Goal: Task Accomplishment & Management: Use online tool/utility

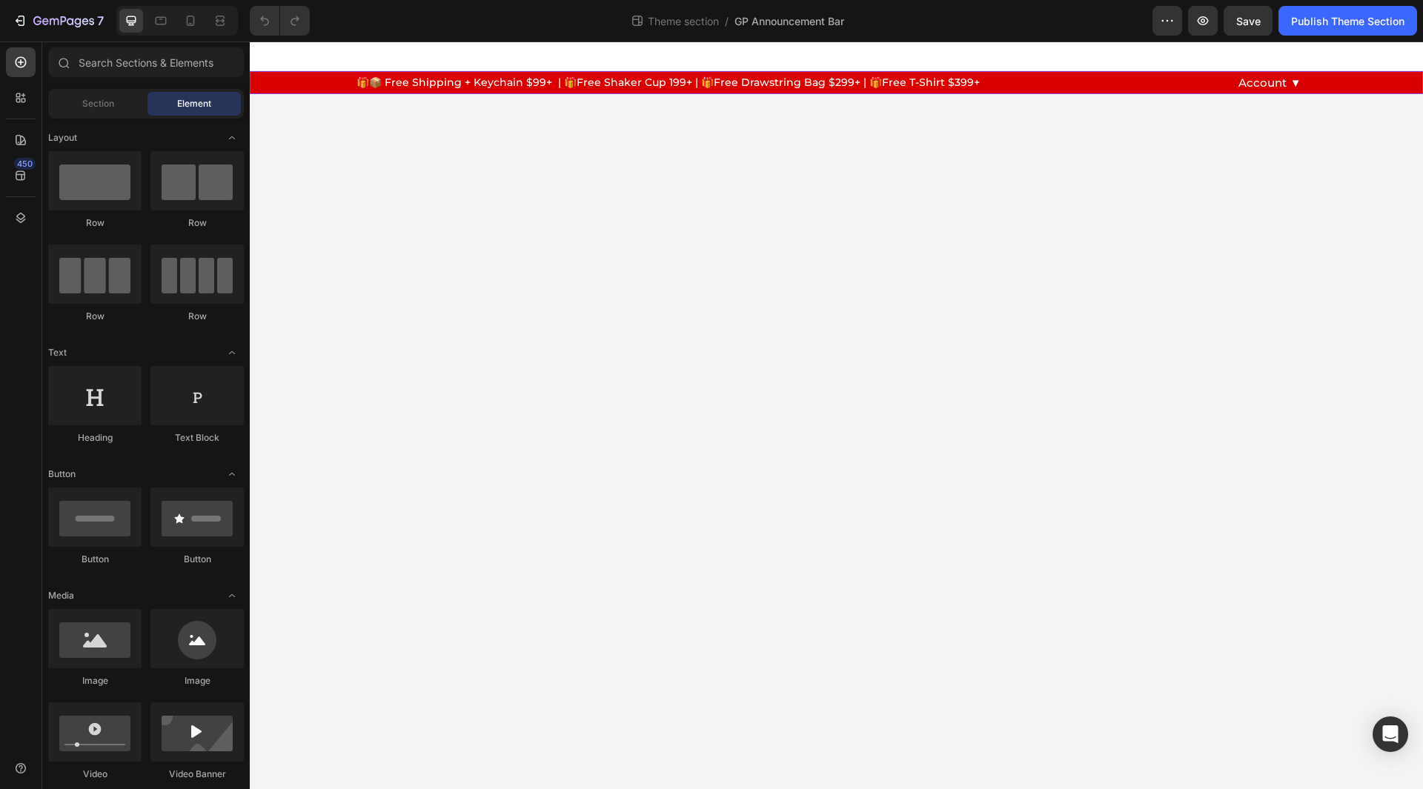
click at [302, 84] on div "🎁📦 Free Shipping + Keychain $99+ | 🎁Free Shaker Cup 199+ | 🎁Free Drawstring Bag…" at bounding box center [836, 83] width 1173 height 16
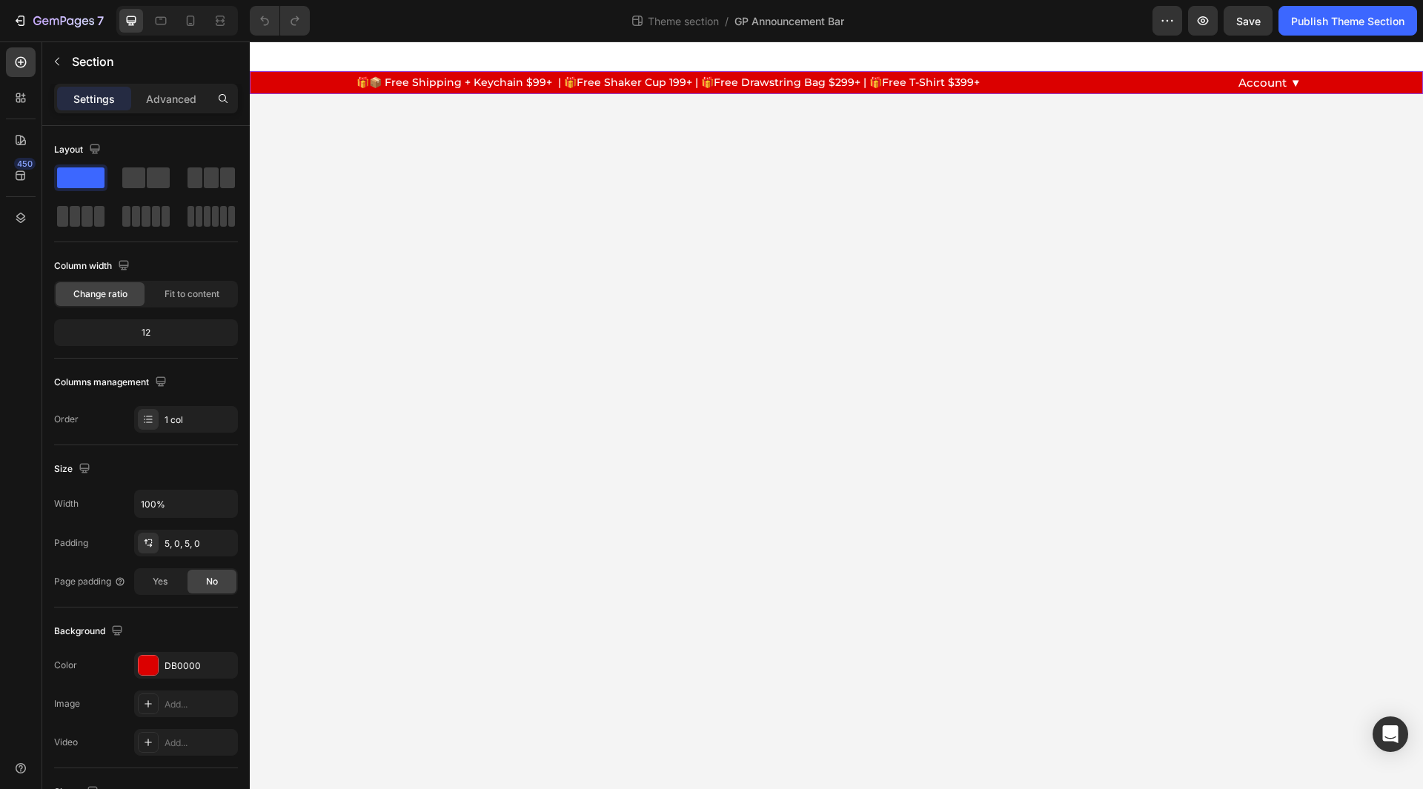
click at [302, 84] on div "🎁📦 Free Shipping + Keychain $99+ | 🎁Free Shaker Cup 199+ | 🎁Free Drawstring Bag…" at bounding box center [836, 83] width 1173 height 16
click at [155, 89] on div "Advanced" at bounding box center [171, 99] width 74 height 24
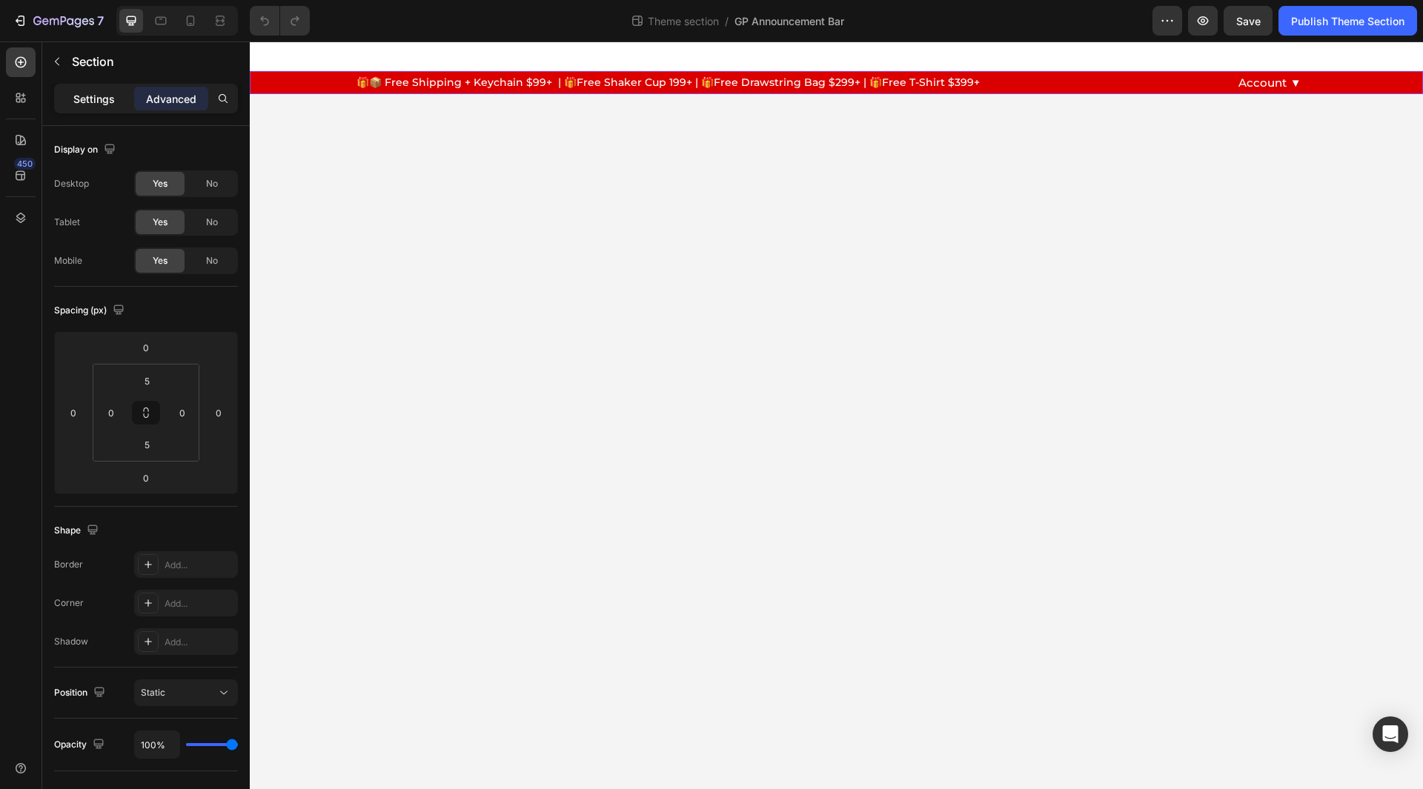
click at [107, 102] on p "Settings" at bounding box center [94, 99] width 42 height 16
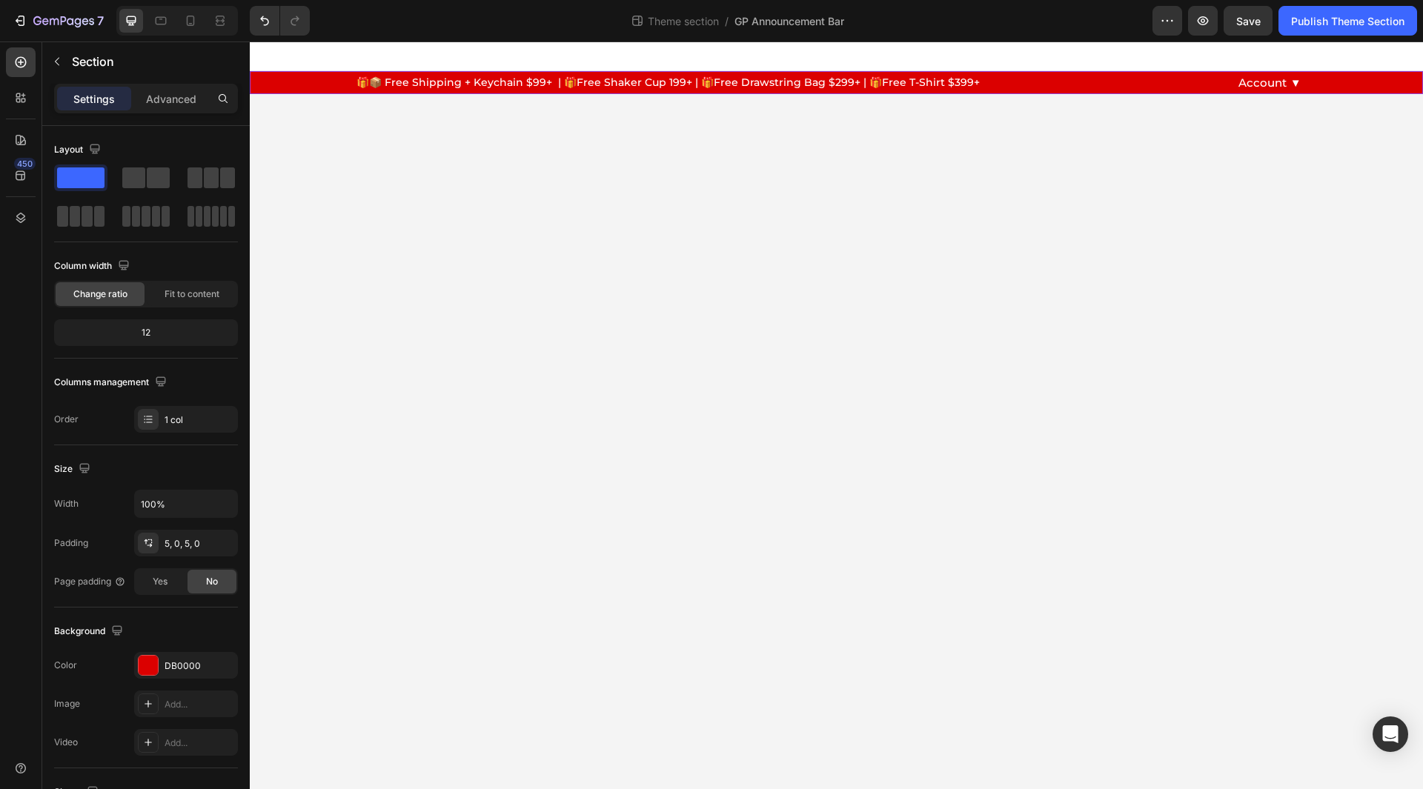
click at [322, 90] on div "🎁📦 Free Shipping + Keychain $99+ | 🎁Free Shaker Cup 199+ | 🎁Free Drawstring Bag…" at bounding box center [836, 83] width 1173 height 16
click at [1362, 19] on div "Publish Theme Section" at bounding box center [1347, 21] width 113 height 16
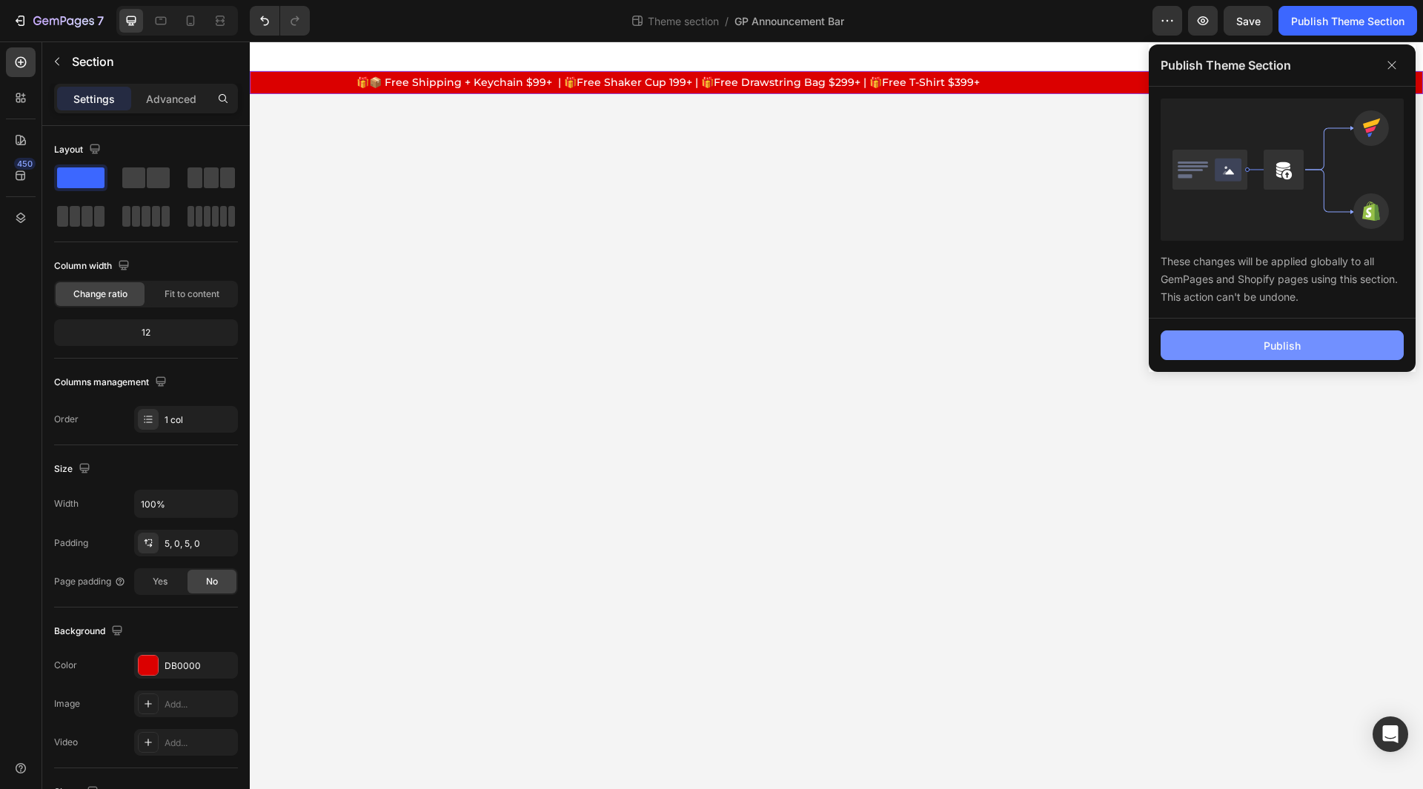
click at [1285, 342] on div "Publish" at bounding box center [1282, 346] width 37 height 16
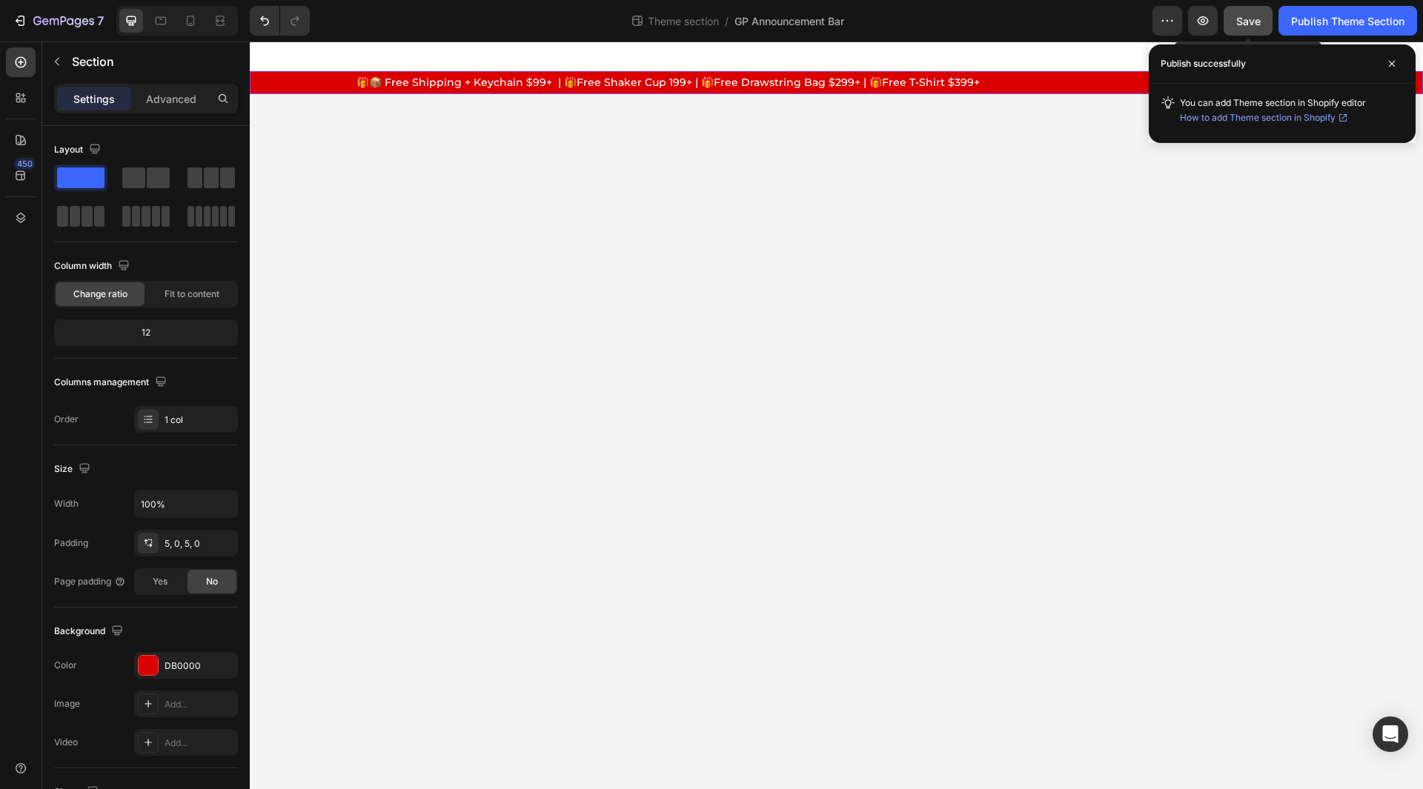
click at [1242, 10] on button "Save" at bounding box center [1248, 21] width 49 height 30
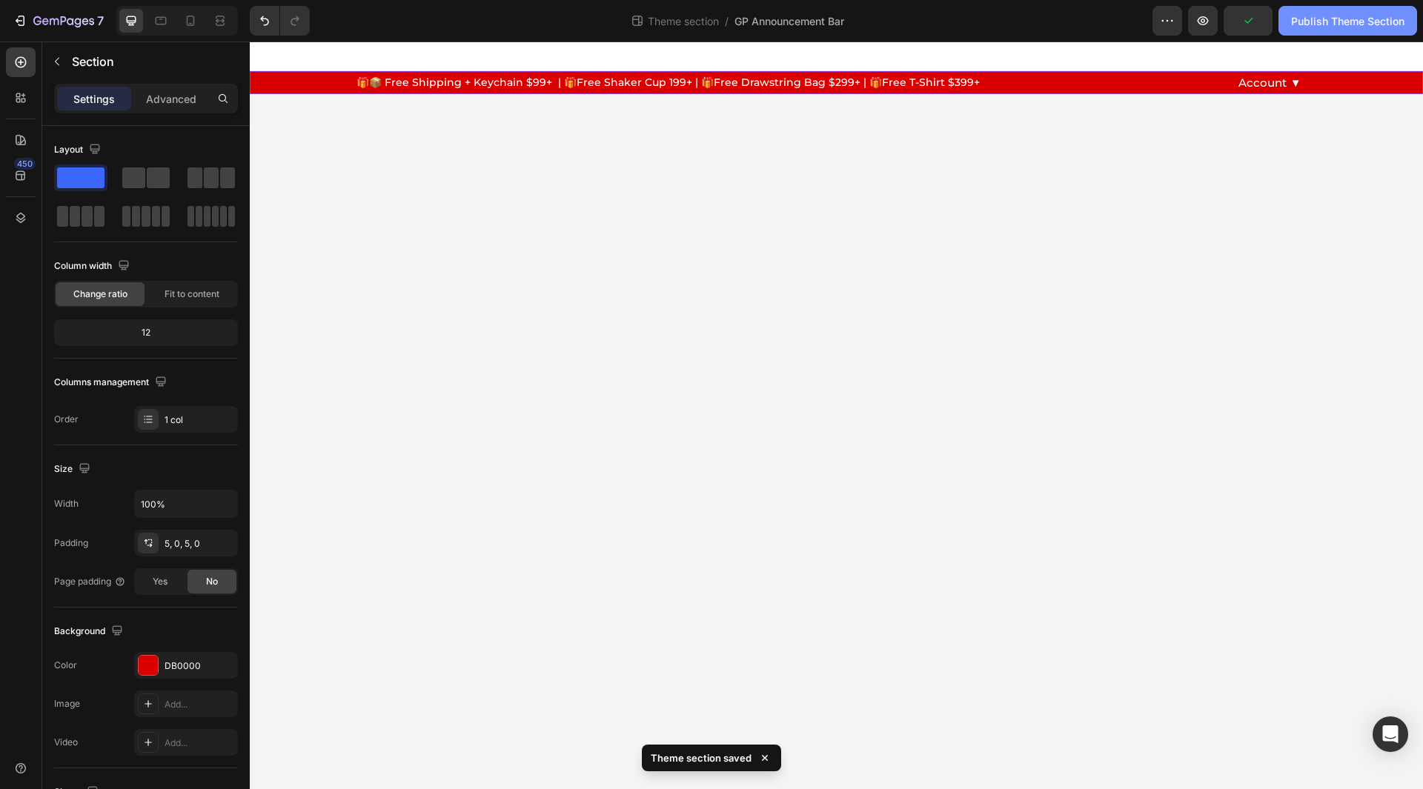
click at [1372, 10] on button "Publish Theme Section" at bounding box center [1348, 21] width 139 height 30
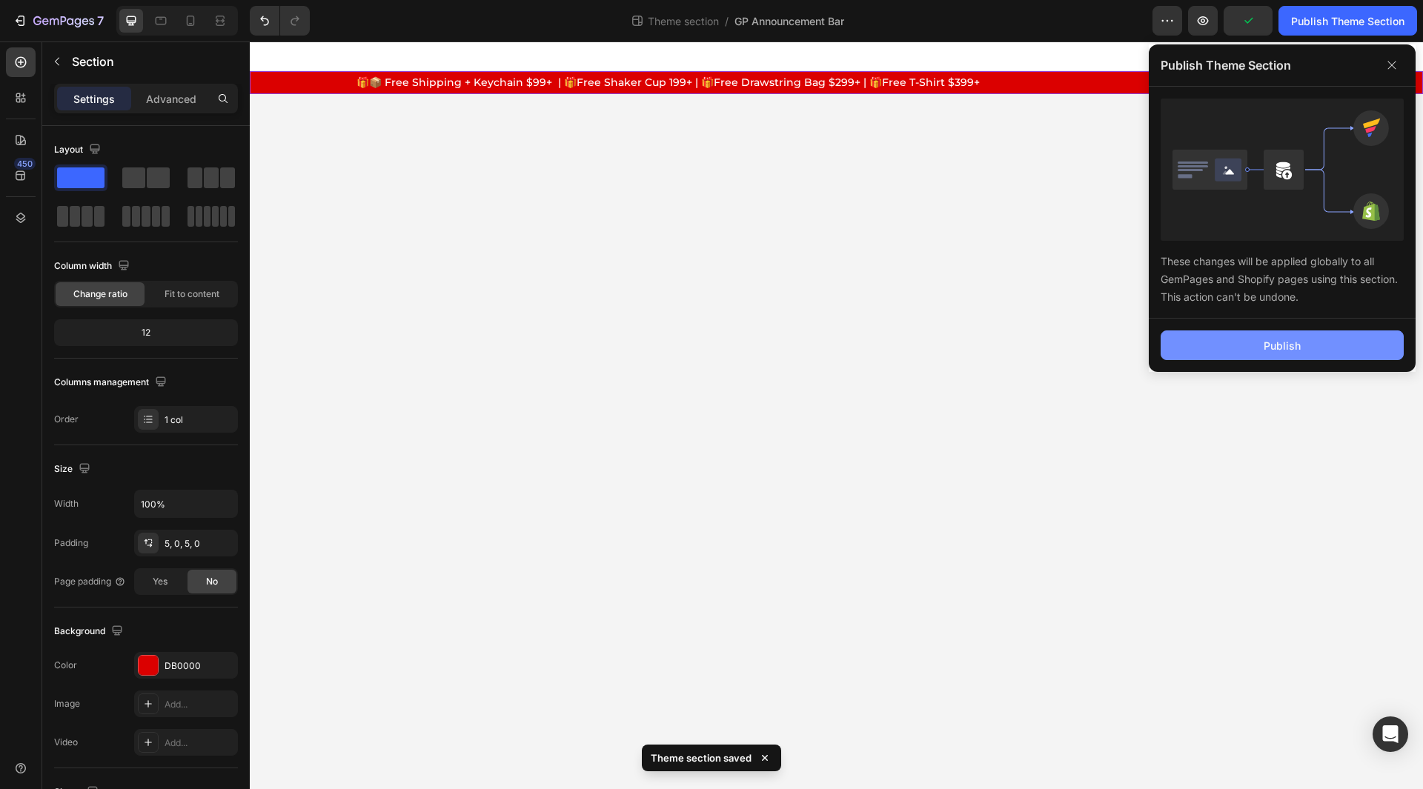
click at [1250, 337] on button "Publish" at bounding box center [1282, 346] width 243 height 30
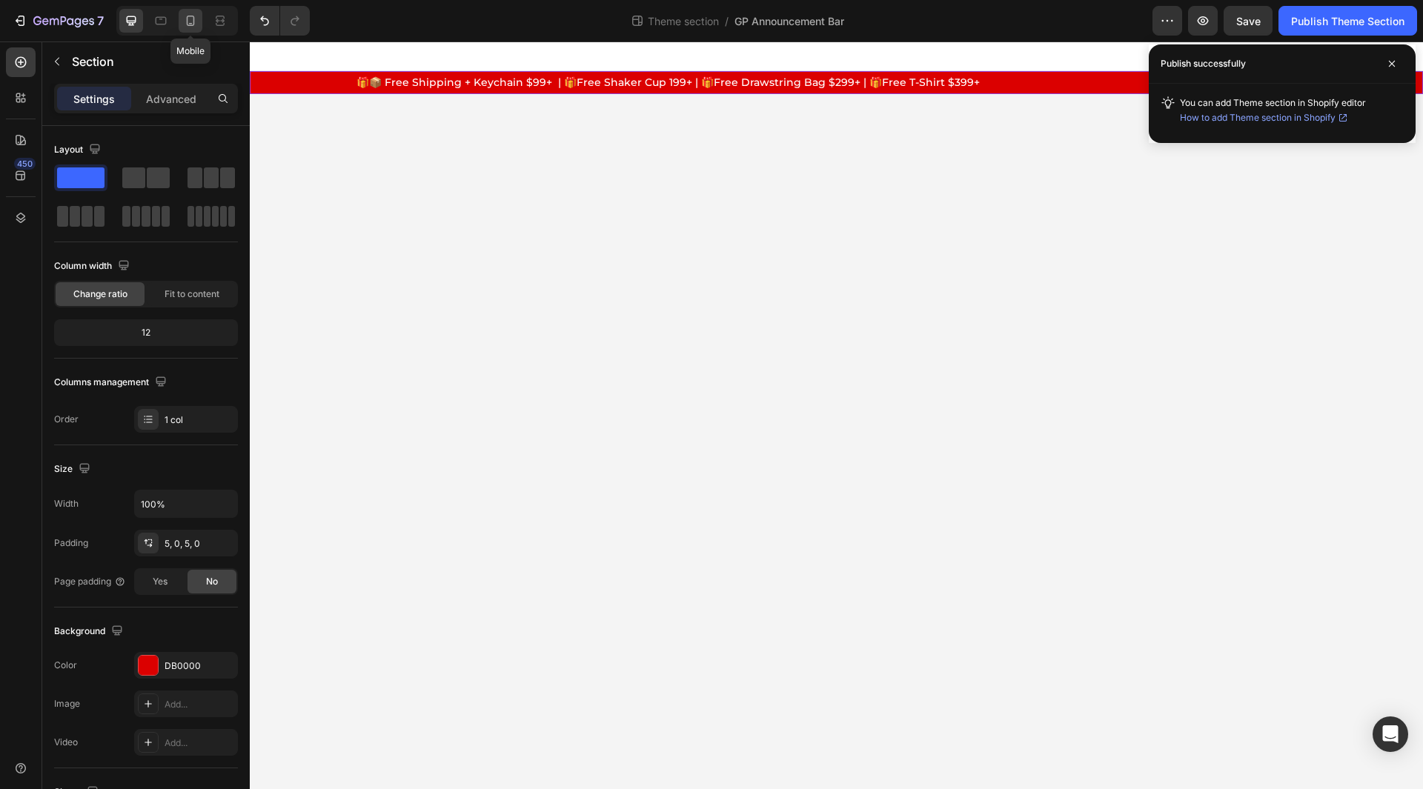
click at [195, 20] on icon at bounding box center [190, 20] width 15 height 15
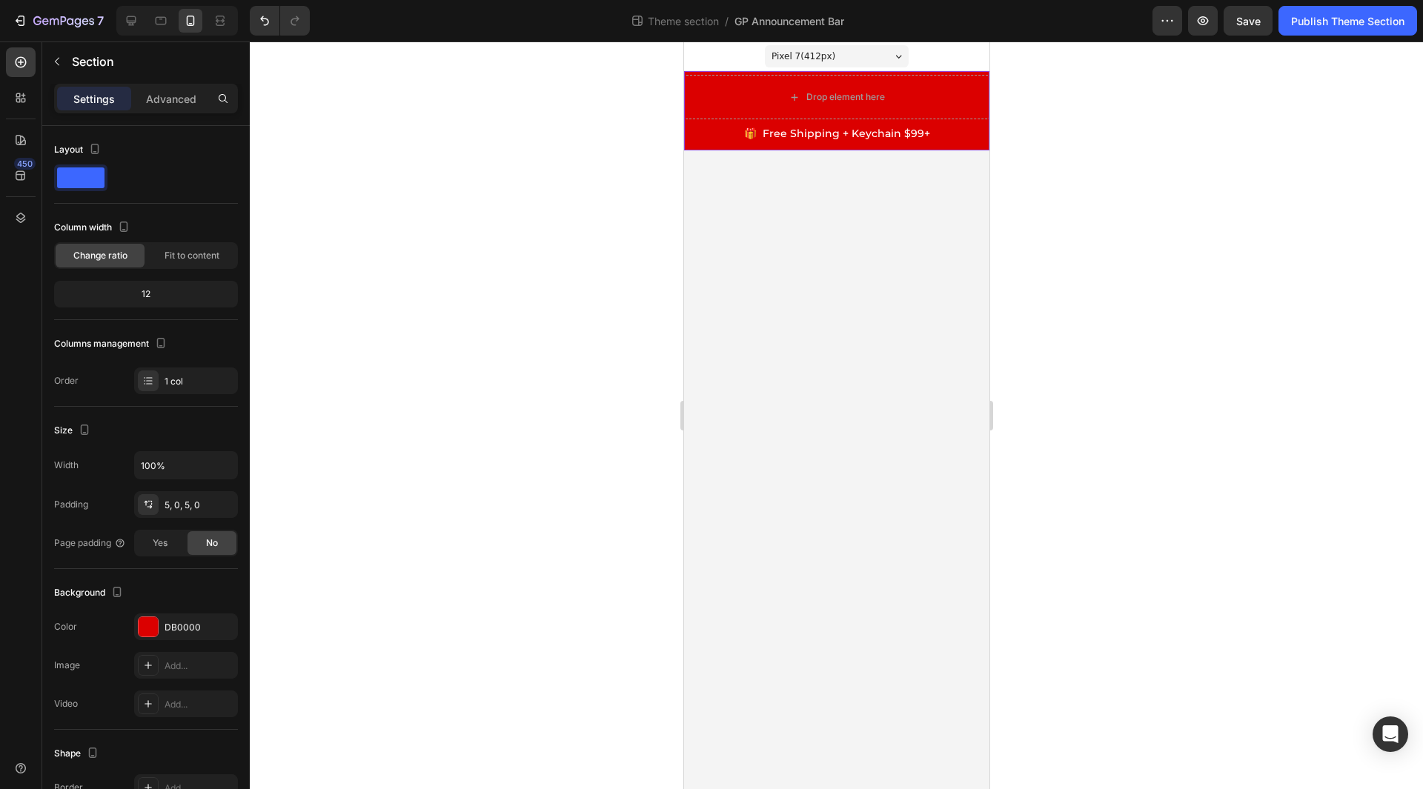
click at [872, 138] on span "🎁 Free Shipping + Keychain $99+" at bounding box center [836, 133] width 186 height 13
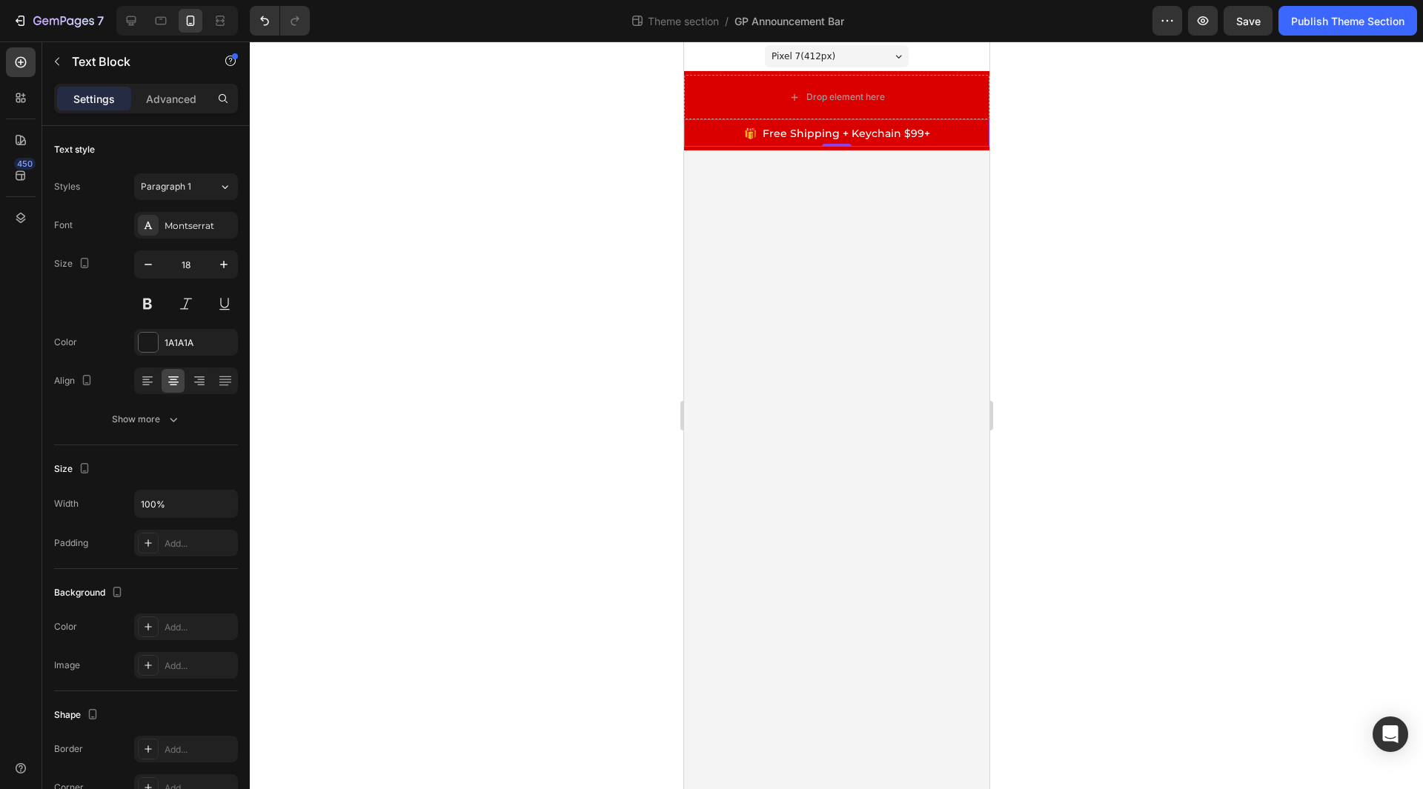
click at [763, 139] on span "🎁 Free Shipping + Keychain $99+" at bounding box center [836, 133] width 186 height 13
click at [729, 130] on p "🎁 Free Shipping + Keychain $99+" at bounding box center [836, 133] width 302 height 24
click at [717, 109] on div "Drop element here" at bounding box center [835, 97] width 305 height 44
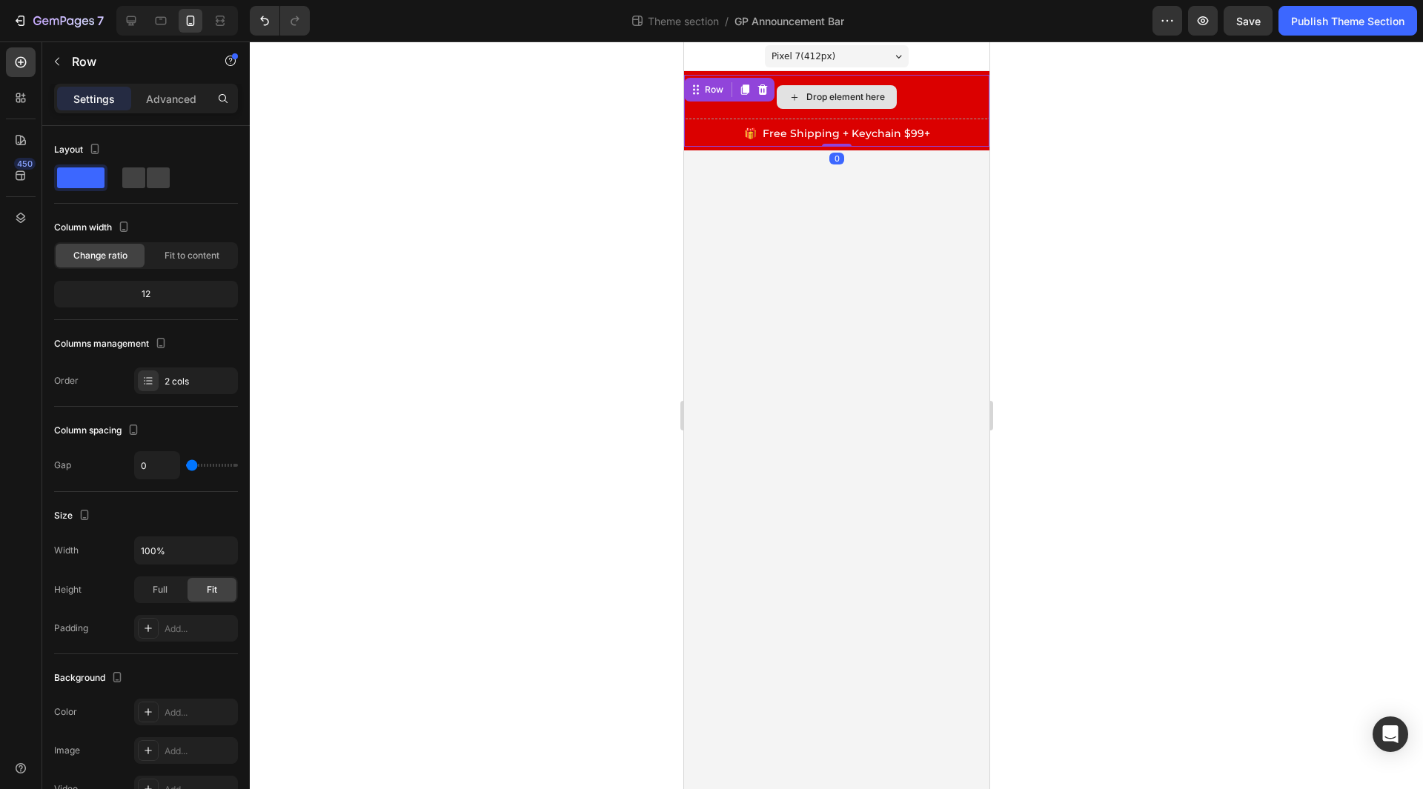
click at [712, 136] on p "🎁 Free Shipping + Keychain $99+" at bounding box center [836, 133] width 302 height 24
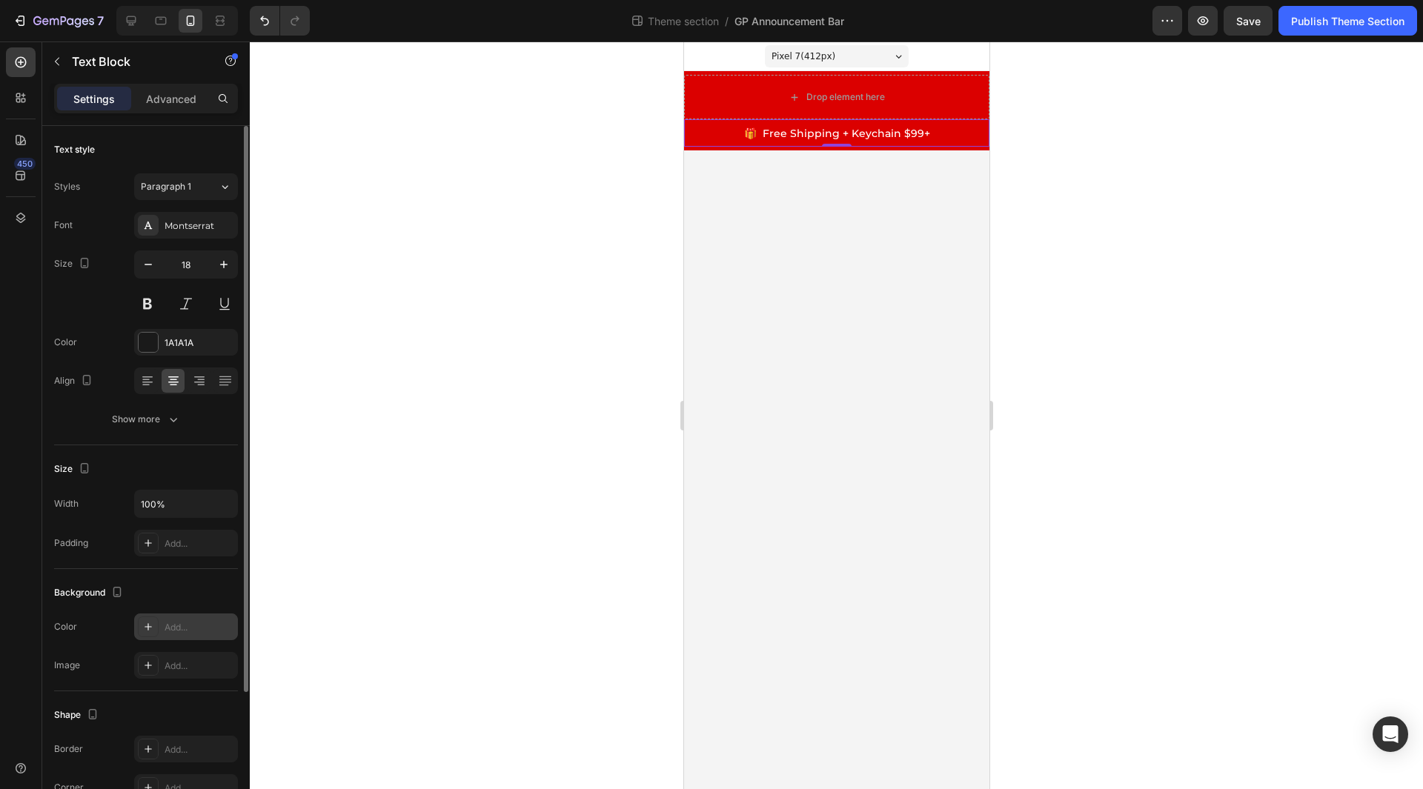
scroll to position [173, 0]
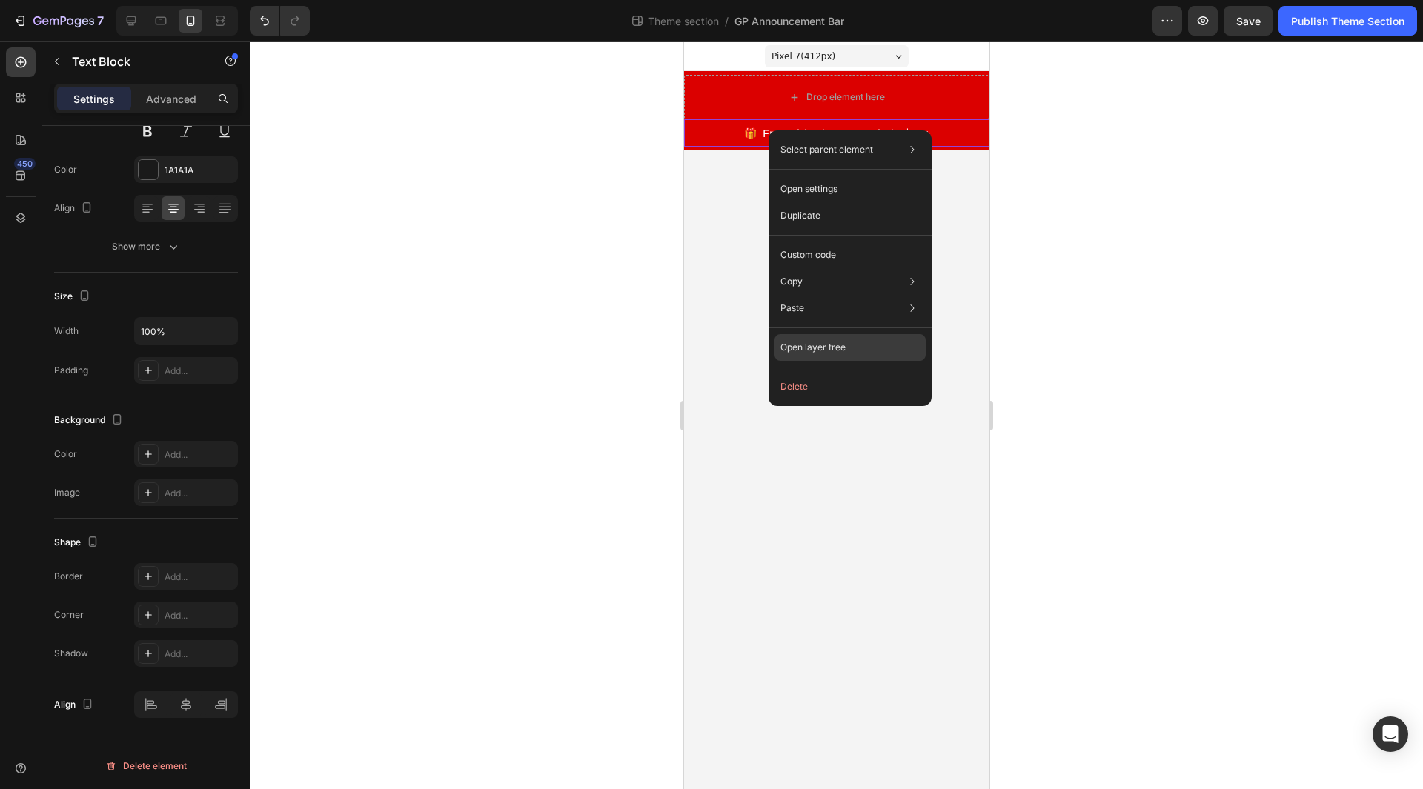
click at [852, 347] on div "Open layer tree" at bounding box center [850, 347] width 151 height 27
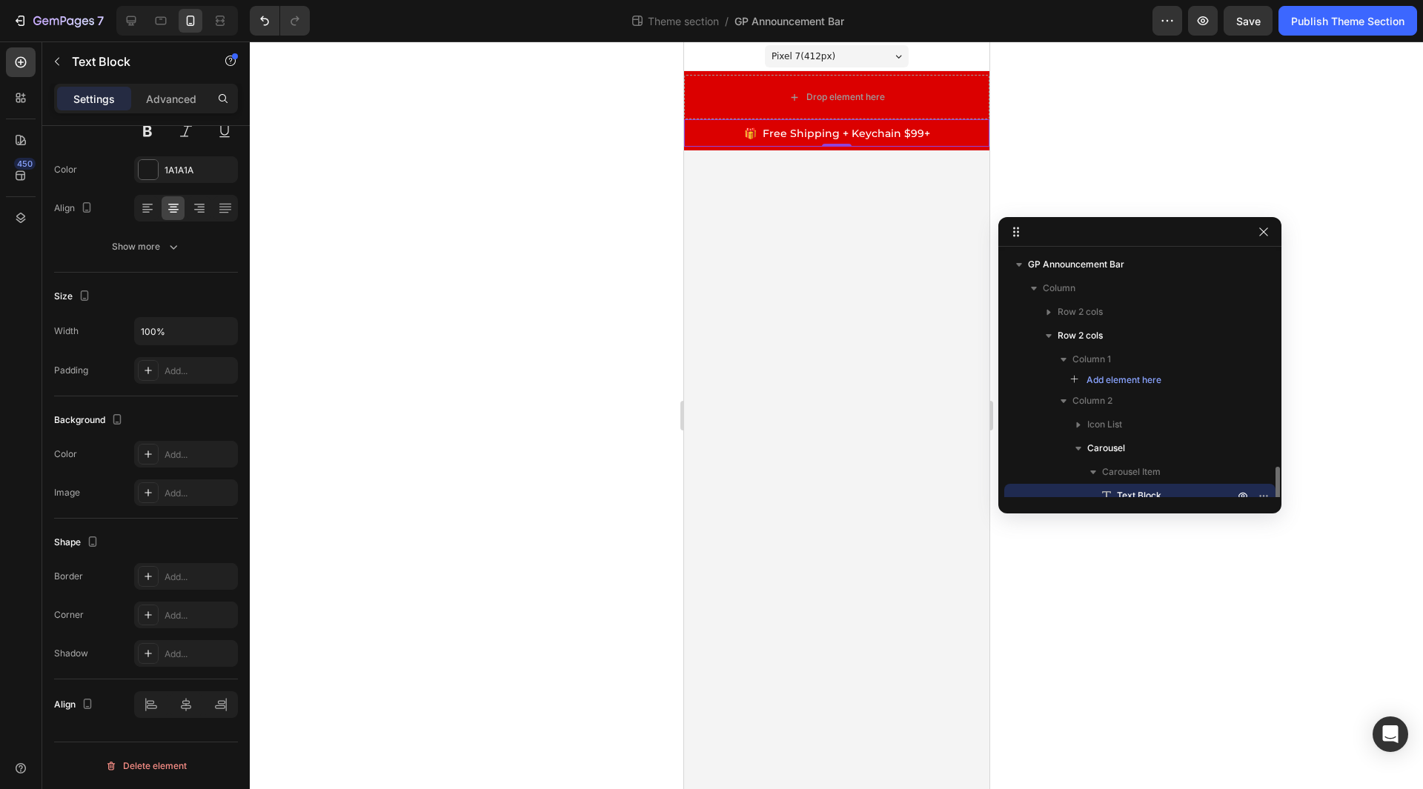
scroll to position [133, 0]
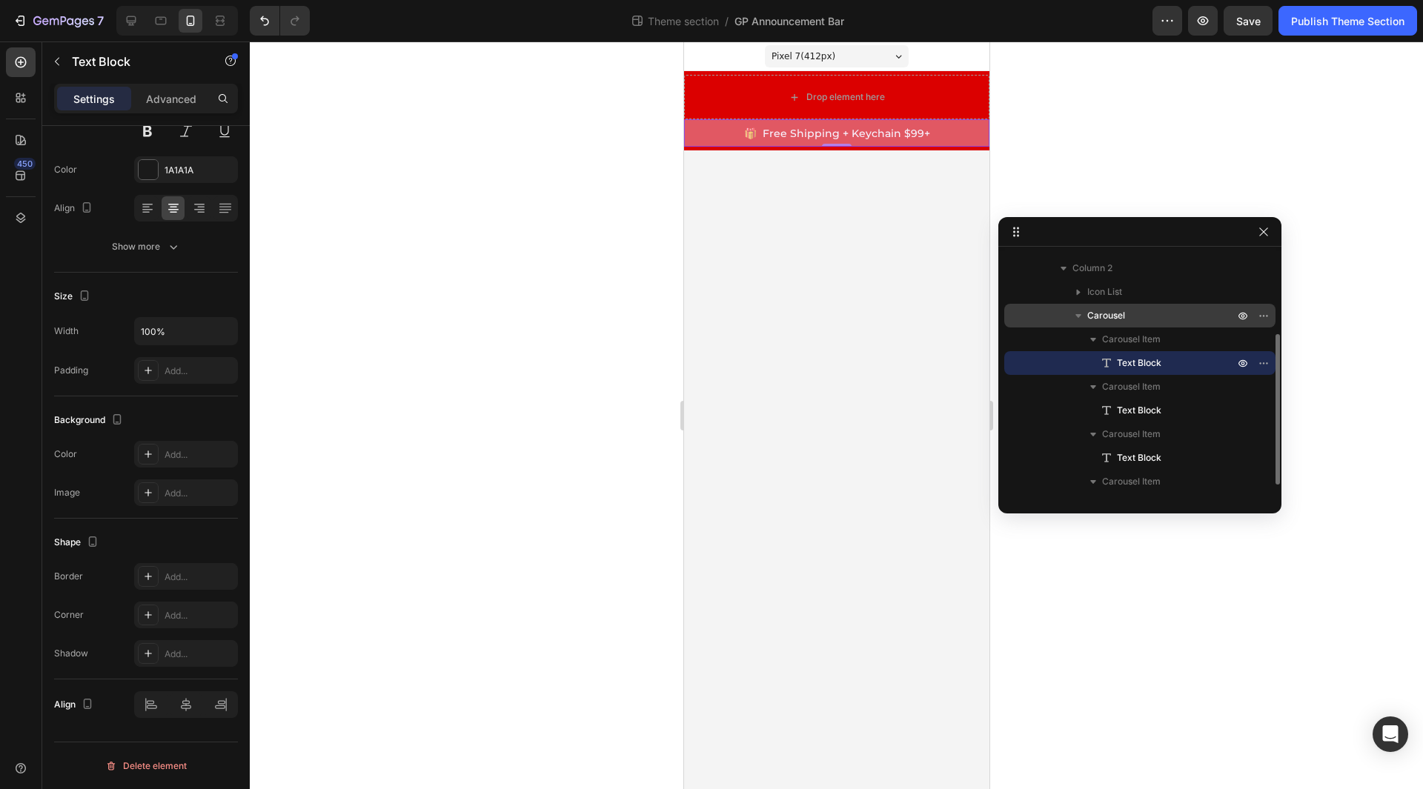
click at [1120, 315] on span "Carousel" at bounding box center [1106, 315] width 38 height 15
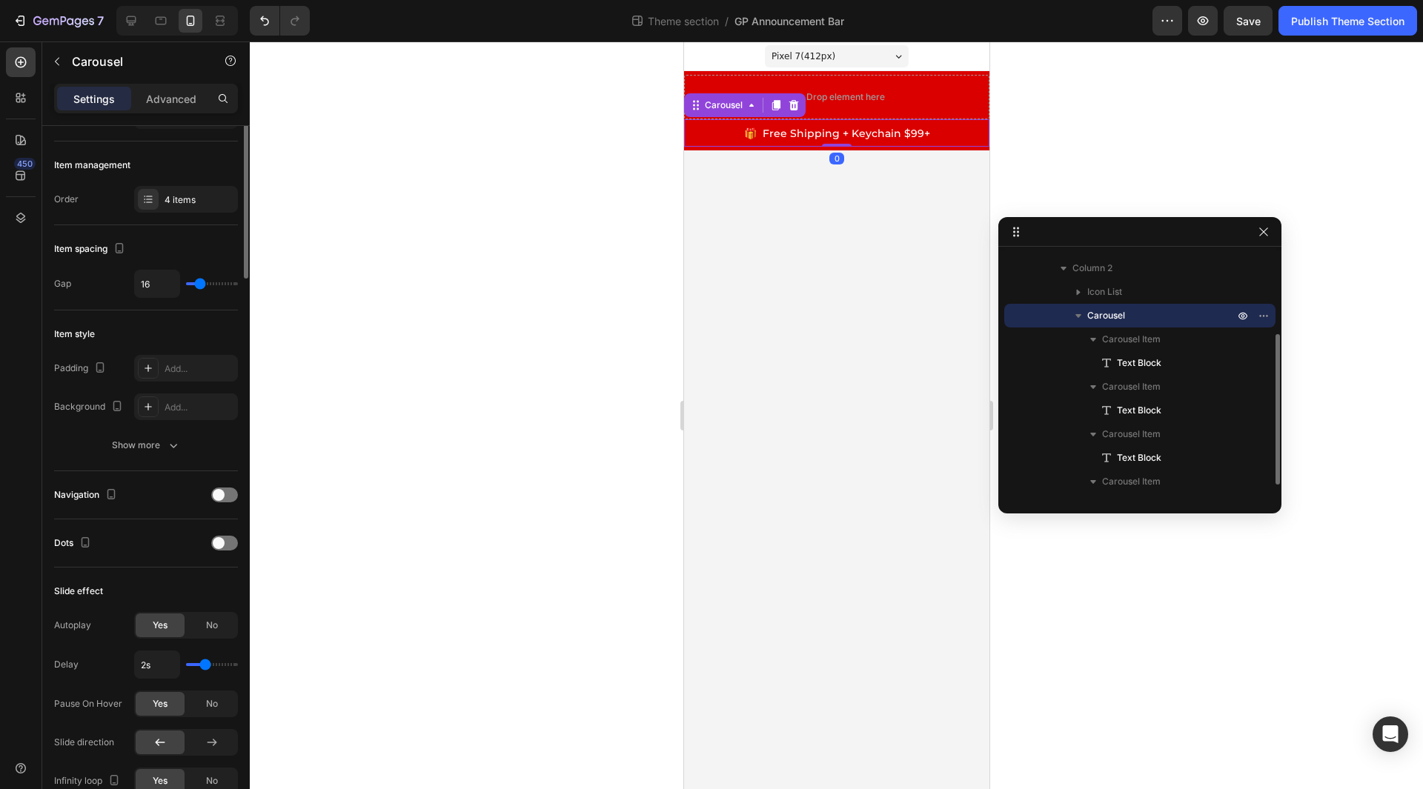
scroll to position [0, 0]
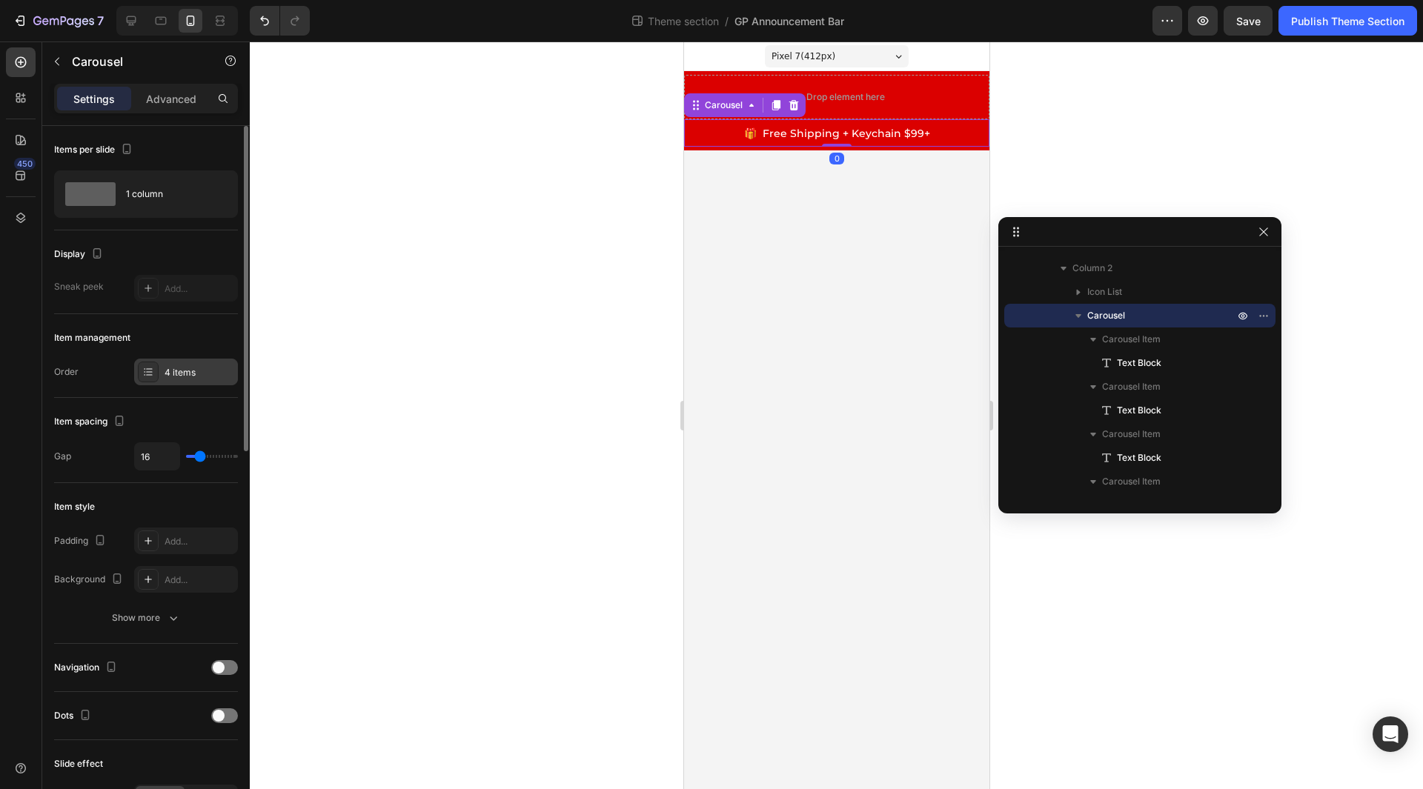
click at [200, 374] on div "4 items" at bounding box center [200, 372] width 70 height 13
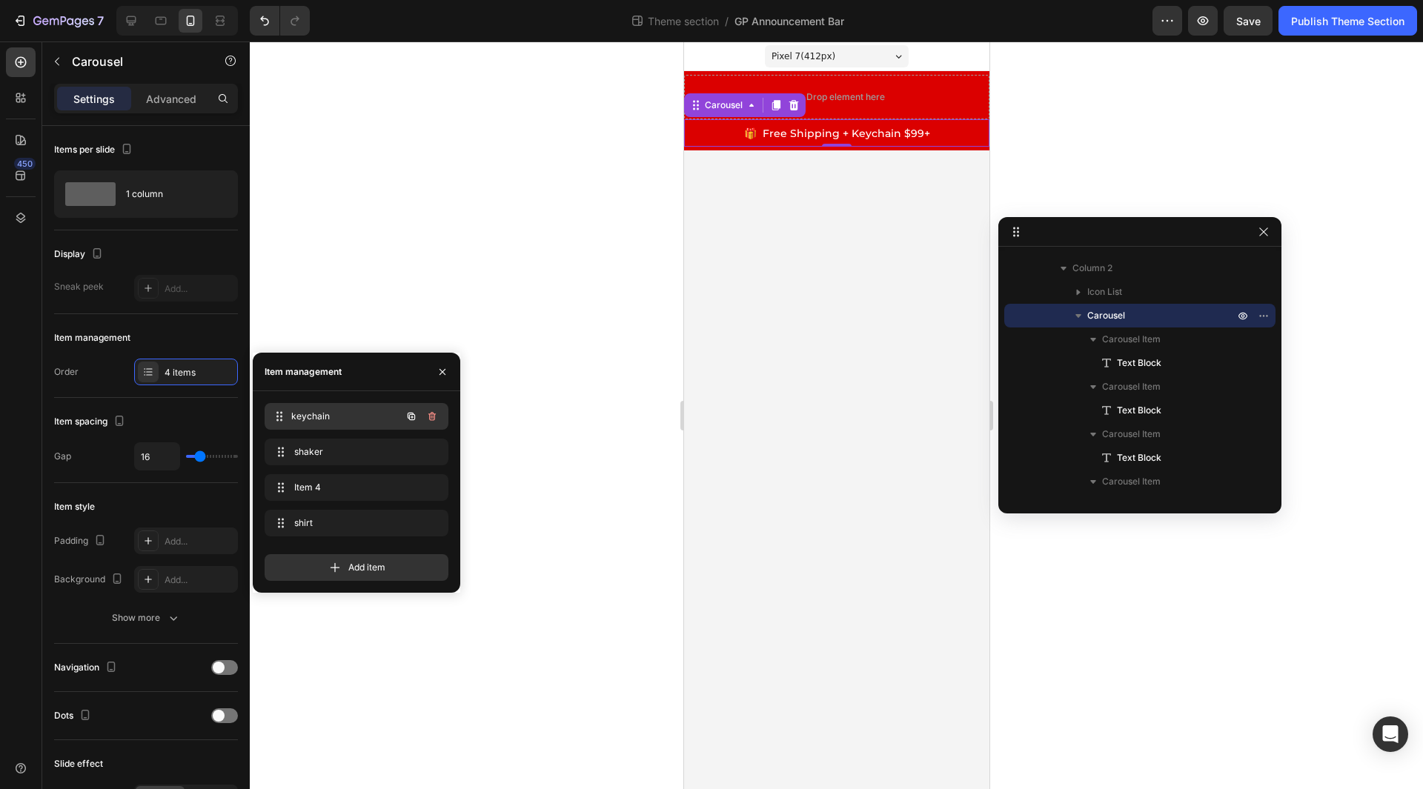
click at [334, 418] on span "keychain" at bounding box center [346, 416] width 110 height 13
click at [334, 418] on span "keychain" at bounding box center [336, 416] width 84 height 13
click at [125, 15] on icon at bounding box center [131, 20] width 15 height 15
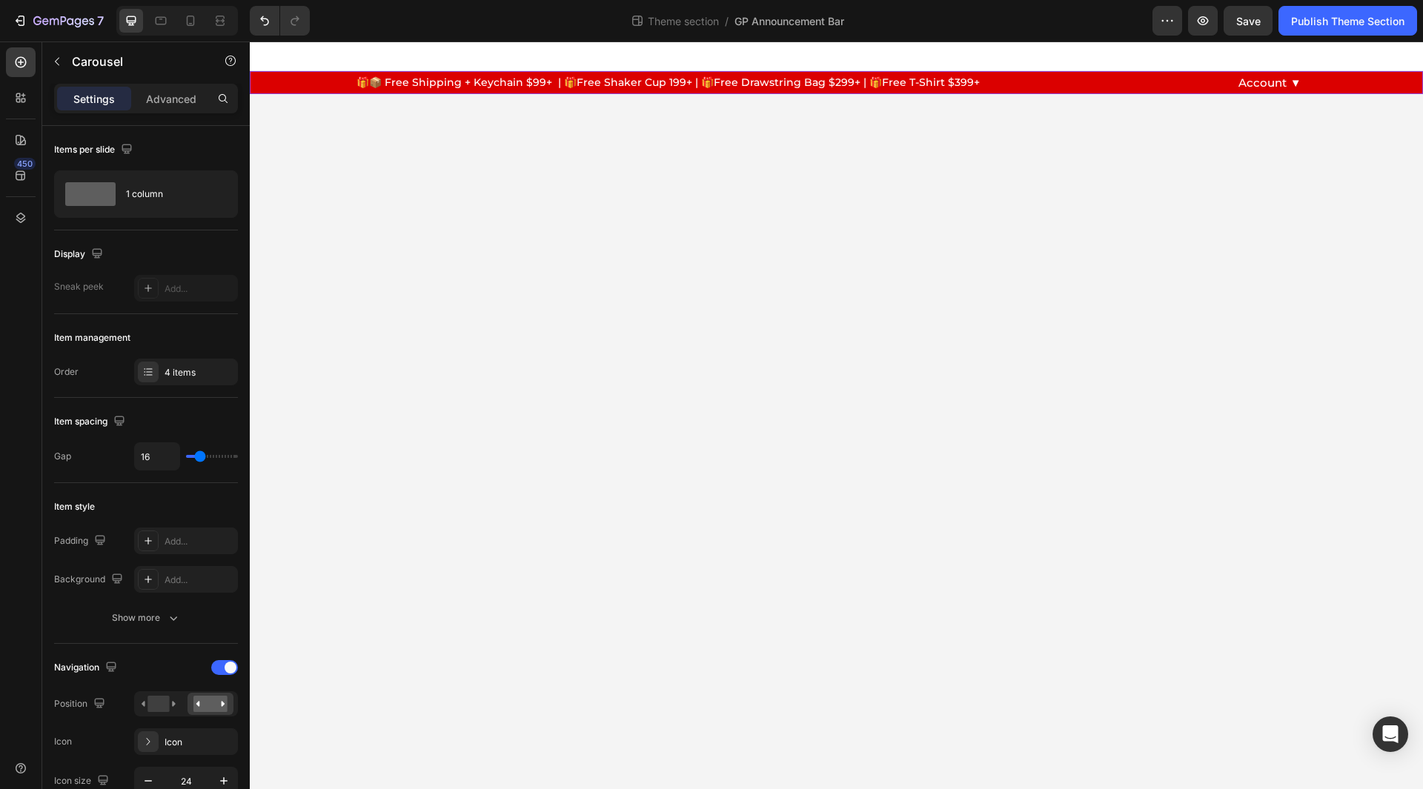
click at [274, 76] on div "🎁📦 Free Shipping + Keychain $99+ | 🎁Free Shaker Cup 199+ | 🎁Free Drawstring Bag…" at bounding box center [836, 83] width 1173 height 16
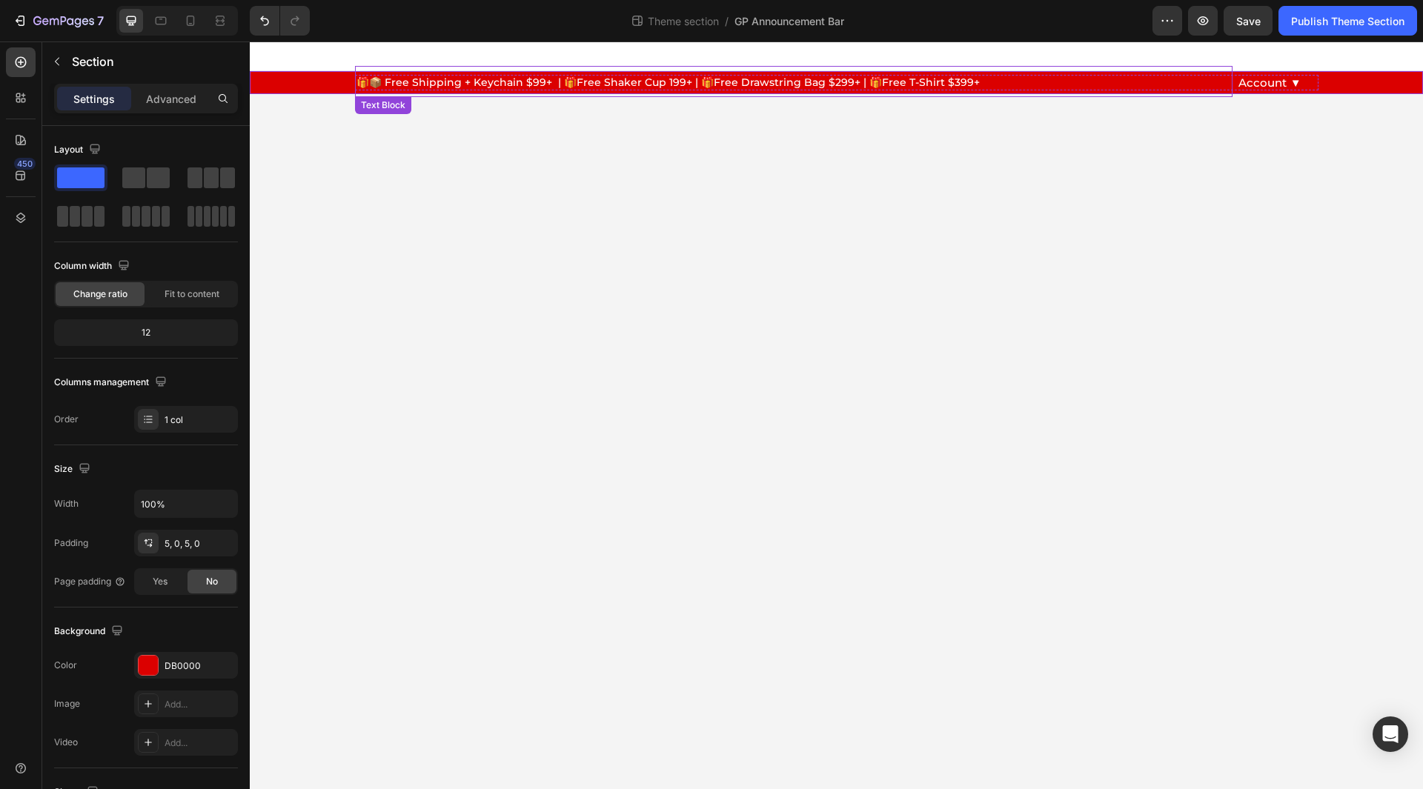
click at [457, 76] on span "🎁📦 Free Shipping + Keychain $99+ | 🎁Free Shaker Cup 199+ | 🎁Free Drawstring Bag…" at bounding box center [668, 82] width 623 height 13
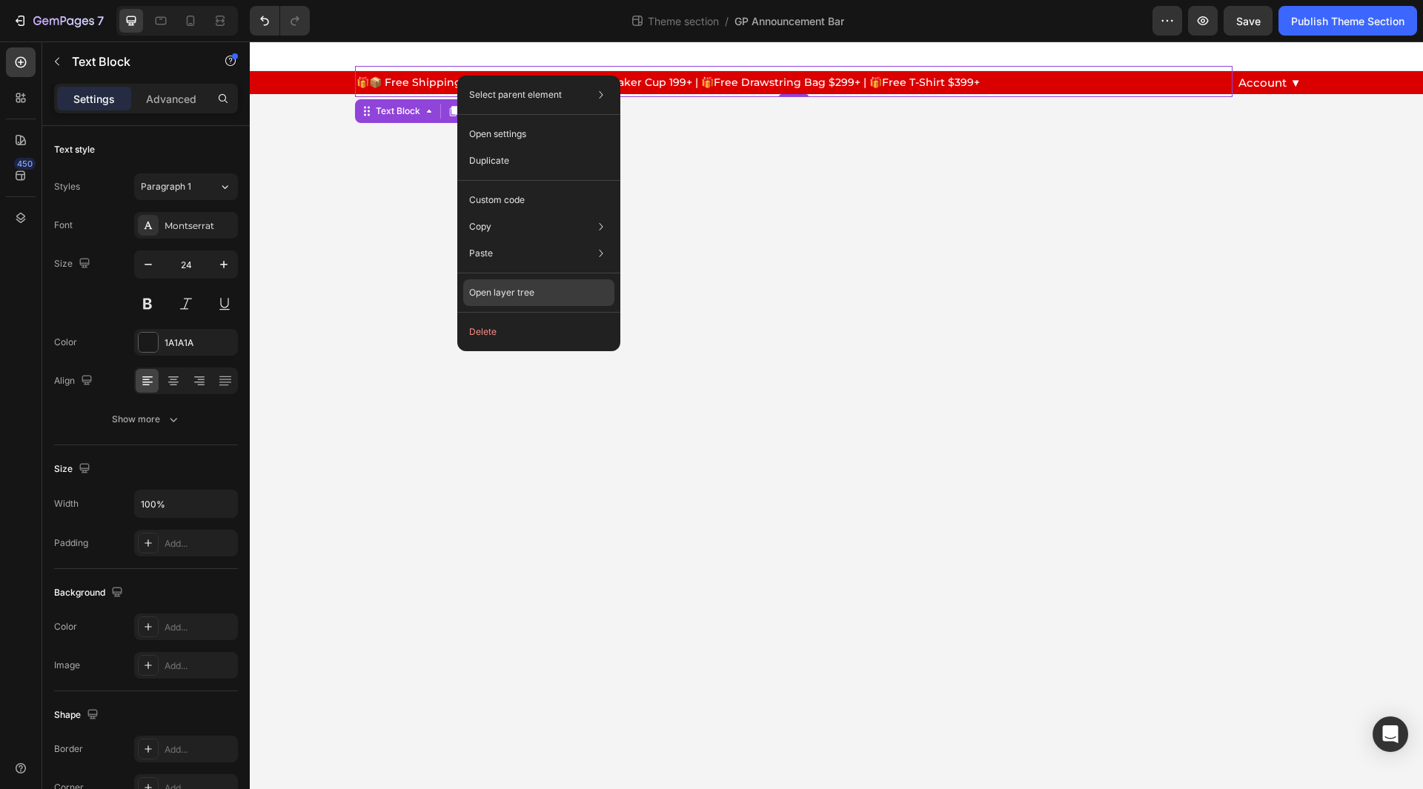
click at [522, 296] on p "Open layer tree" at bounding box center [501, 292] width 65 height 13
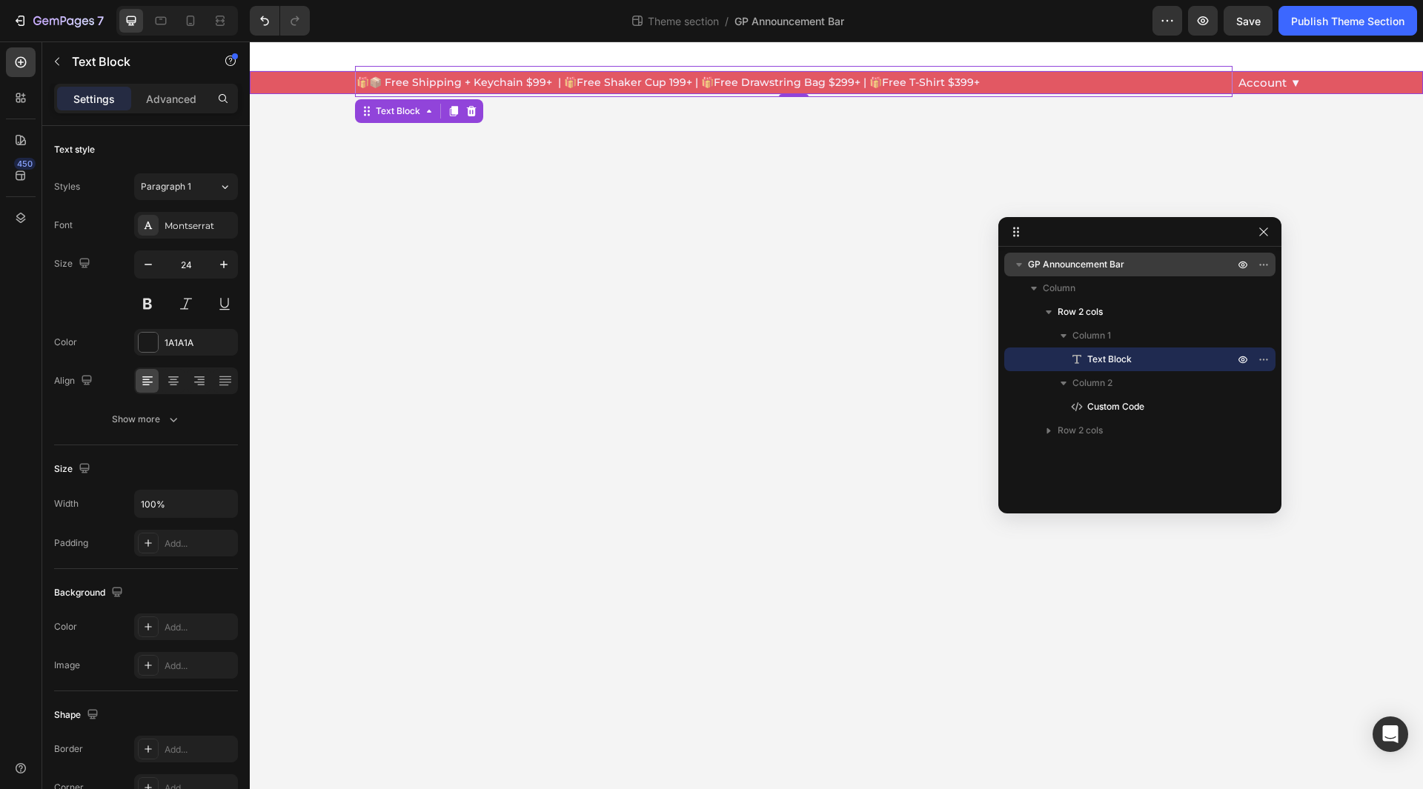
click at [1083, 262] on span "GP Announcement Bar" at bounding box center [1076, 264] width 96 height 15
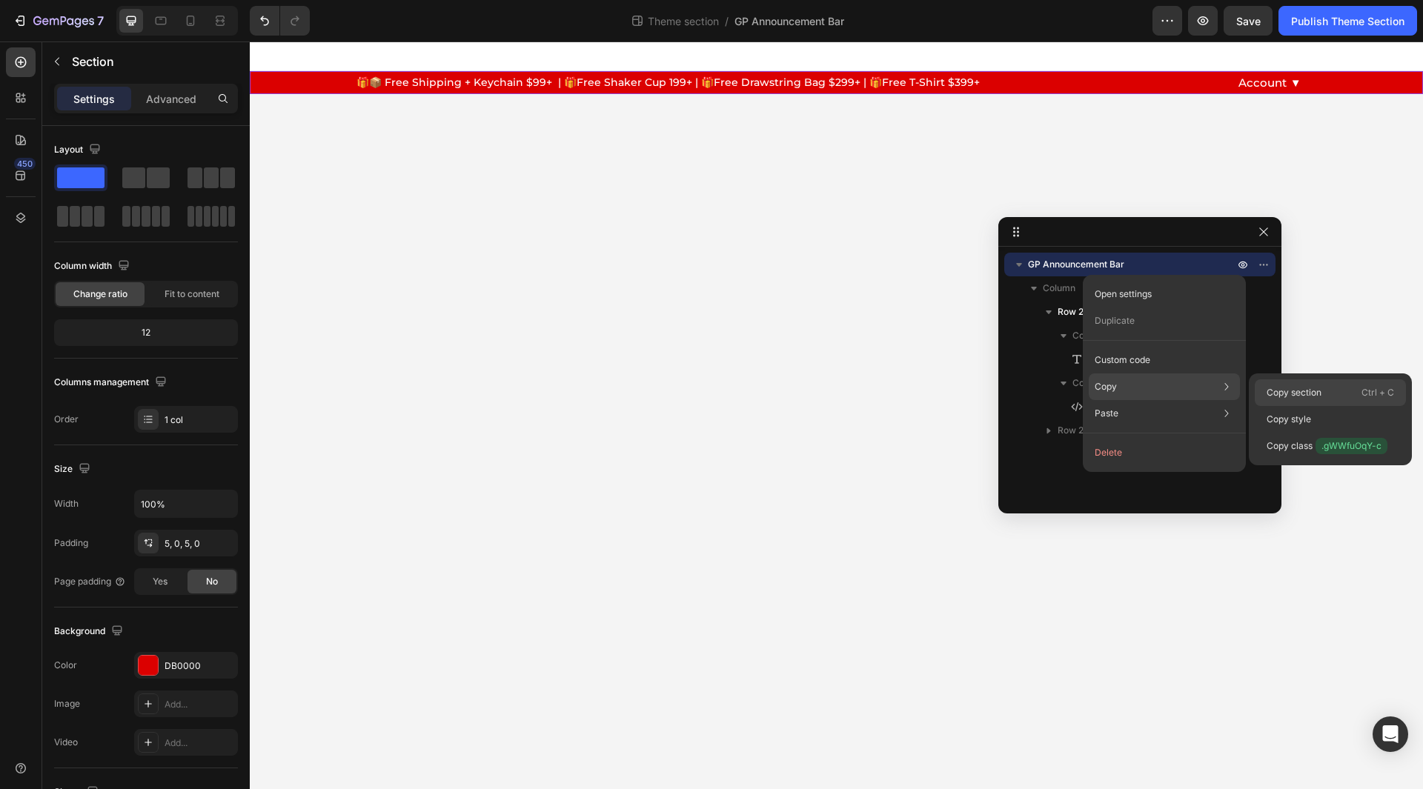
click at [1294, 394] on p "Copy section" at bounding box center [1294, 392] width 55 height 13
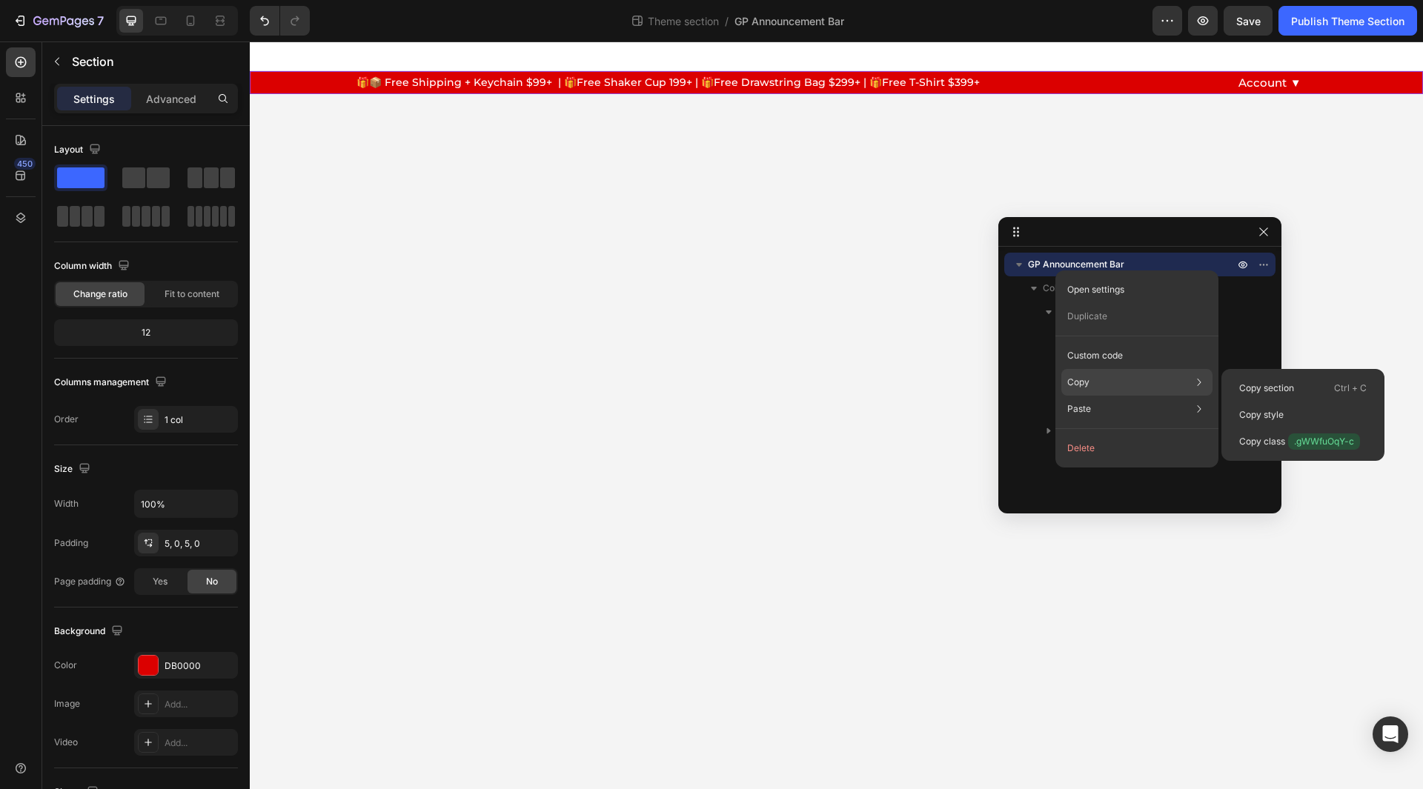
click at [1300, 374] on div "Copy section Ctrl + C Copy style Copy class .gWWfuOqY-c" at bounding box center [1302, 415] width 163 height 92
click at [1282, 392] on p "Copy section" at bounding box center [1266, 388] width 55 height 13
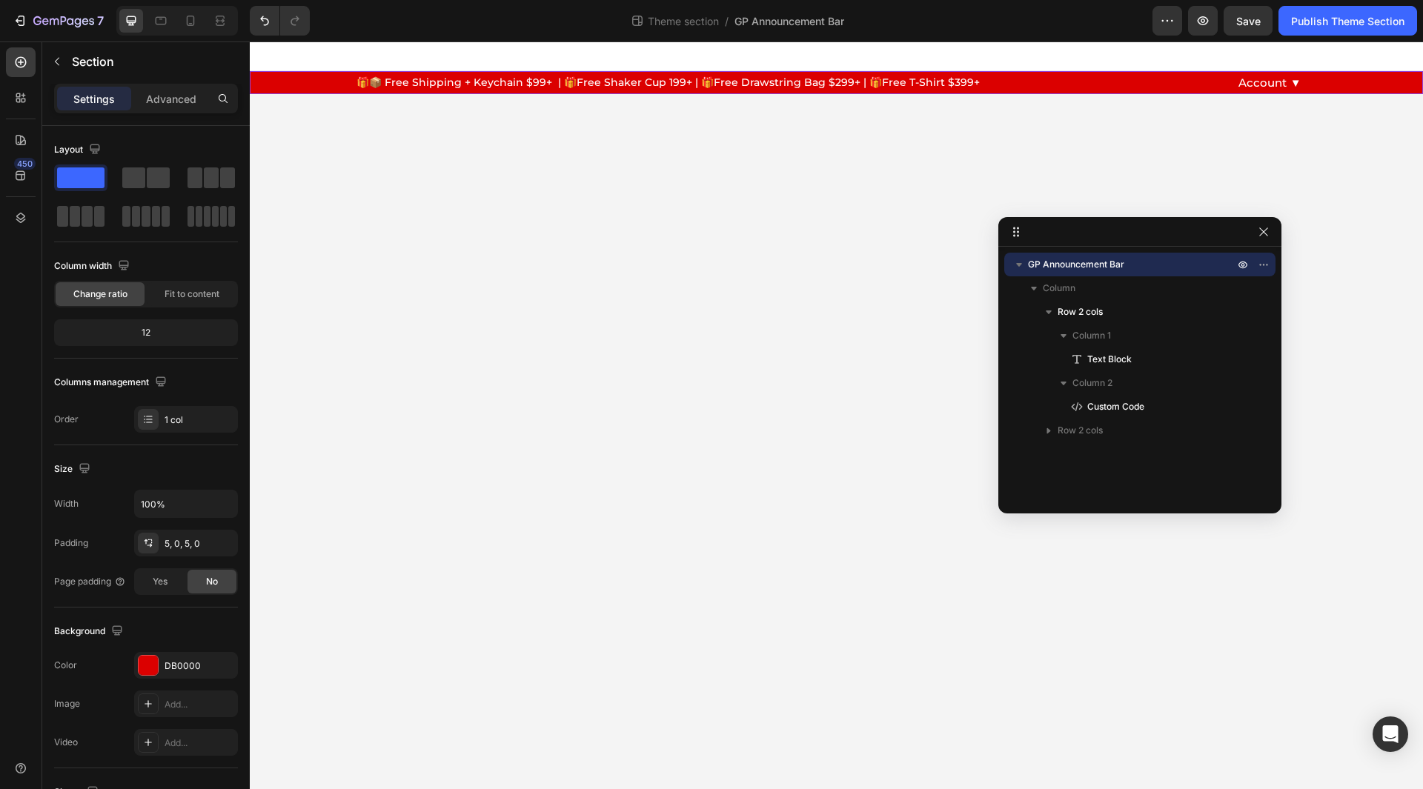
click at [302, 86] on div "🎁📦 Free Shipping + Keychain $99+ | 🎁Free Shaker Cup 199+ | 🎁Free Drawstring Bag…" at bounding box center [836, 83] width 1173 height 16
click at [1065, 263] on span "GP Announcement Bar" at bounding box center [1076, 264] width 96 height 15
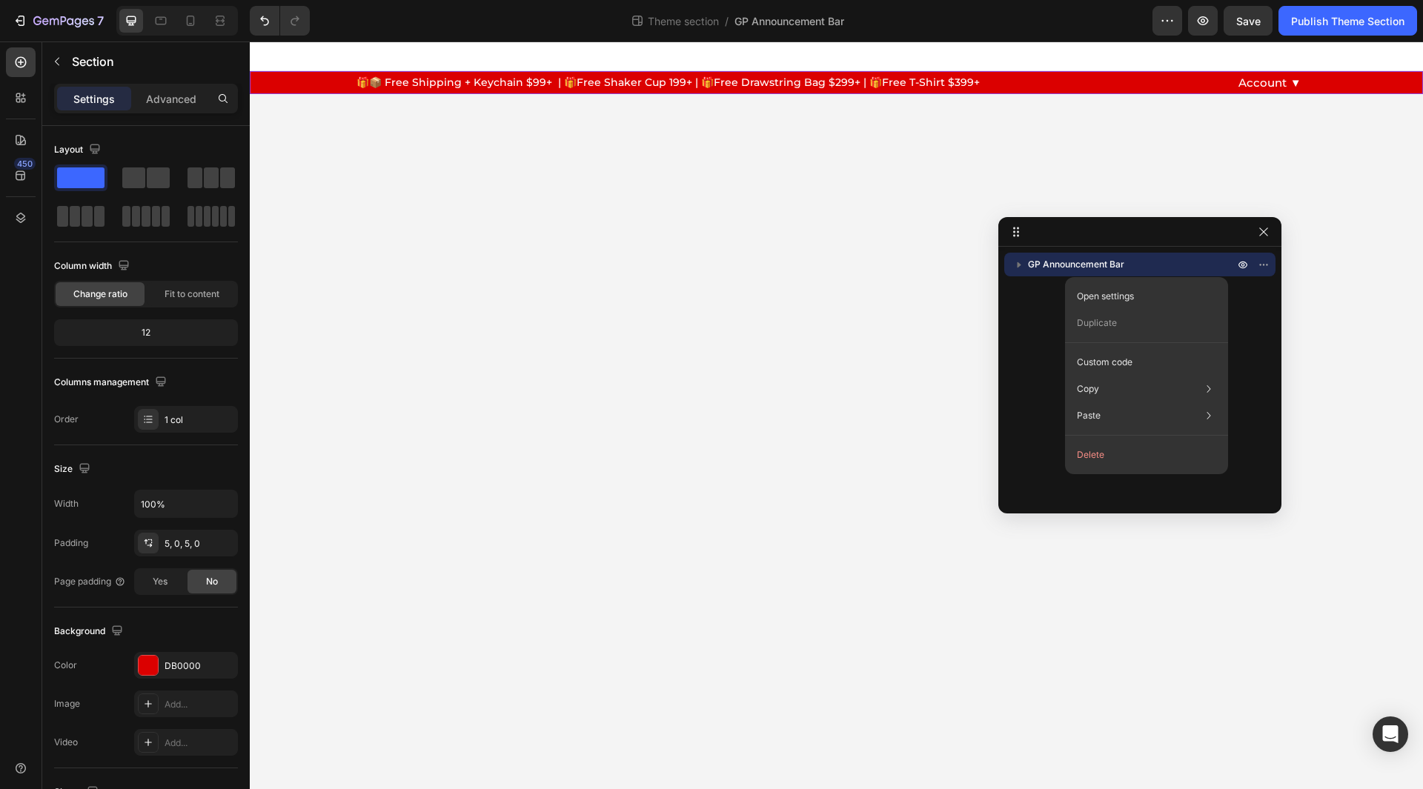
click at [307, 122] on body "🎁📦 Free Shipping + Keychain $99+ | 🎁Free Shaker Cup 199+ | 🎁Free Drawstring Bag…" at bounding box center [836, 416] width 1173 height 748
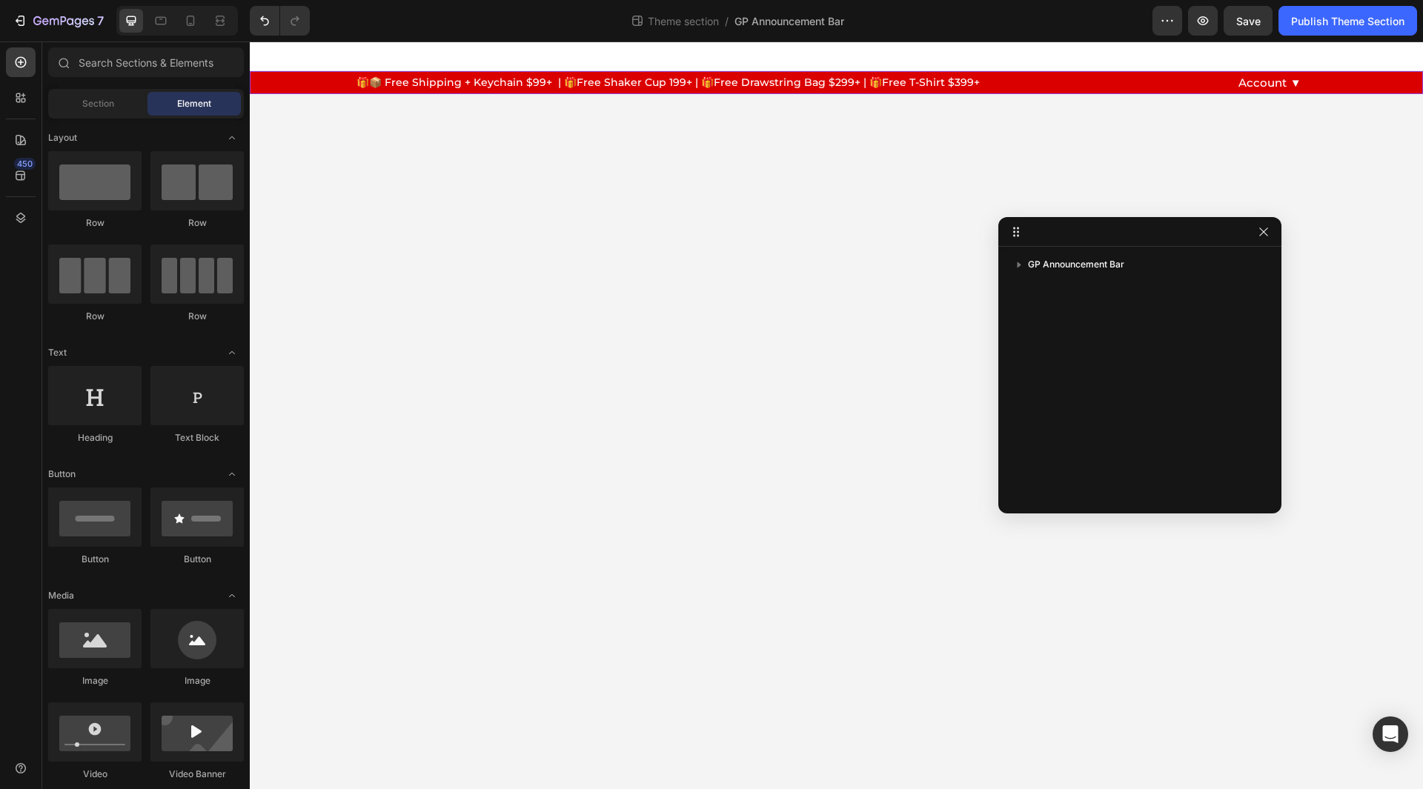
click at [302, 84] on div "🎁📦 Free Shipping + Keychain $99+ | 🎁Free Shaker Cup 199+ | 🎁Free Drawstring Bag…" at bounding box center [836, 83] width 1173 height 16
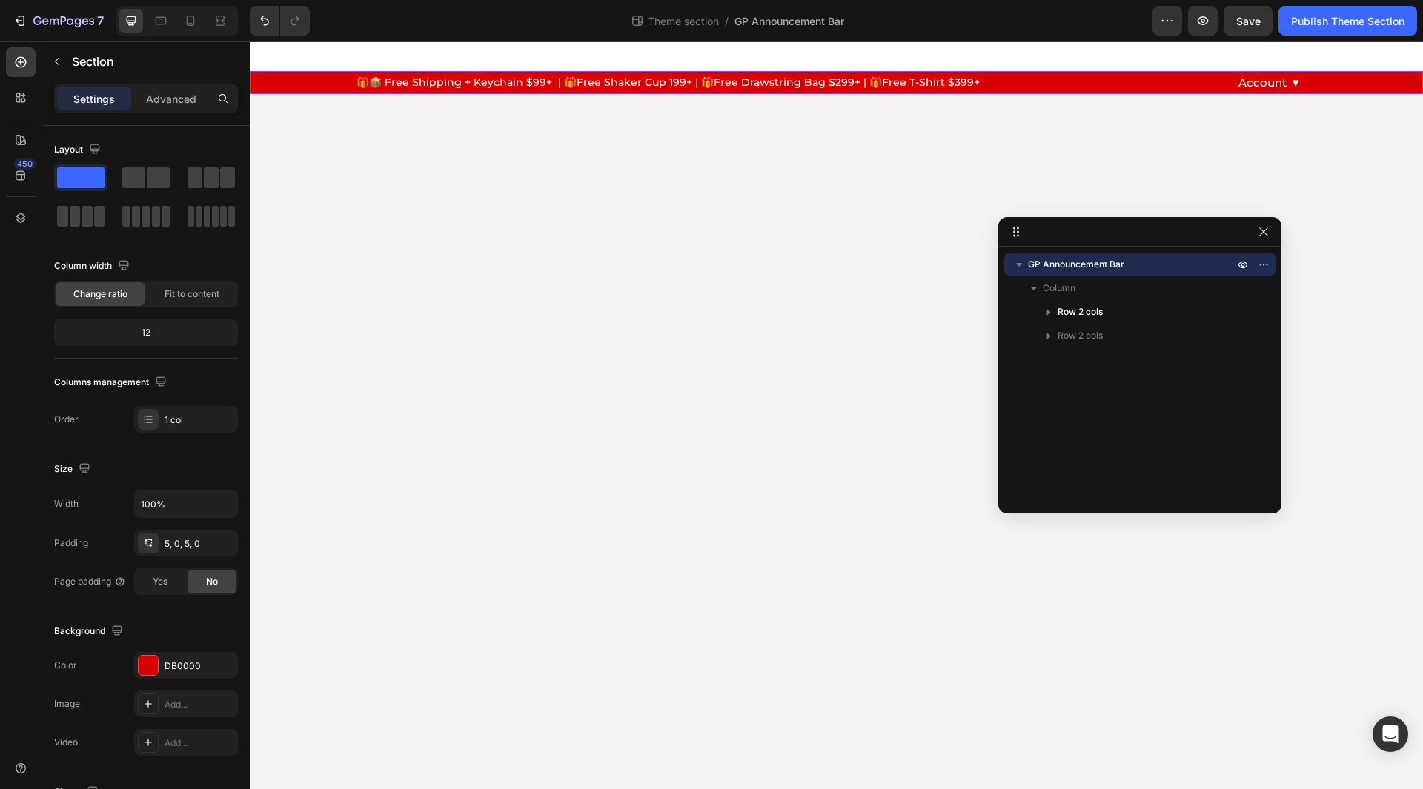
click at [301, 80] on div "🎁📦 Free Shipping + Keychain $99+ | 🎁Free Shaker Cup 199+ | 🎁Free Drawstring Bag…" at bounding box center [836, 83] width 1173 height 16
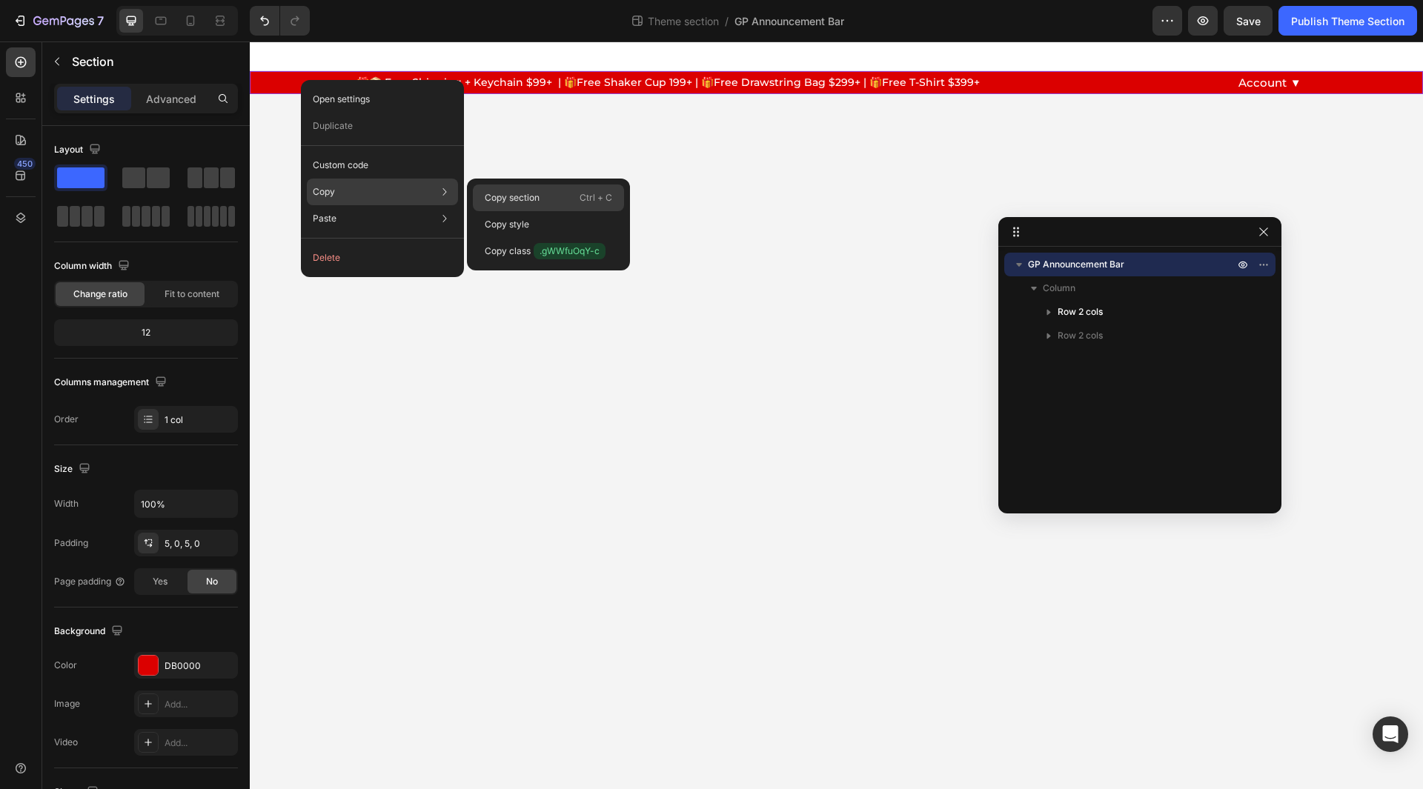
click at [494, 196] on p "Copy section" at bounding box center [512, 197] width 55 height 13
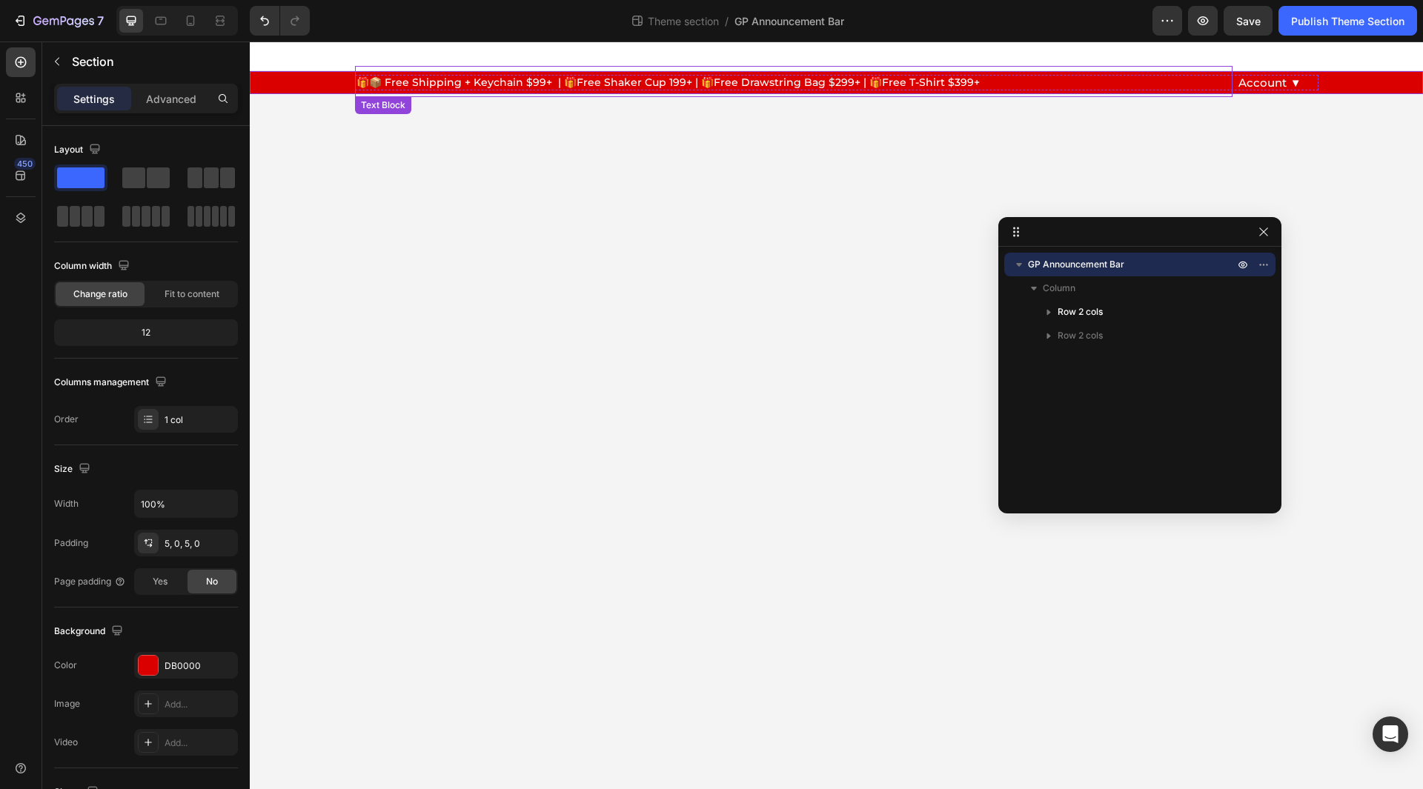
click at [1016, 83] on p "🎁📦 Free Shipping + Keychain $99+ | 🎁Free Shaker Cup 199+ | 🎁Free Drawstring Bag…" at bounding box center [794, 81] width 875 height 28
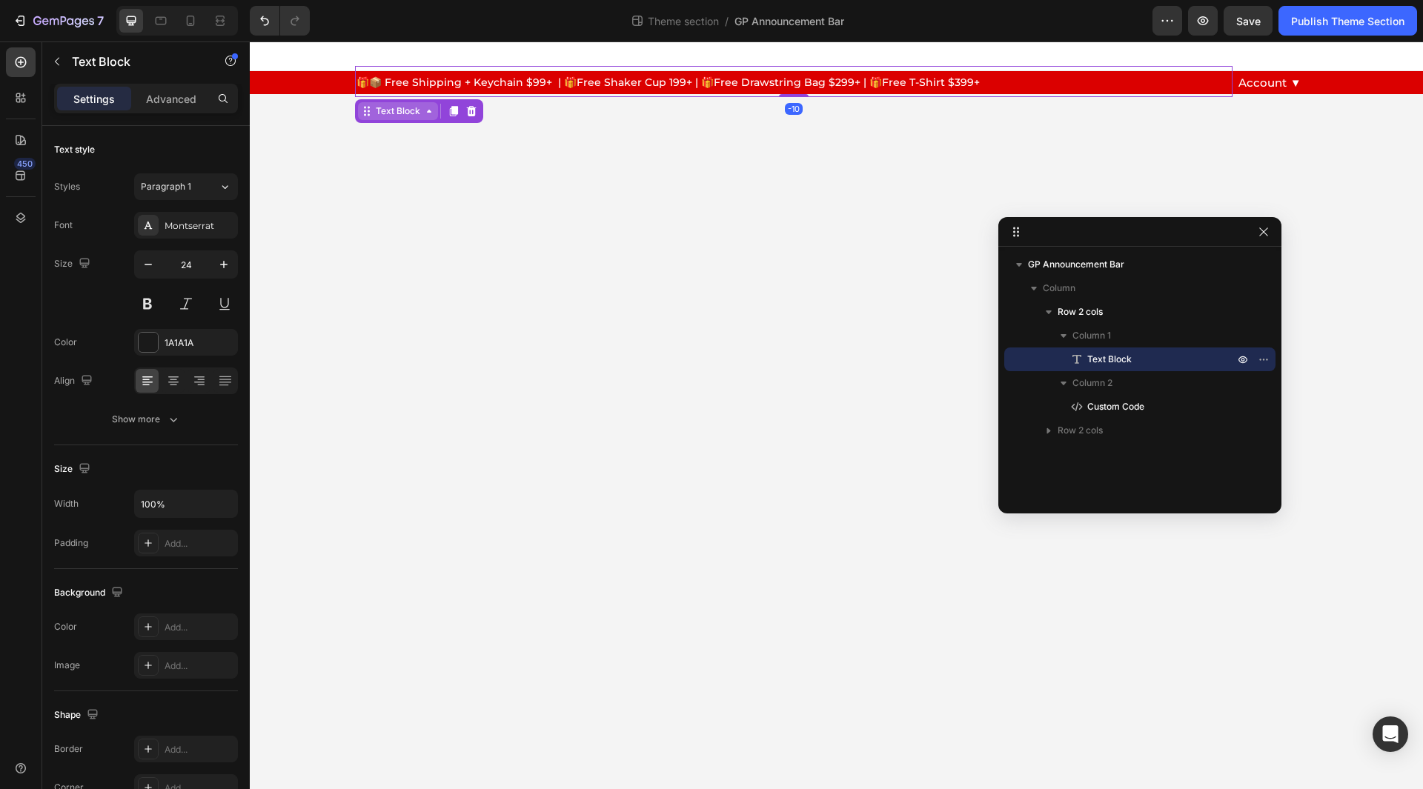
click at [411, 111] on div "Text Block" at bounding box center [398, 111] width 50 height 13
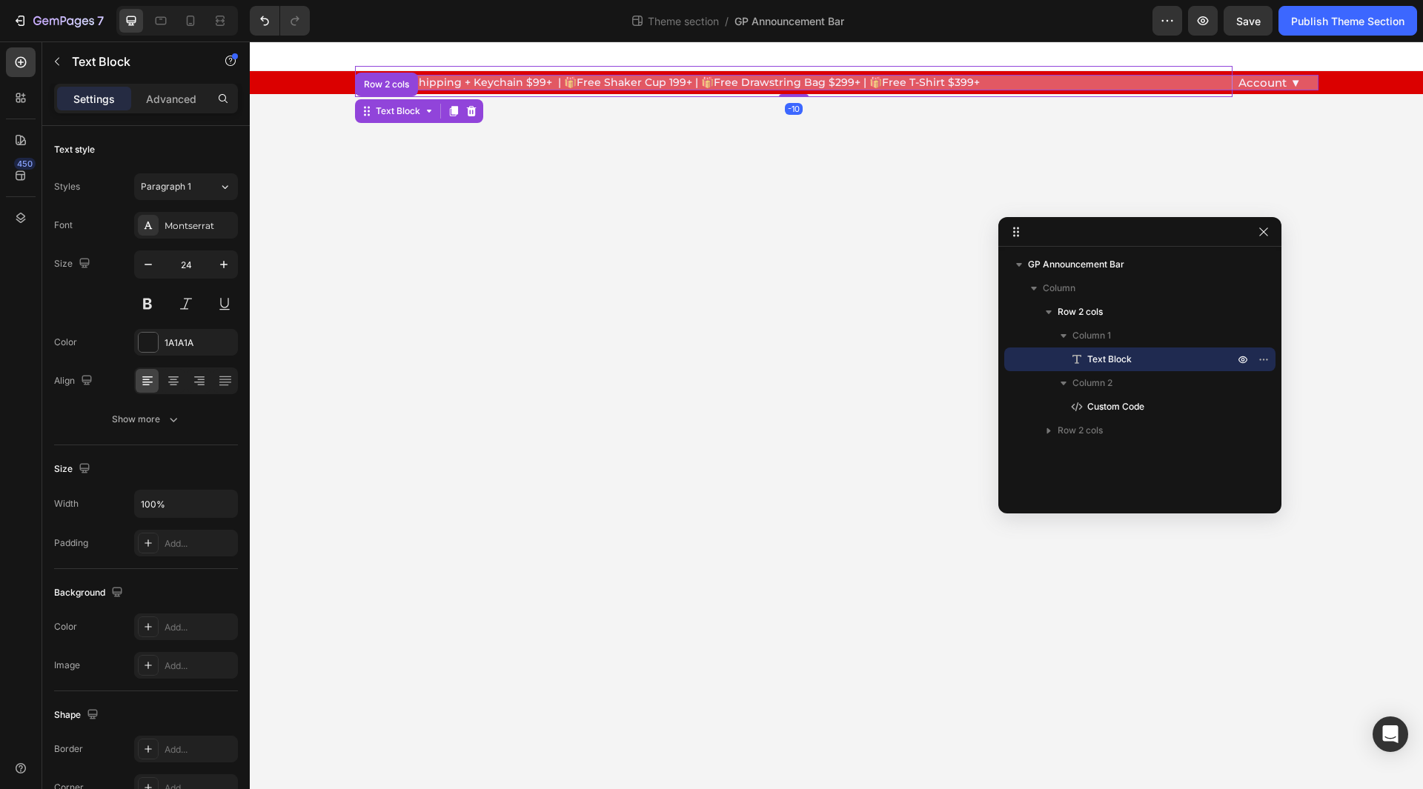
click at [388, 76] on div "Row 2 cols" at bounding box center [386, 85] width 63 height 24
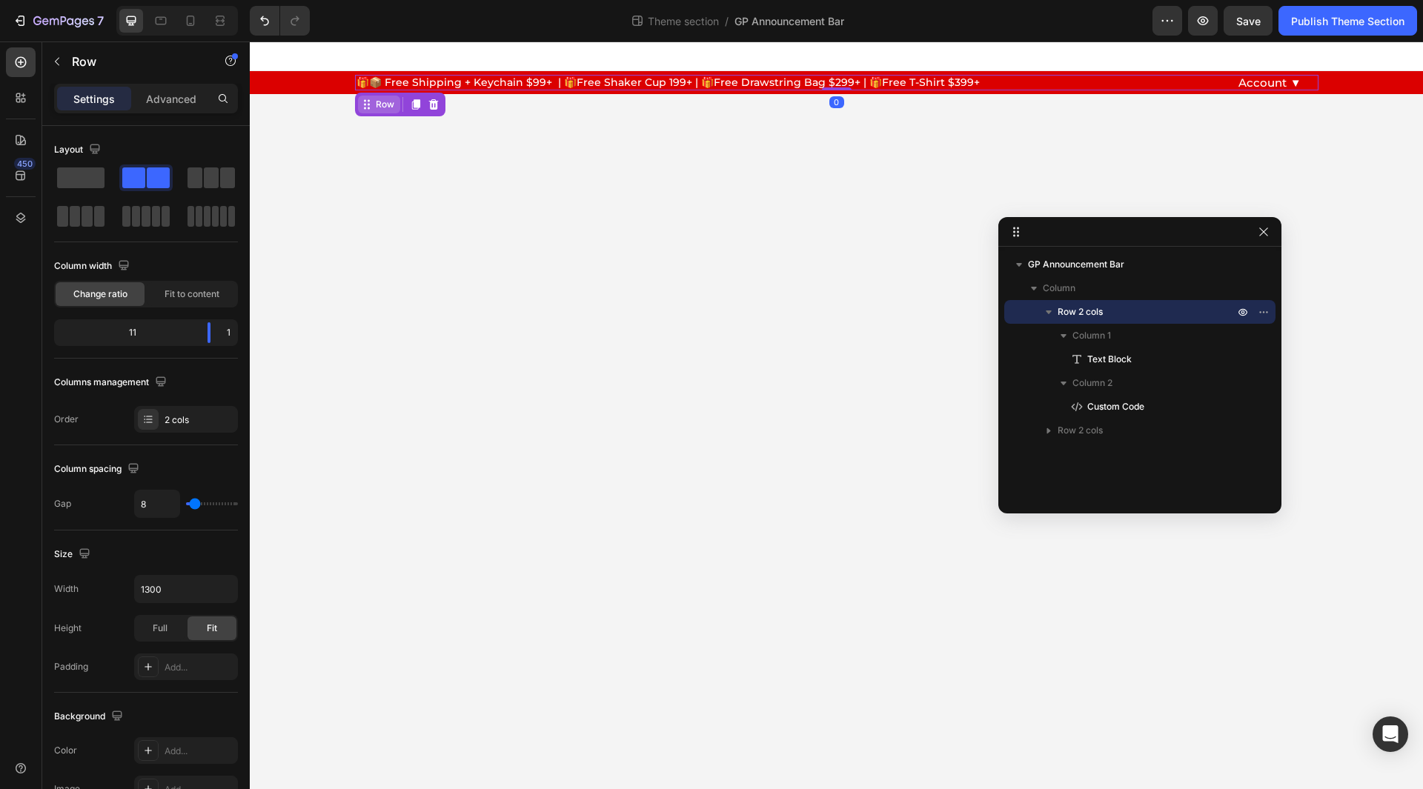
click at [388, 103] on div "Row" at bounding box center [385, 104] width 24 height 13
click at [388, 115] on div "Row" at bounding box center [400, 105] width 90 height 24
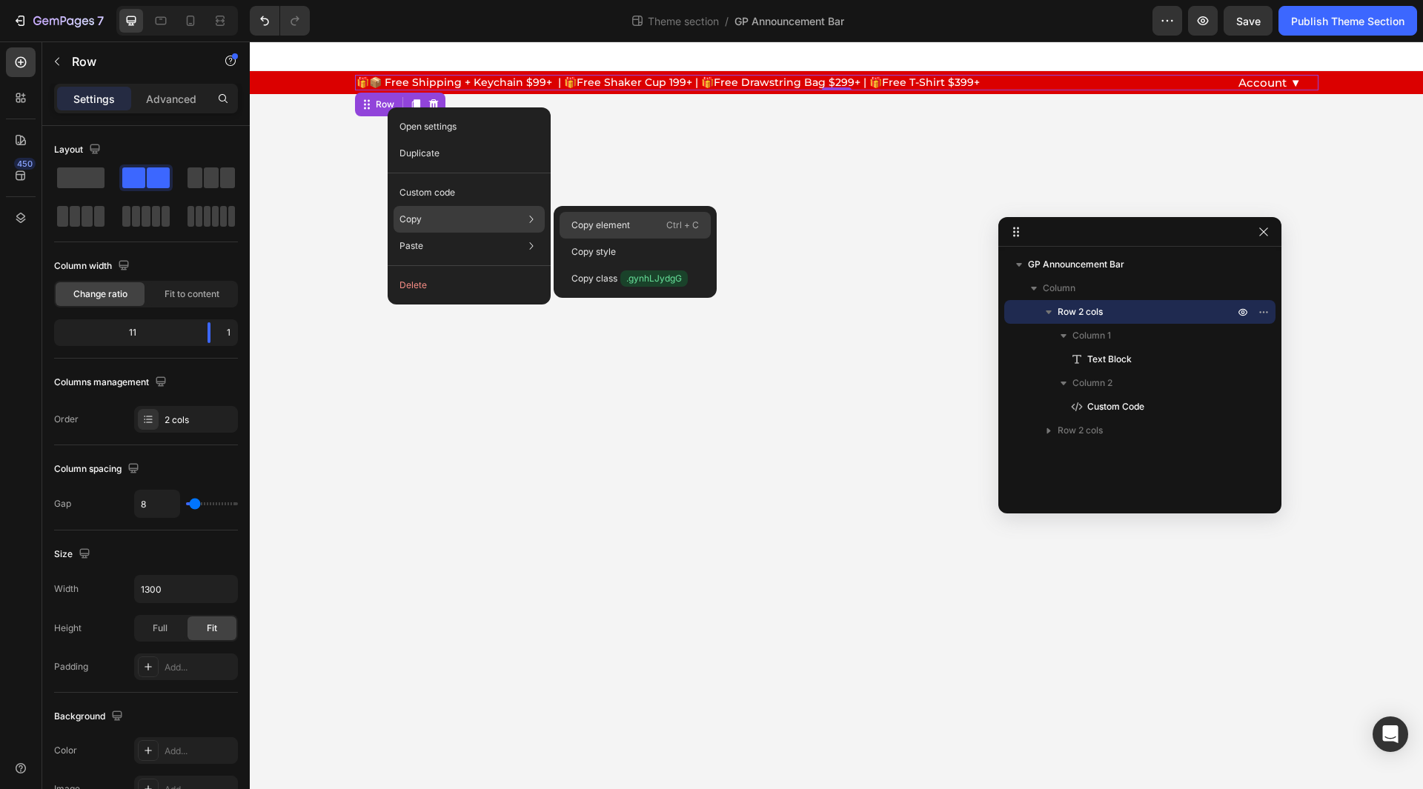
click at [601, 225] on p "Copy element" at bounding box center [600, 225] width 59 height 13
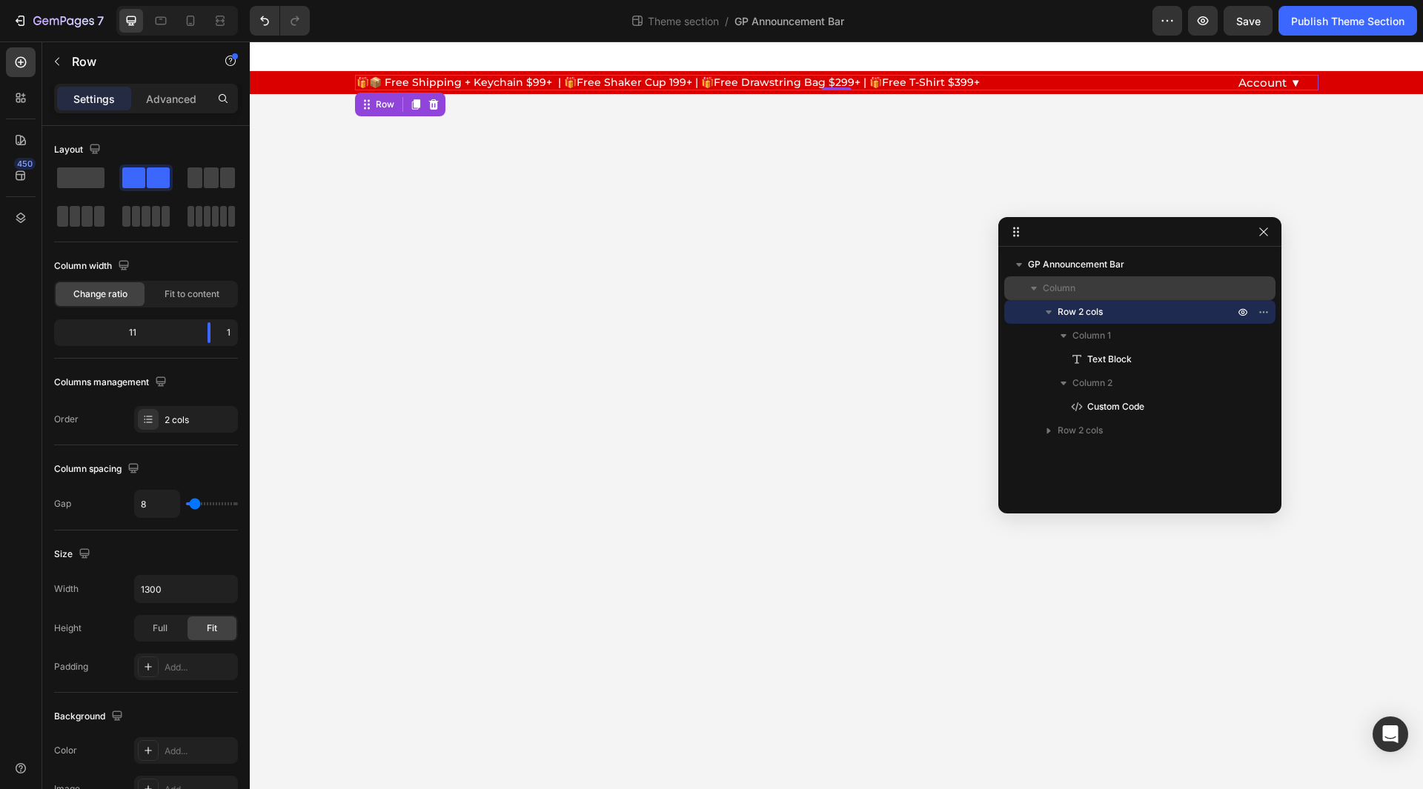
click at [1073, 281] on span "Column" at bounding box center [1059, 288] width 33 height 15
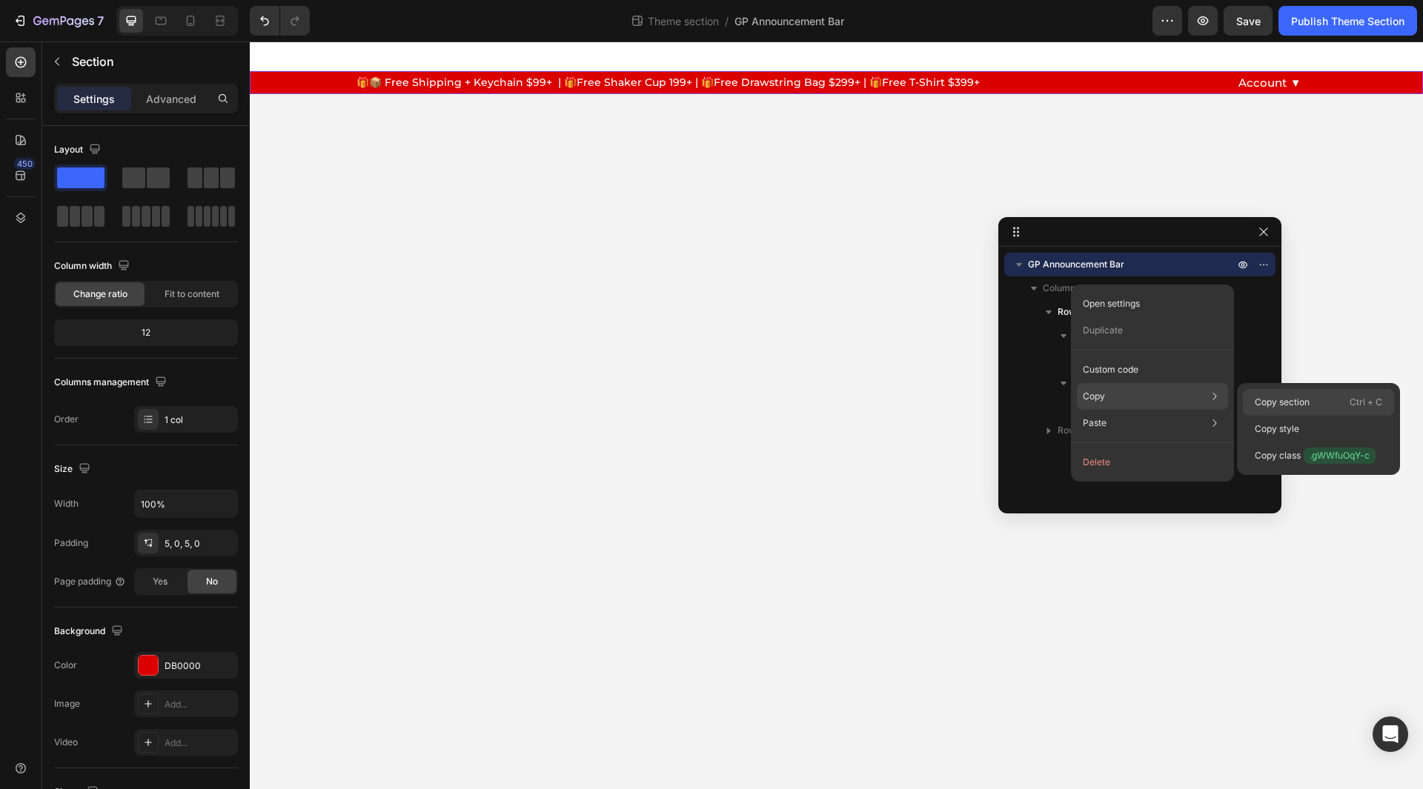
click at [1304, 402] on p "Copy section" at bounding box center [1282, 402] width 55 height 13
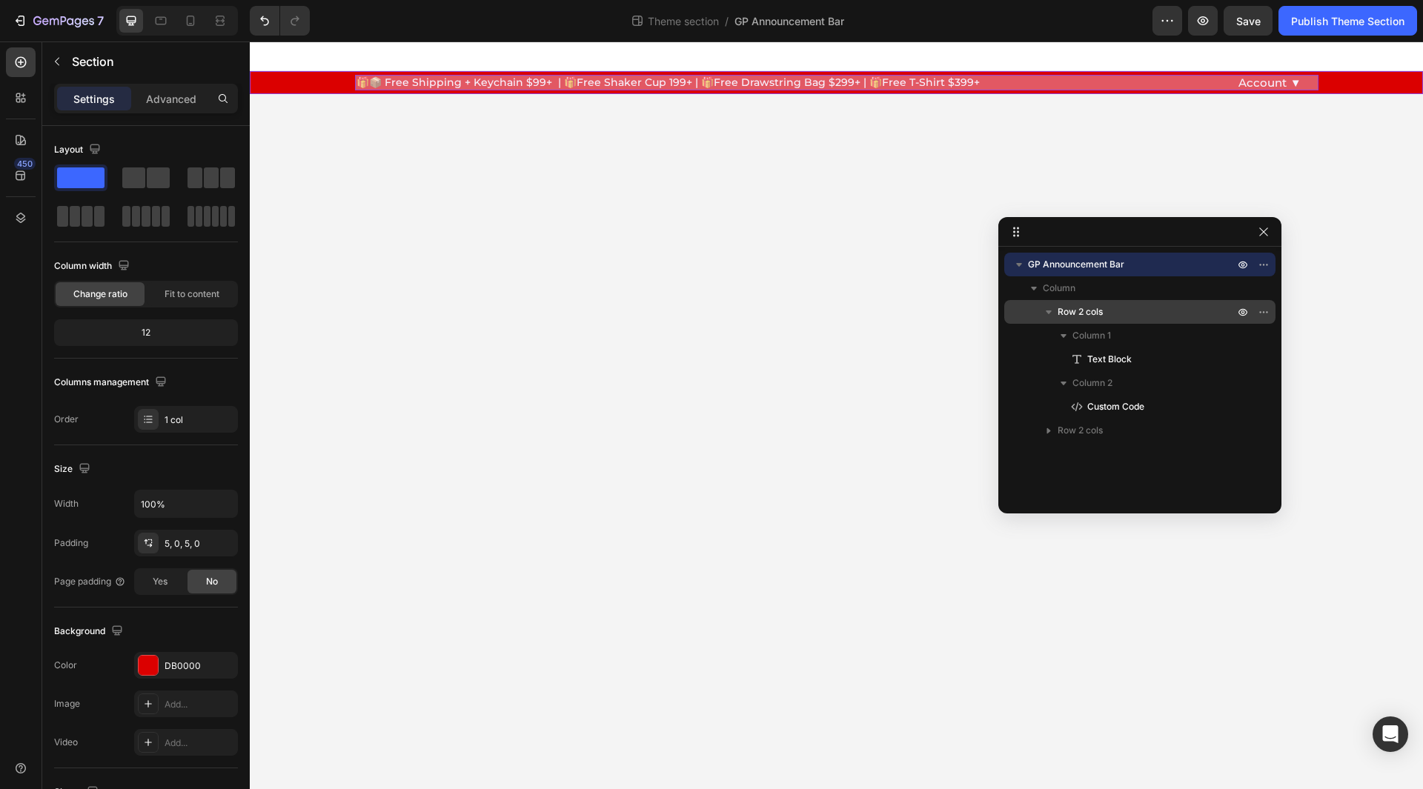
click at [1113, 319] on p "Row 2 cols" at bounding box center [1147, 312] width 179 height 15
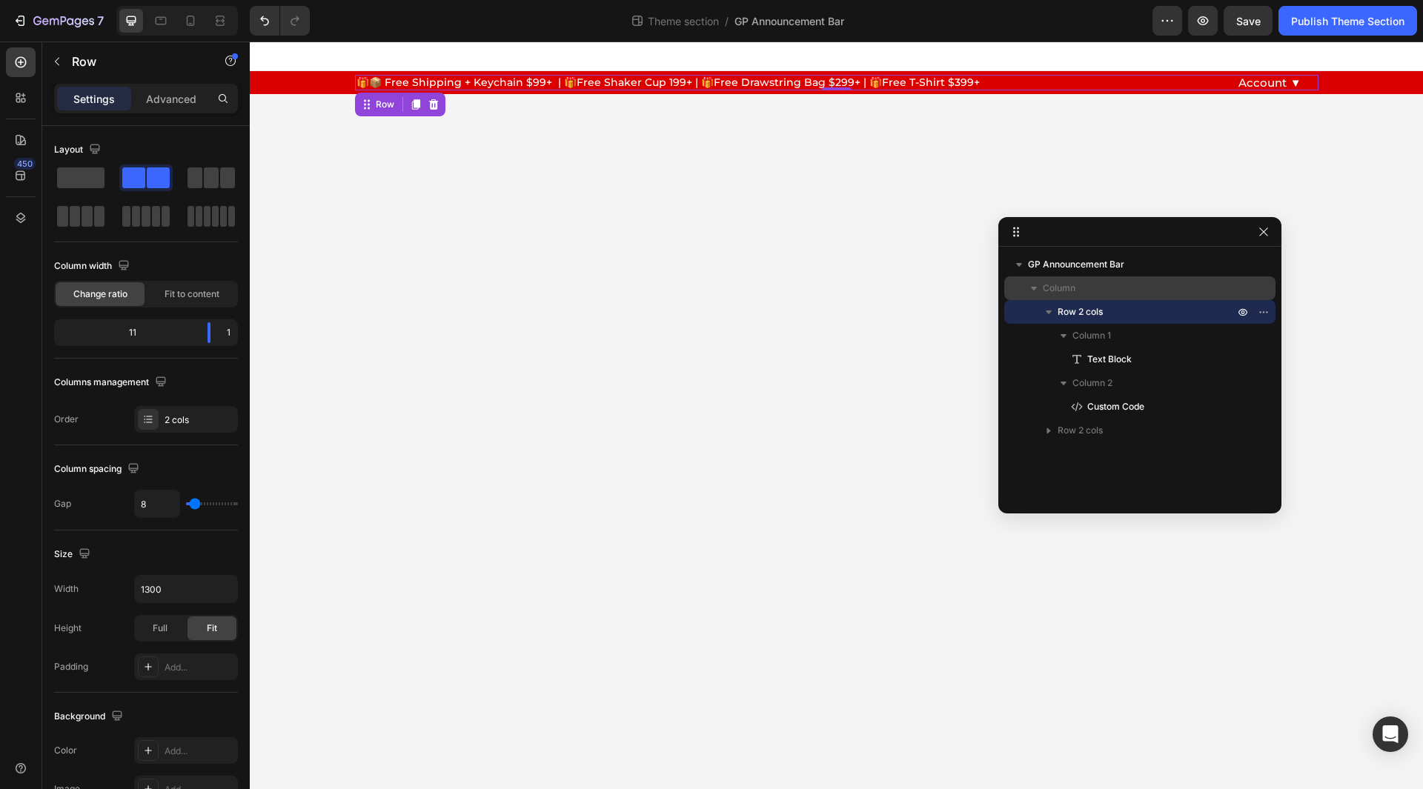
click at [1052, 282] on span "Column" at bounding box center [1059, 288] width 33 height 15
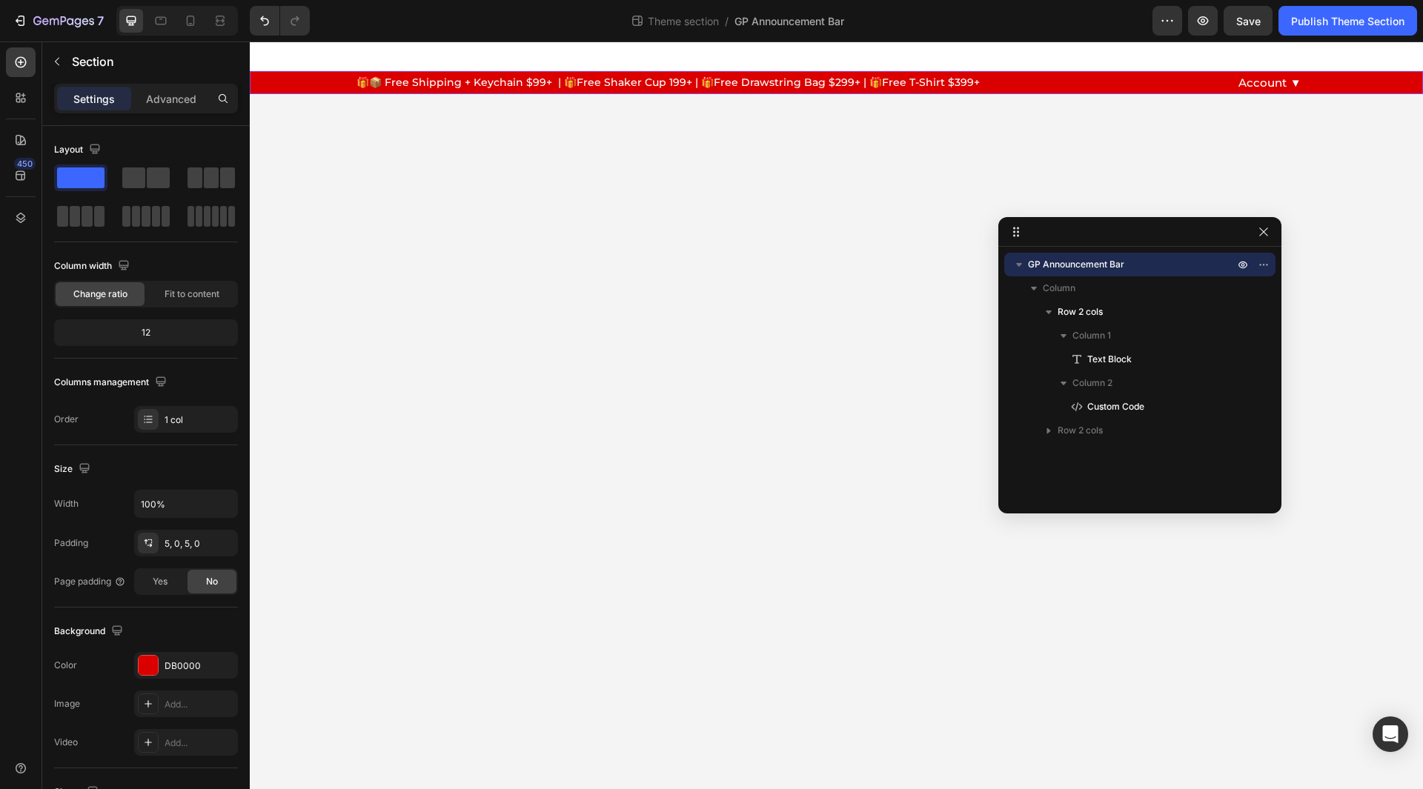
click at [1055, 266] on span "GP Announcement Bar" at bounding box center [1076, 264] width 96 height 15
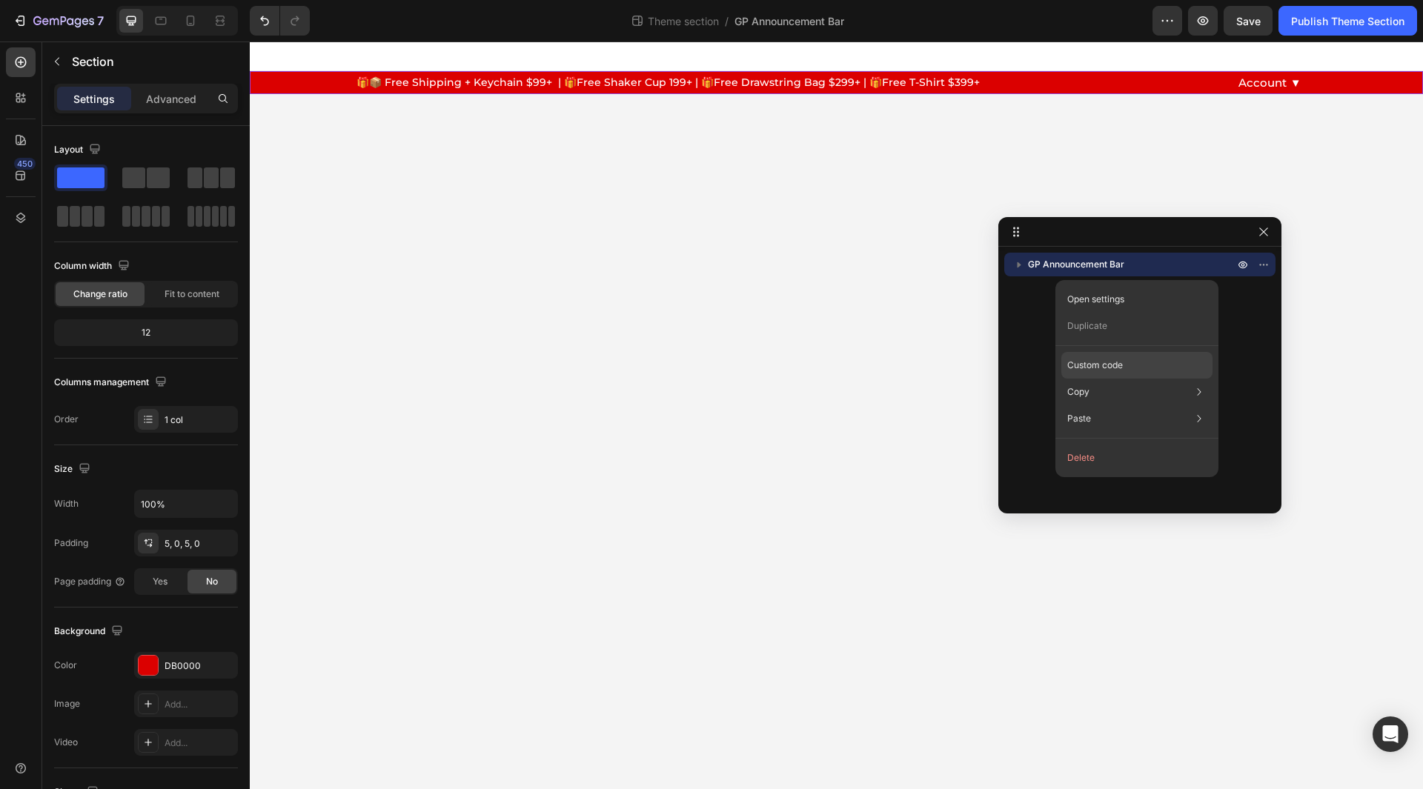
click at [1103, 366] on p "Custom code" at bounding box center [1095, 365] width 56 height 13
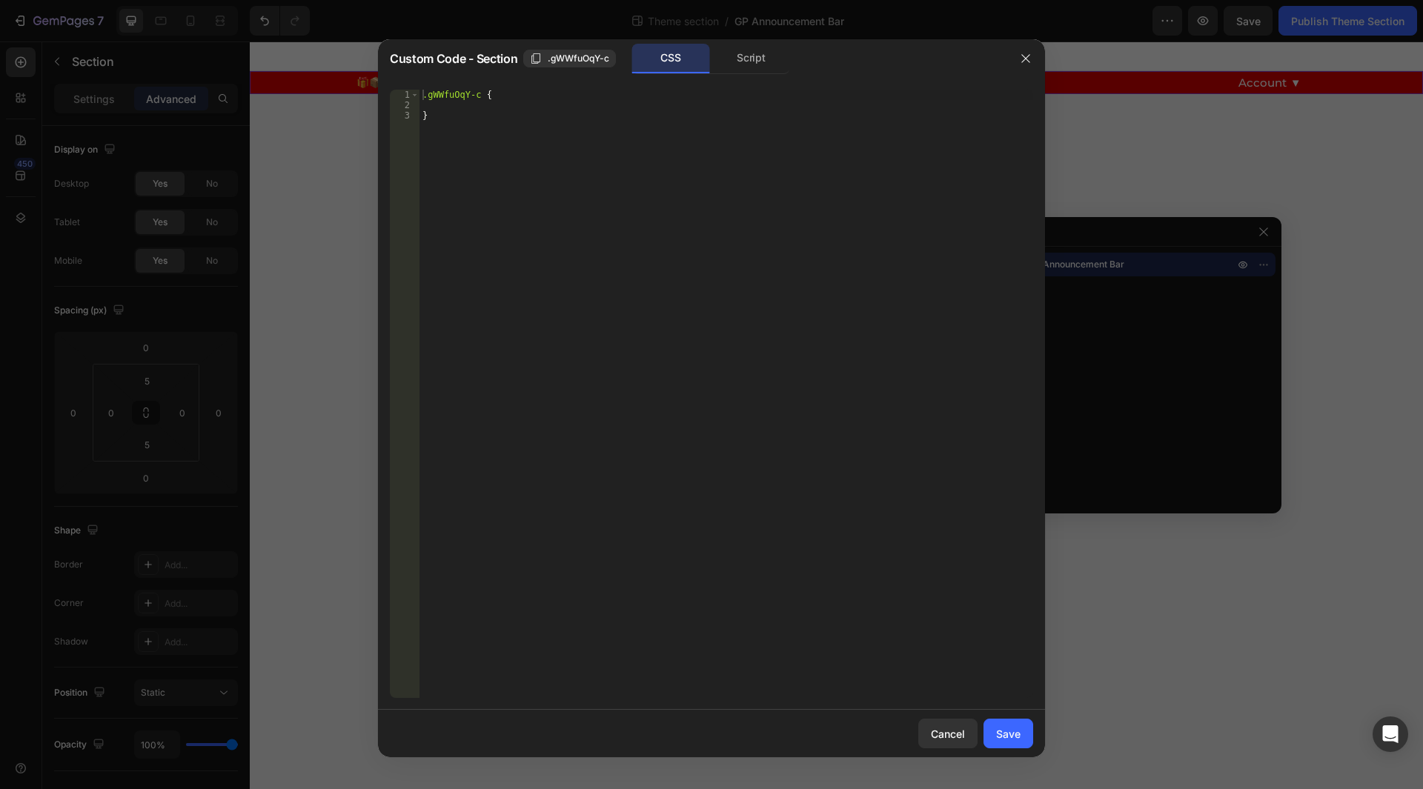
click at [842, 259] on div ".gWWfuOqY-c { }" at bounding box center [727, 404] width 614 height 629
click at [763, 64] on div "Script" at bounding box center [751, 59] width 78 height 30
click at [674, 51] on div "CSS" at bounding box center [671, 59] width 78 height 30
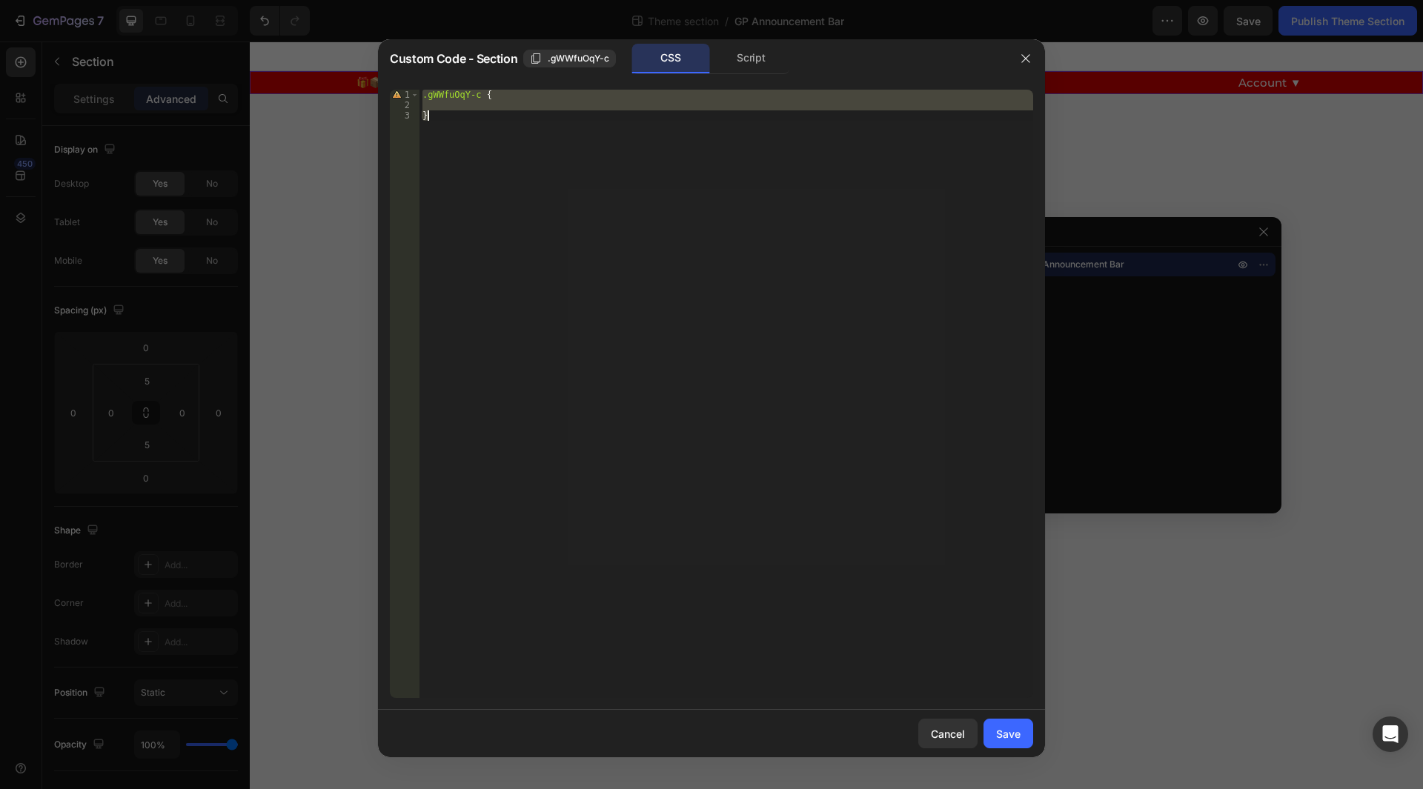
click at [675, 136] on div ".gWWfuOqY-c { }" at bounding box center [727, 394] width 614 height 609
type textarea "}"
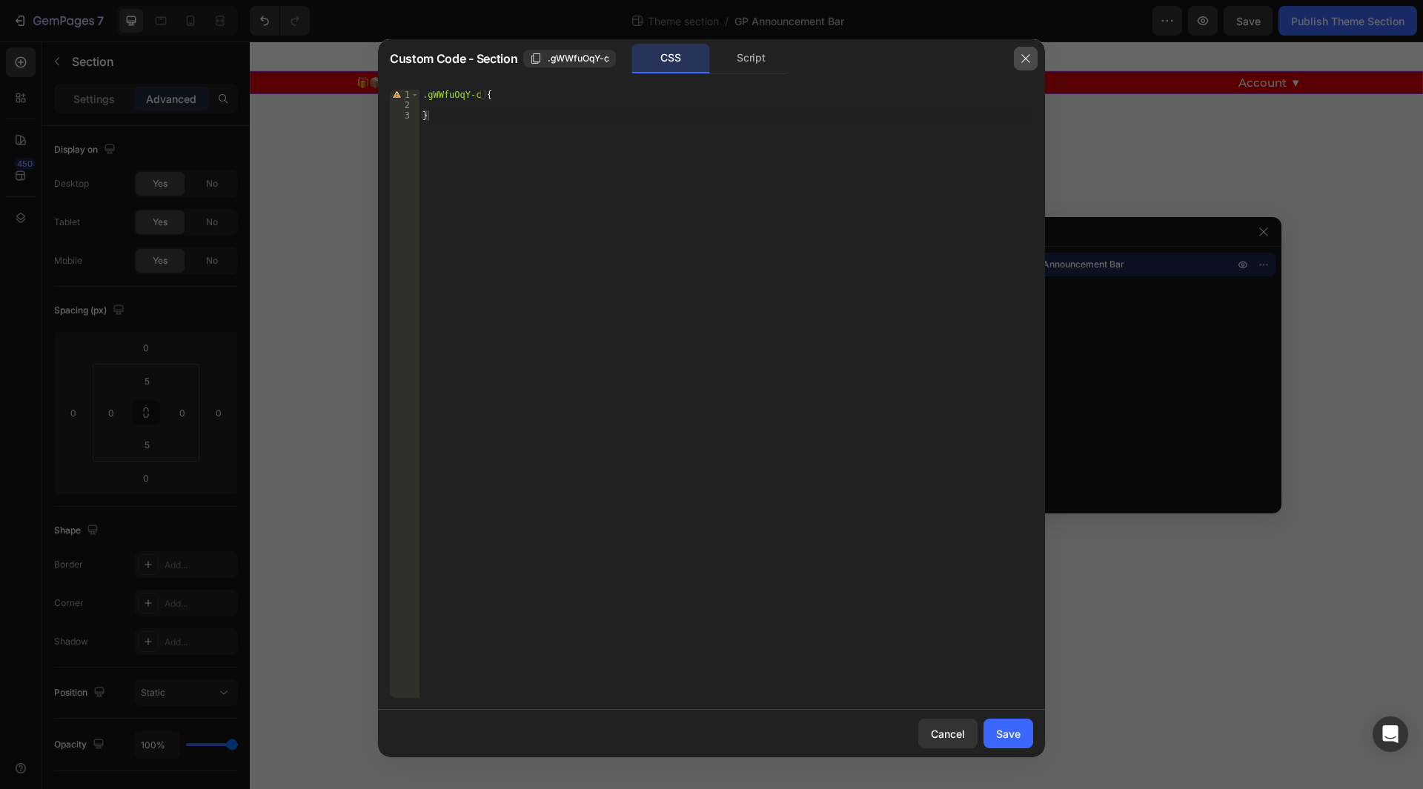
drag, startPoint x: 1020, startPoint y: 47, endPoint x: 787, endPoint y: 64, distance: 233.4
click at [1020, 47] on button "button" at bounding box center [1026, 59] width 24 height 24
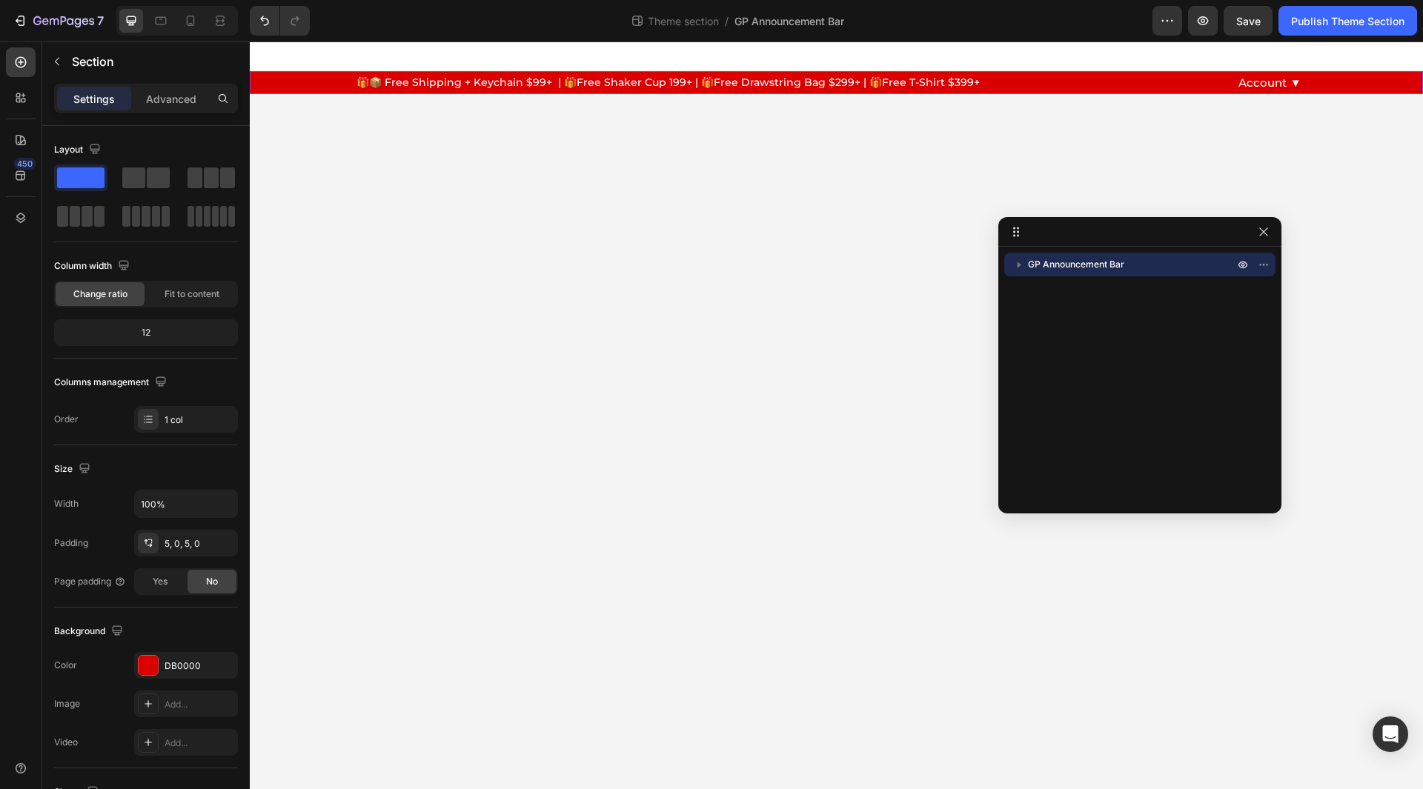
click at [308, 92] on div "🎁📦 Free Shipping + Keychain $99+ | 🎁Free Shaker Cup 199+ | 🎁Free Drawstring Bag…" at bounding box center [836, 82] width 1173 height 23
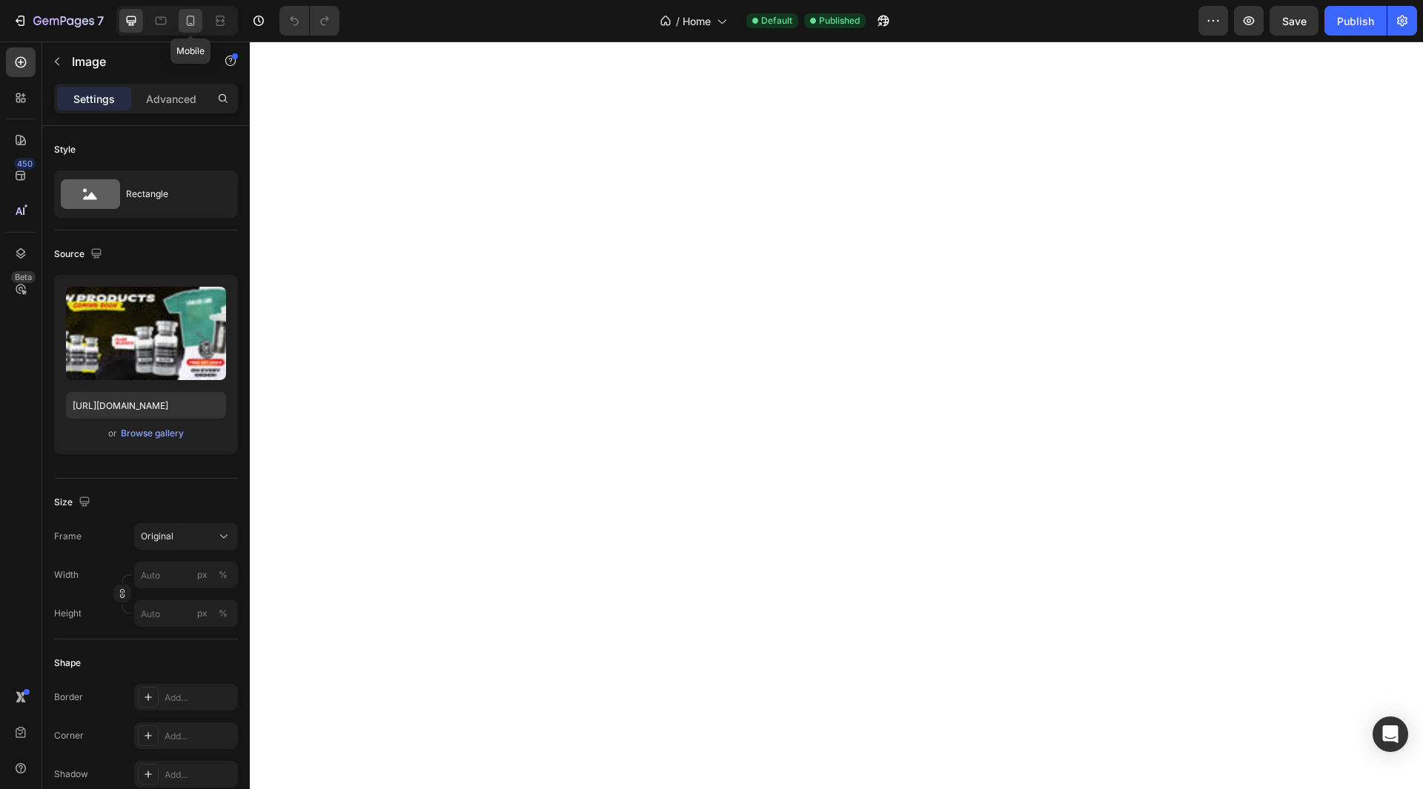
click at [185, 16] on icon at bounding box center [190, 20] width 15 height 15
drag, startPoint x: 127, startPoint y: 20, endPoint x: 245, endPoint y: 49, distance: 120.6
click at [127, 19] on icon at bounding box center [132, 21] width 10 height 10
click at [145, 96] on div "Advanced" at bounding box center [171, 99] width 74 height 24
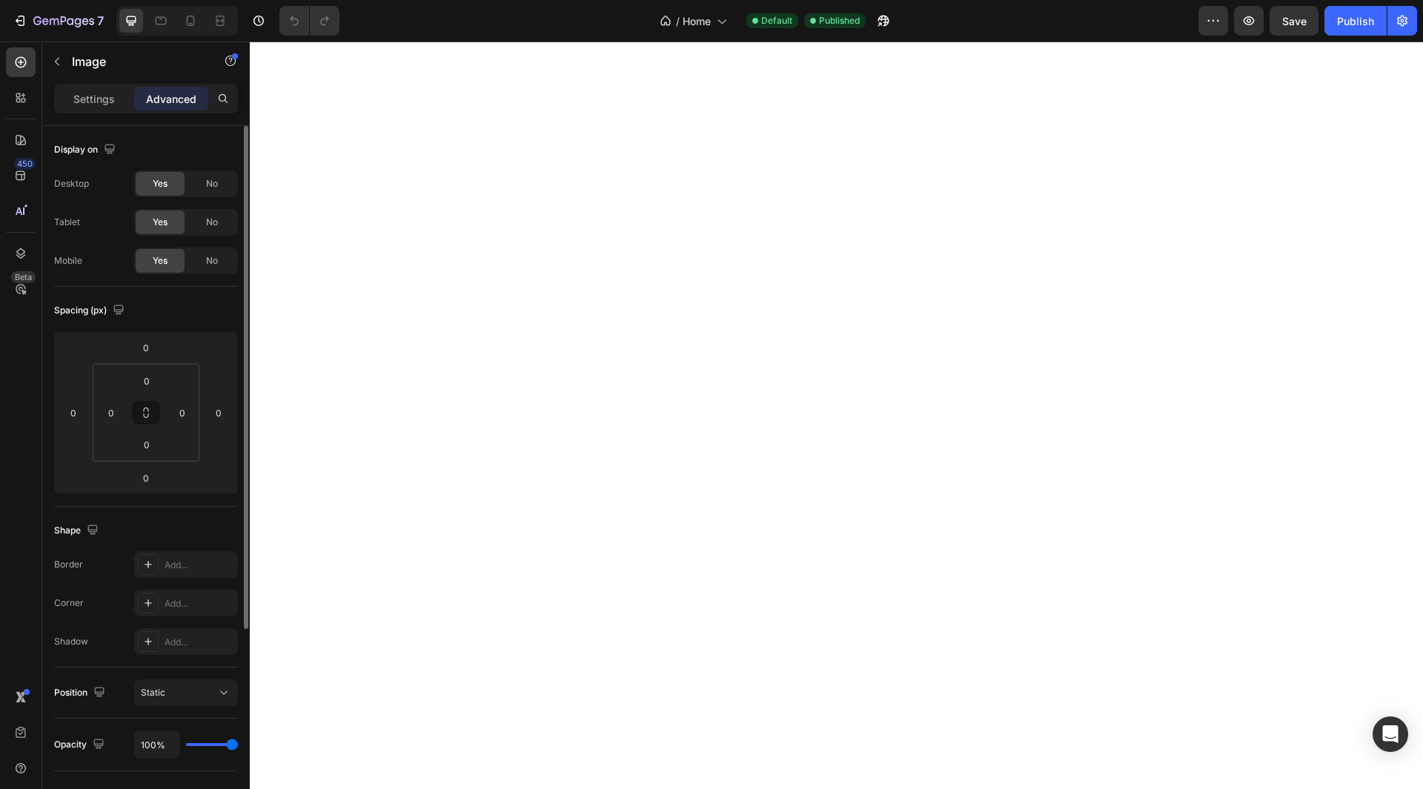
click at [93, 99] on p "Settings" at bounding box center [94, 99] width 42 height 16
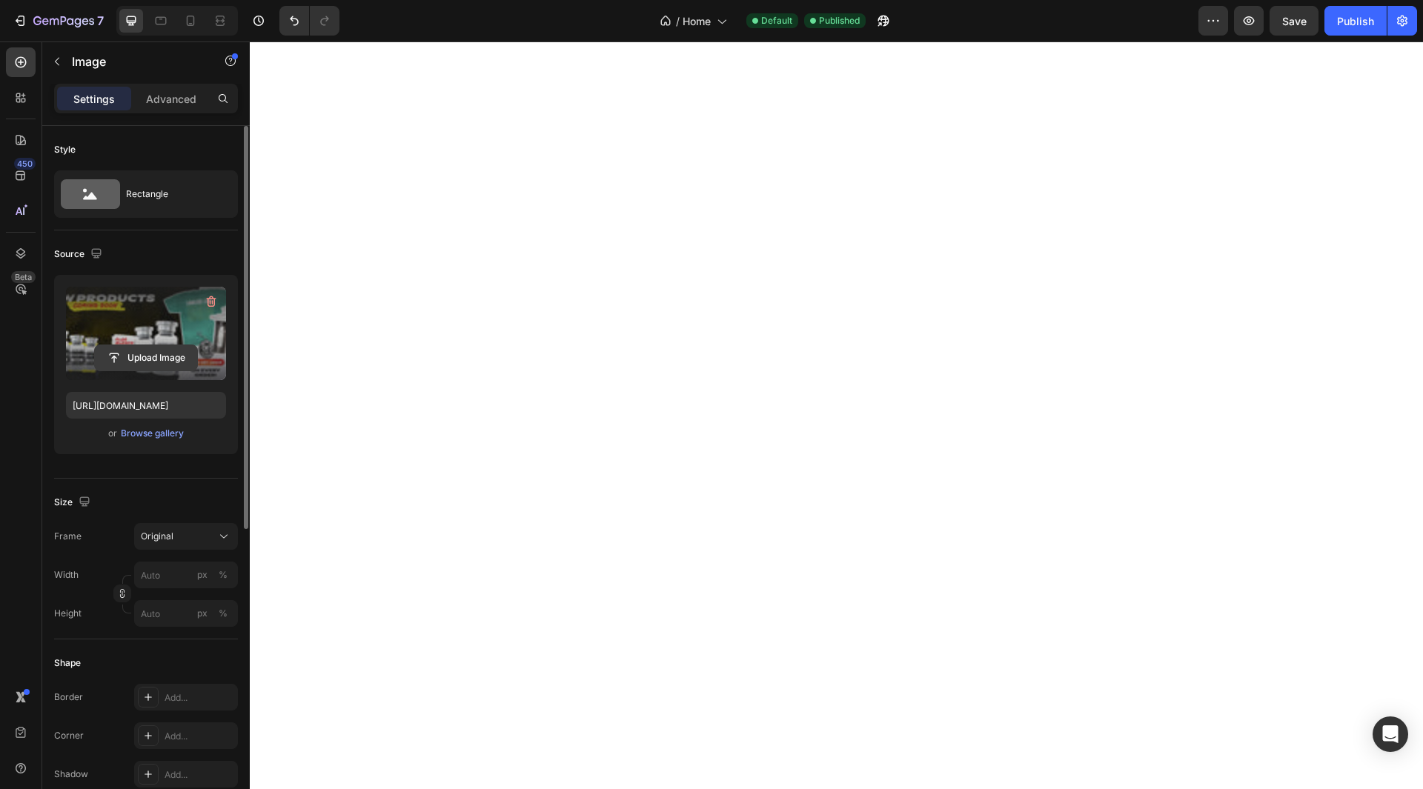
click at [150, 352] on input "file" at bounding box center [146, 357] width 102 height 25
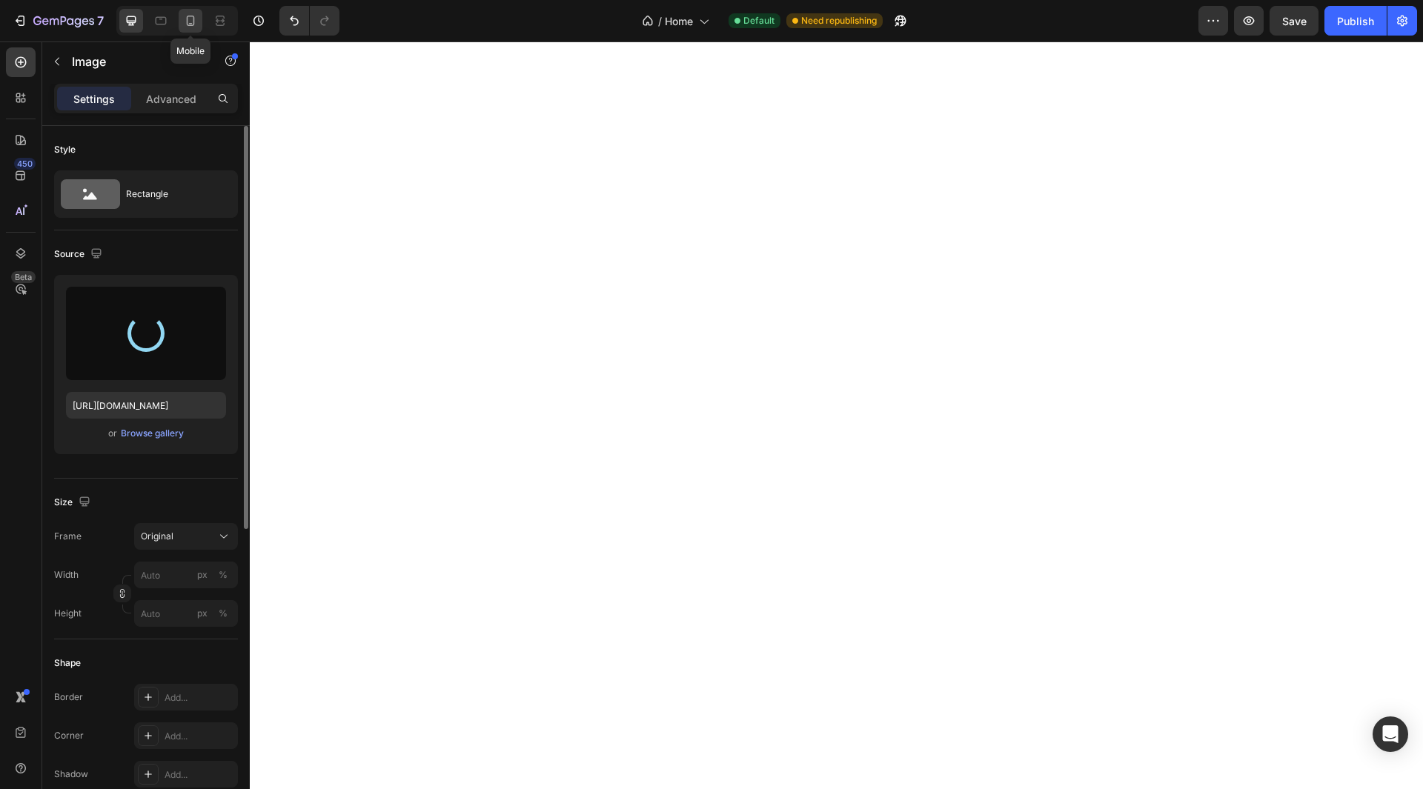
type input "https://cdn.shopify.com/s/files/1/0309/7133/0698/files/gempages_477019959369663…"
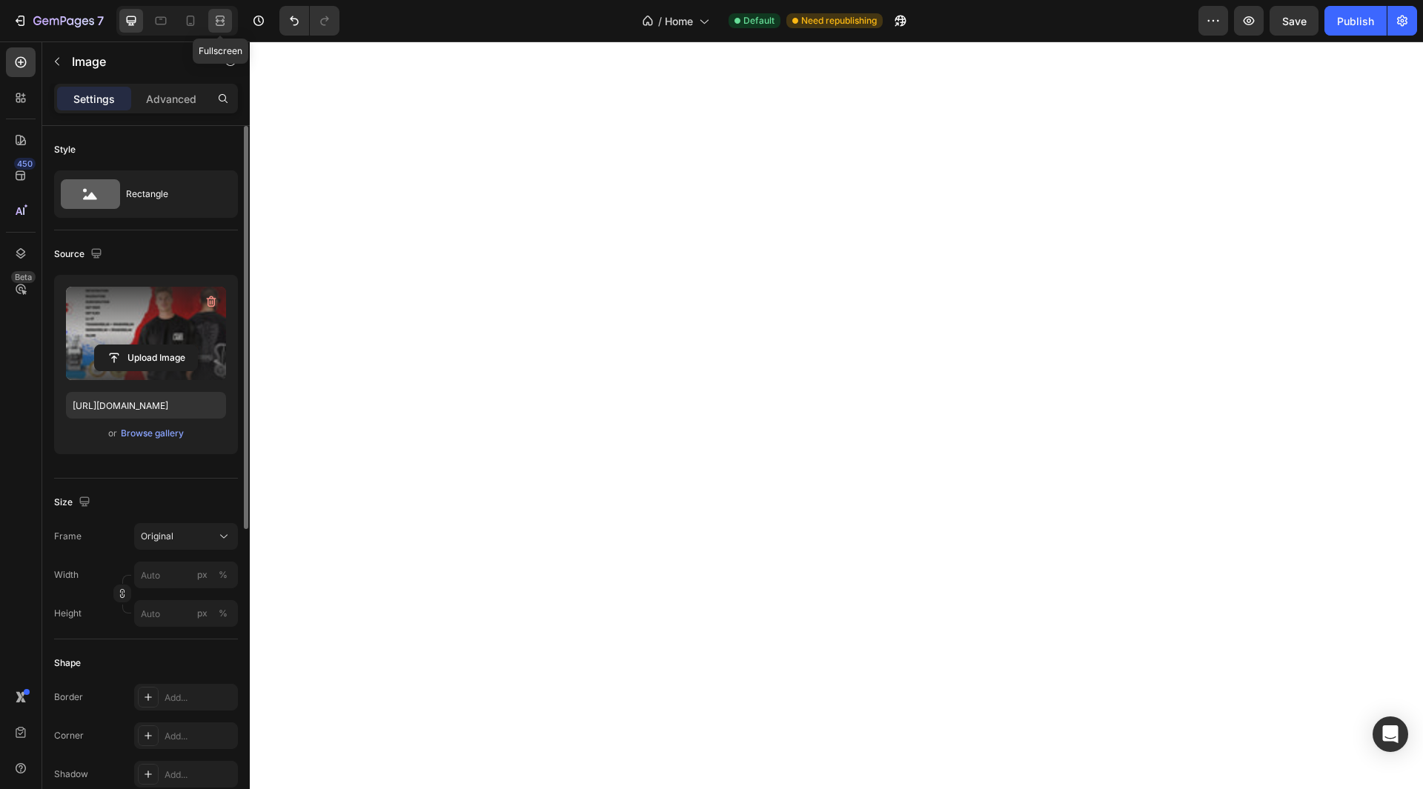
click at [216, 13] on div at bounding box center [220, 21] width 24 height 24
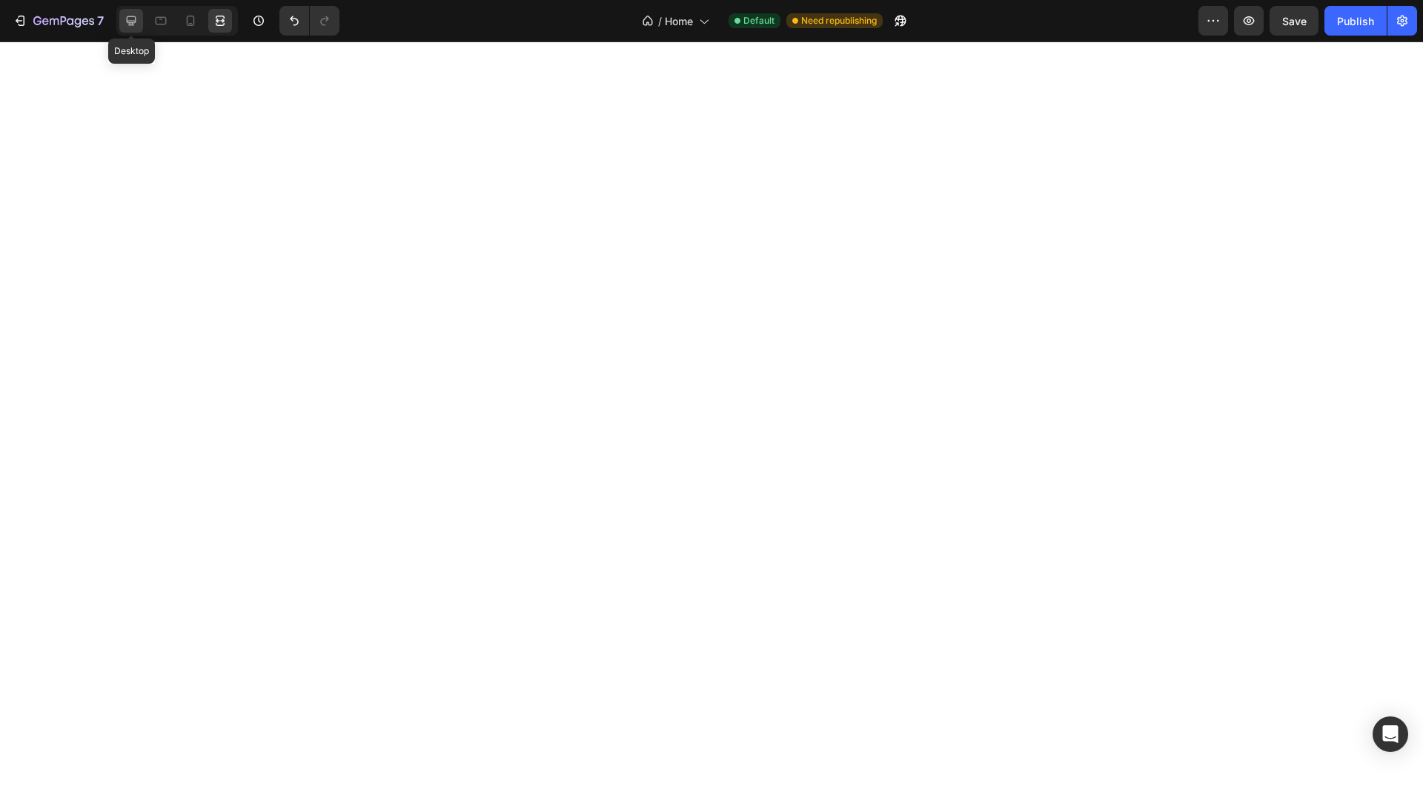
click at [133, 23] on icon at bounding box center [132, 21] width 10 height 10
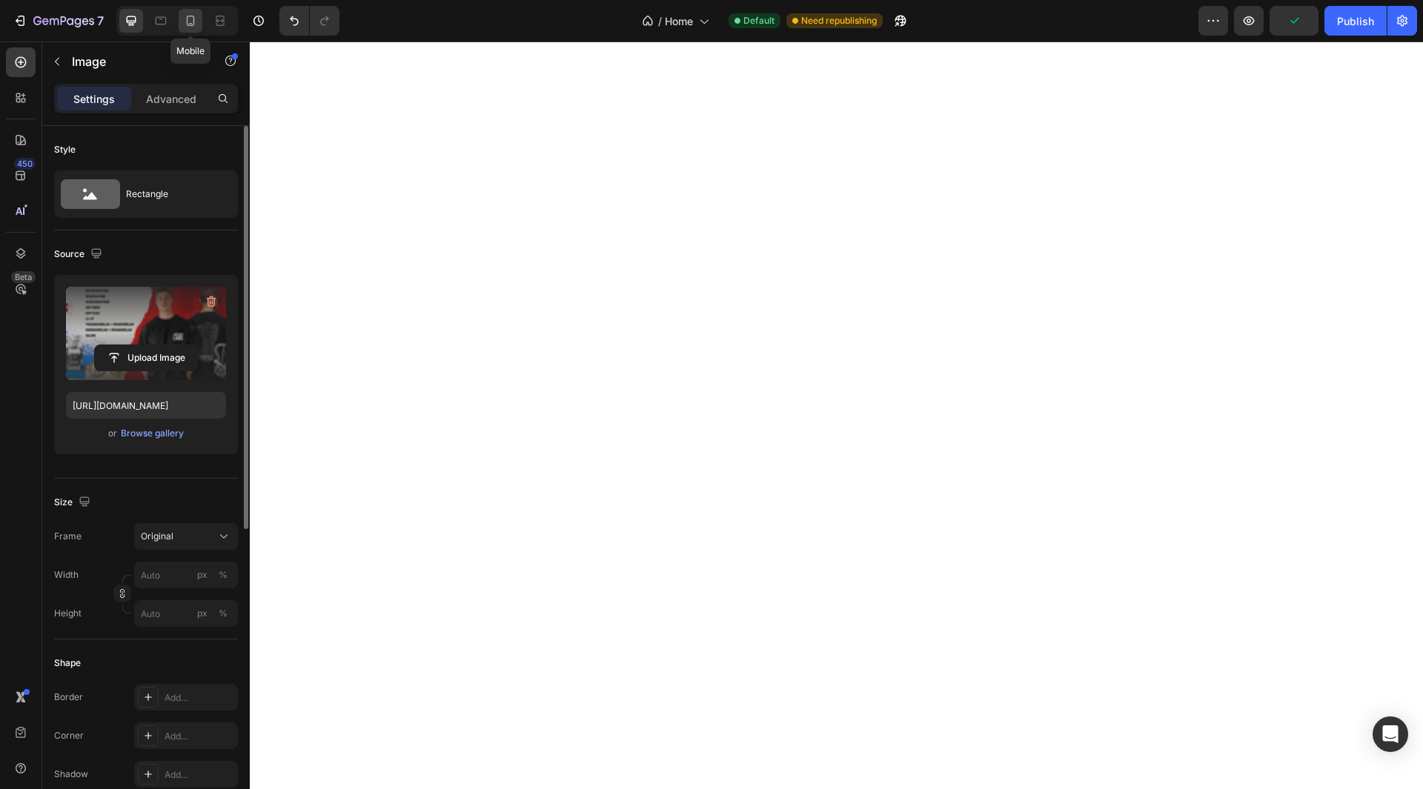
click at [189, 20] on icon at bounding box center [190, 20] width 15 height 15
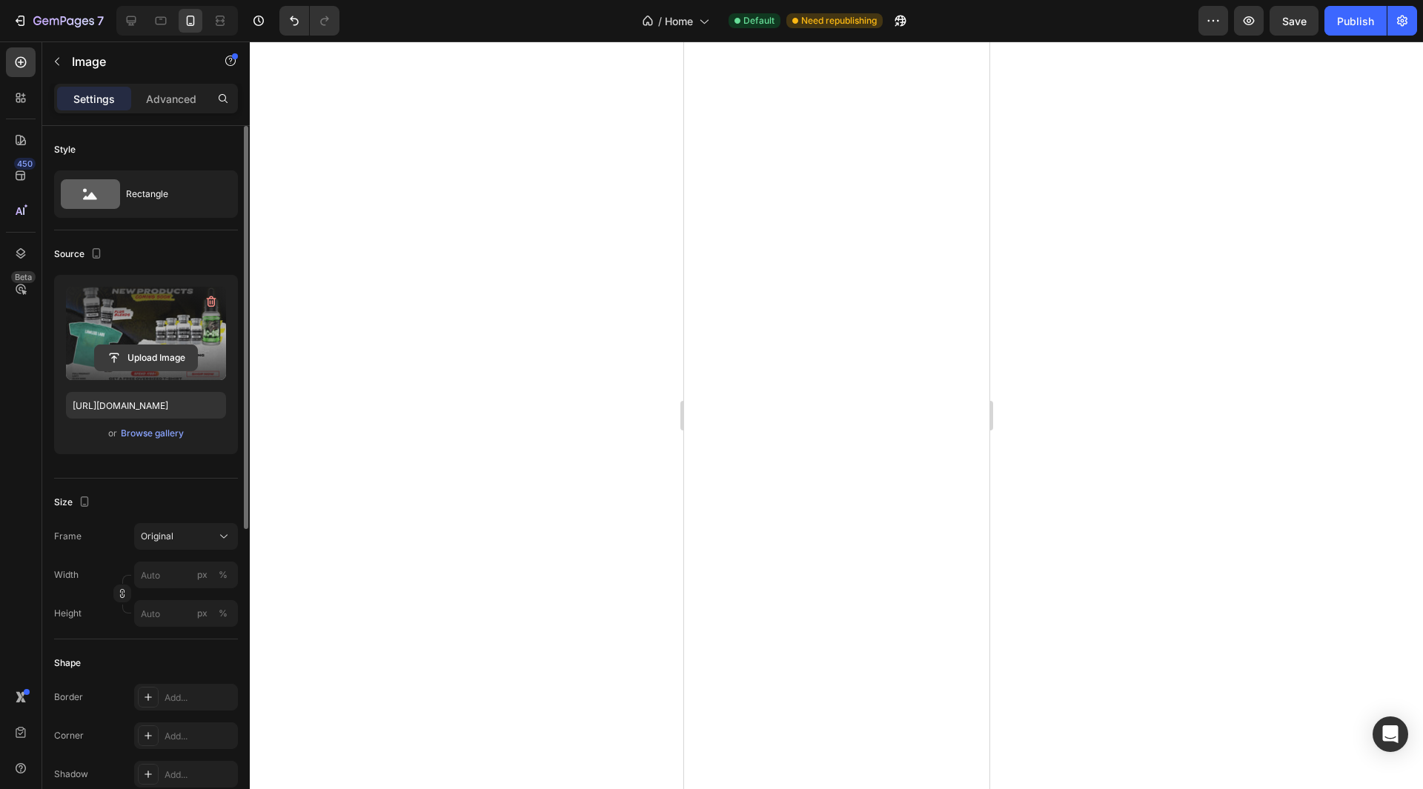
click at [166, 357] on input "file" at bounding box center [146, 357] width 102 height 25
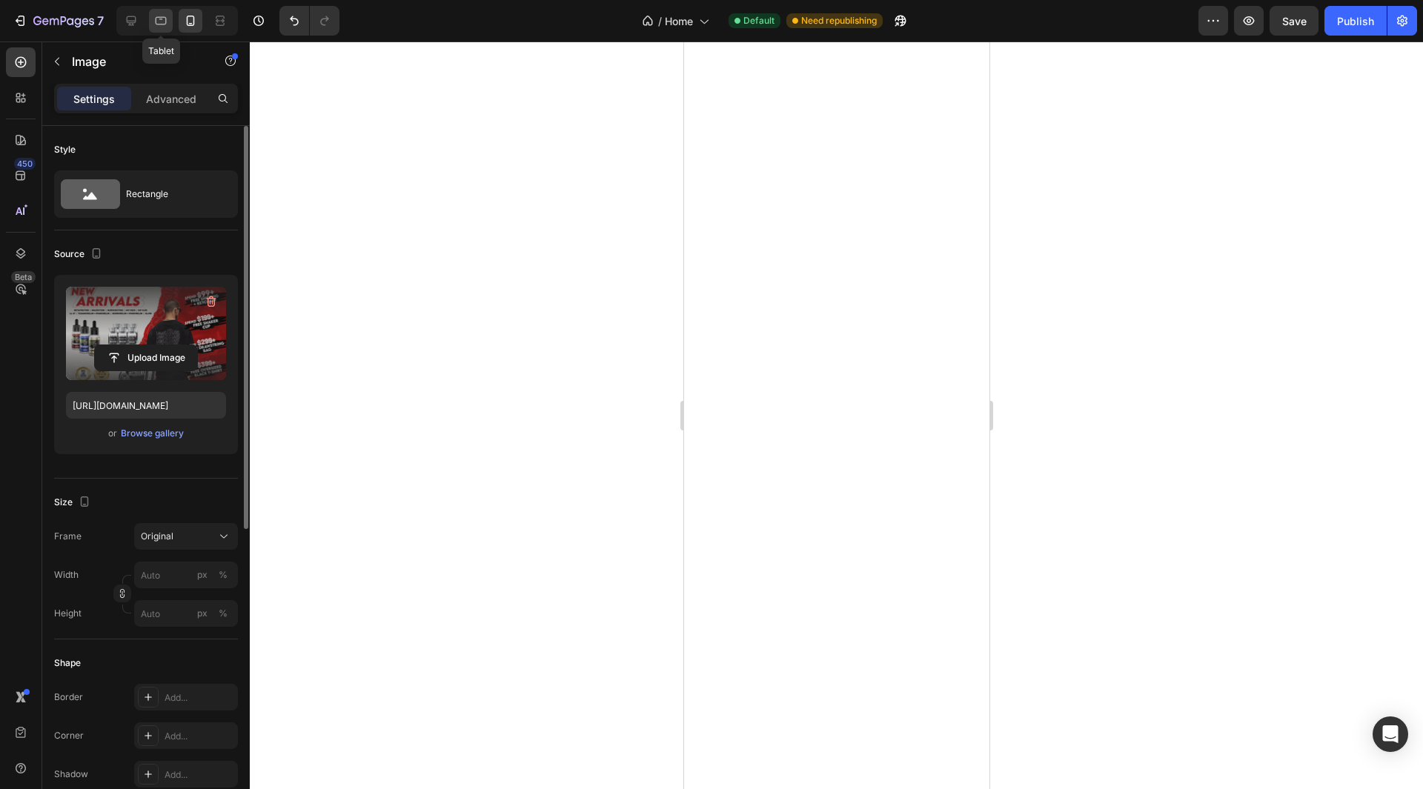
click at [156, 20] on icon at bounding box center [161, 21] width 11 height 8
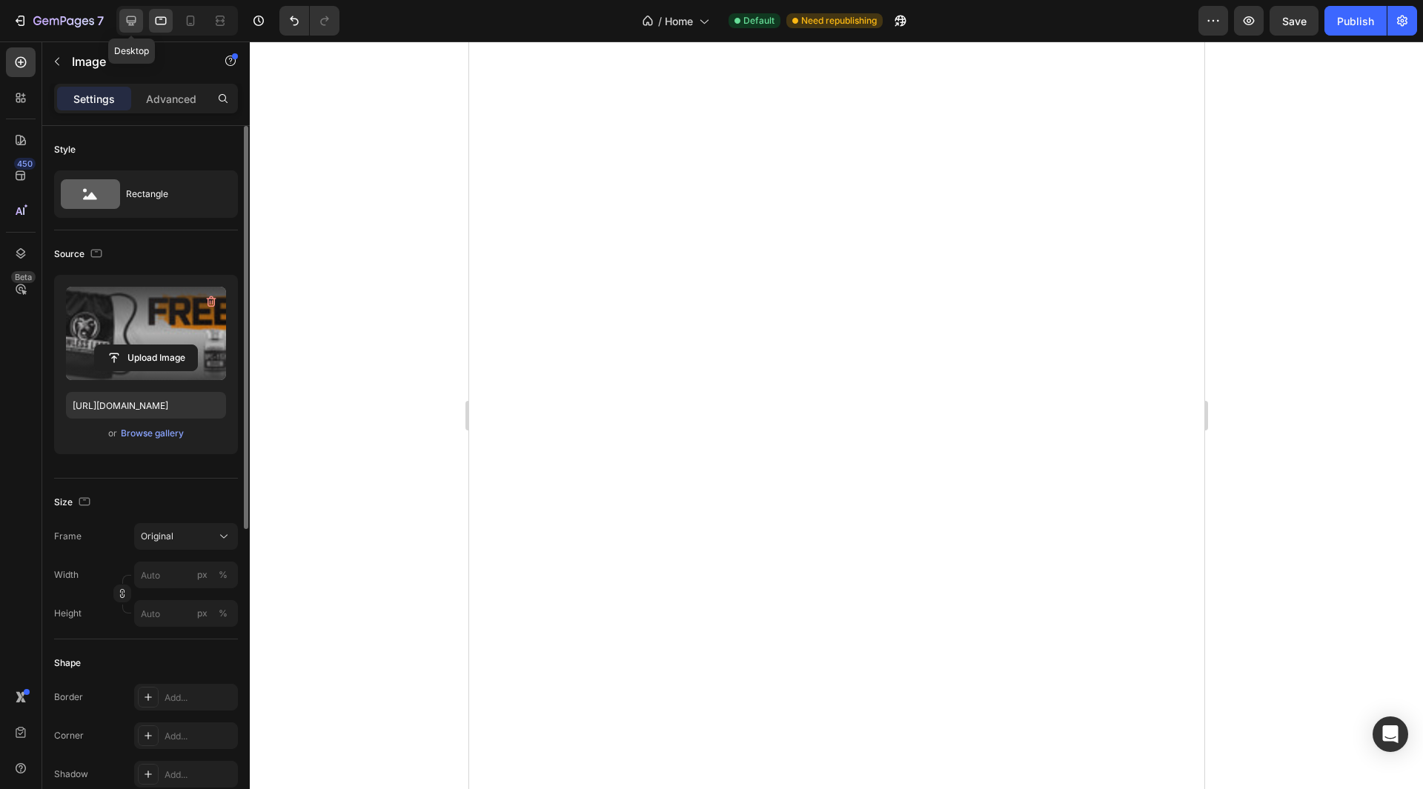
click at [132, 19] on icon at bounding box center [131, 20] width 15 height 15
click at [158, 18] on icon at bounding box center [161, 21] width 11 height 8
click at [131, 13] on icon at bounding box center [131, 20] width 15 height 15
click at [1366, 24] on div "Publish" at bounding box center [1355, 21] width 37 height 16
click at [188, 16] on icon at bounding box center [191, 21] width 8 height 10
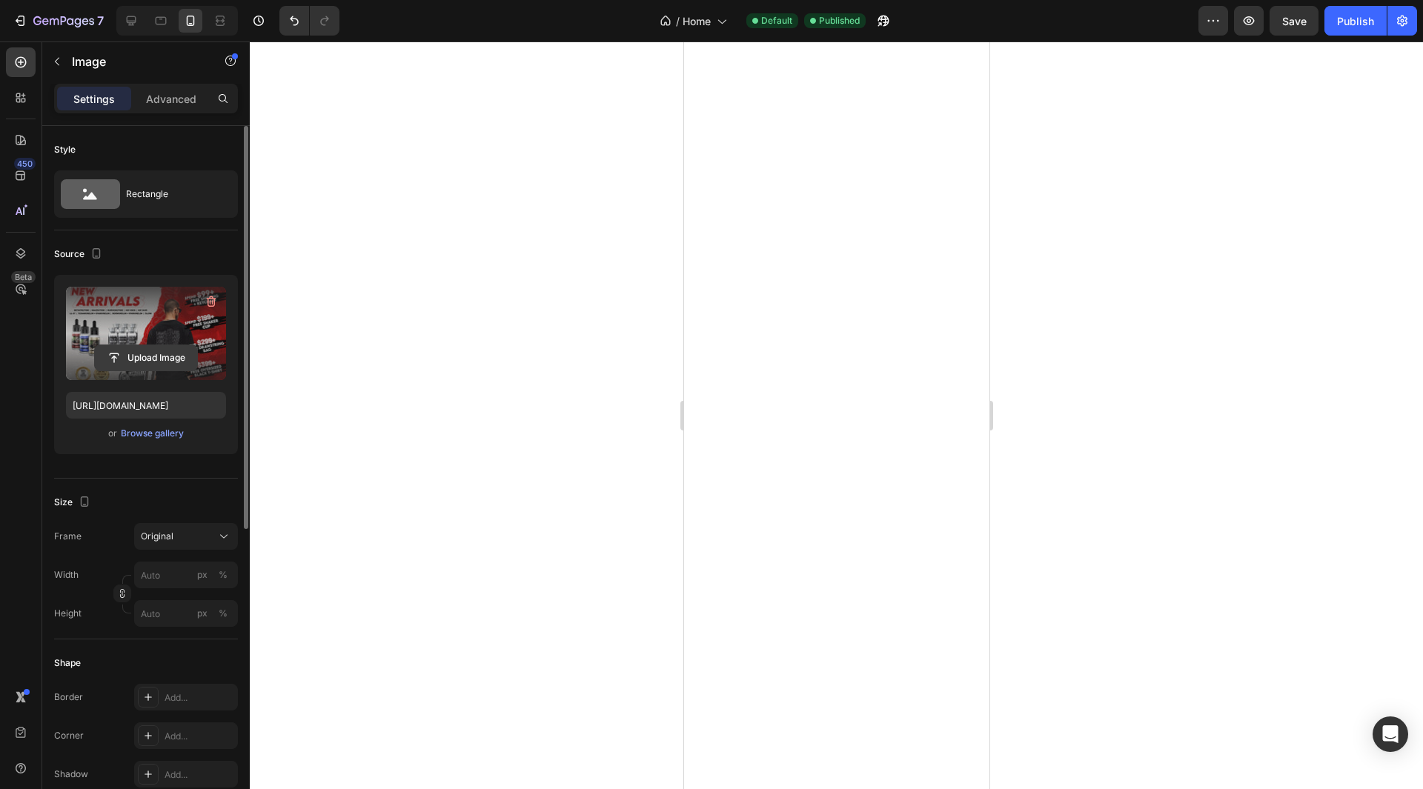
click at [151, 359] on input "file" at bounding box center [146, 357] width 102 height 25
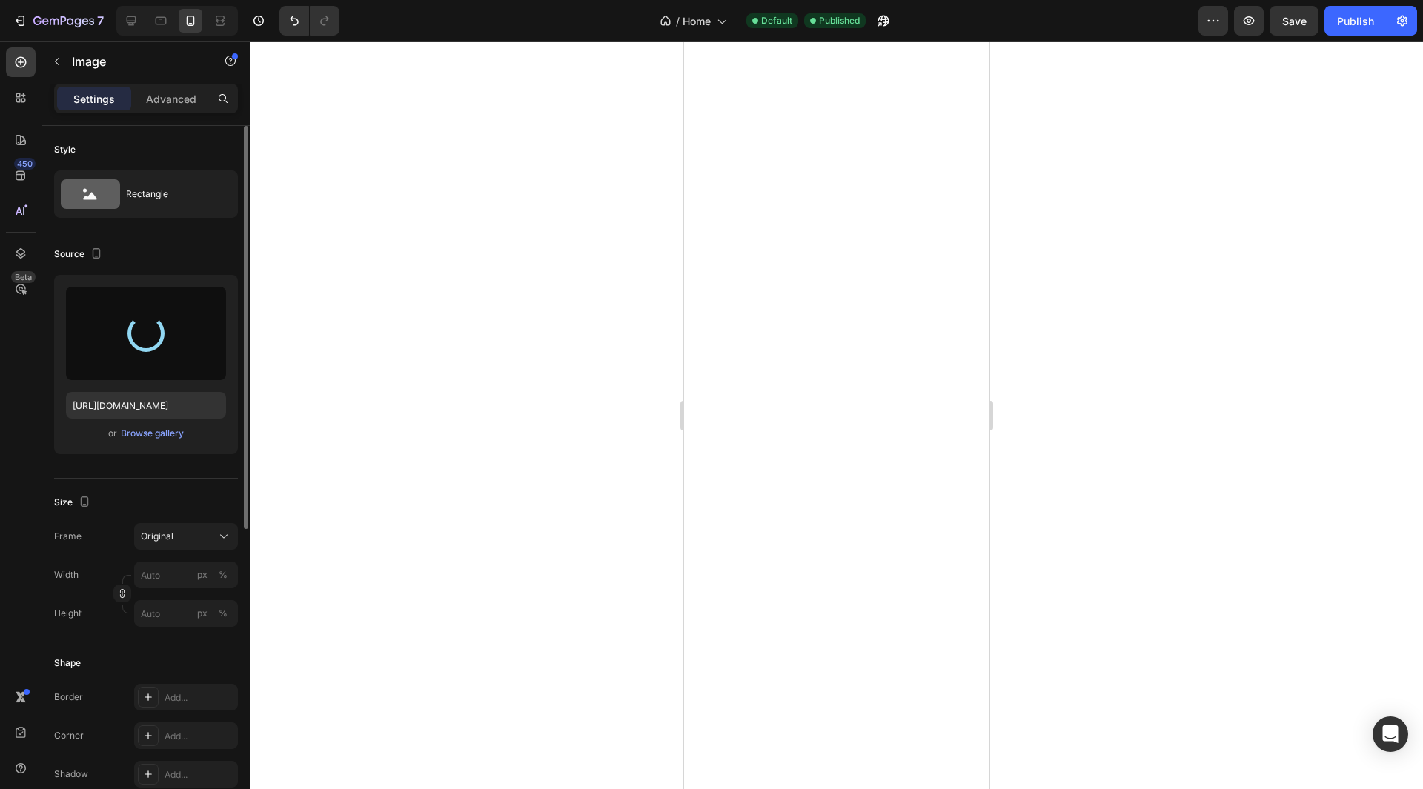
type input "https://cdn.shopify.com/s/files/1/0309/7133/0698/files/gempages_477019959369663…"
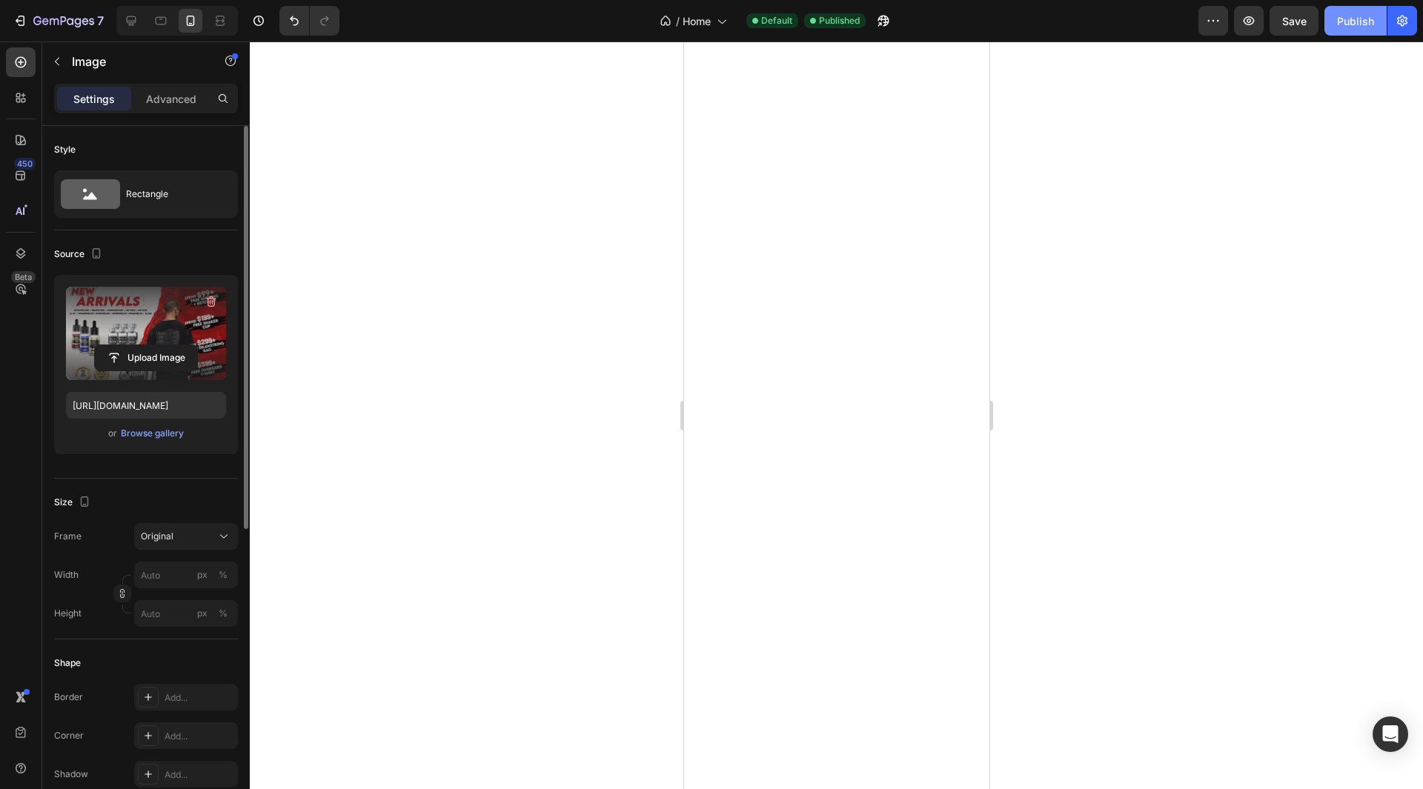
click at [1353, 18] on div "Publish" at bounding box center [1355, 21] width 37 height 16
click at [125, 16] on icon at bounding box center [131, 20] width 15 height 15
type input "https://cdn.shopify.com/s/files/1/0309/7133/0698/files/gempages_477019959369663…"
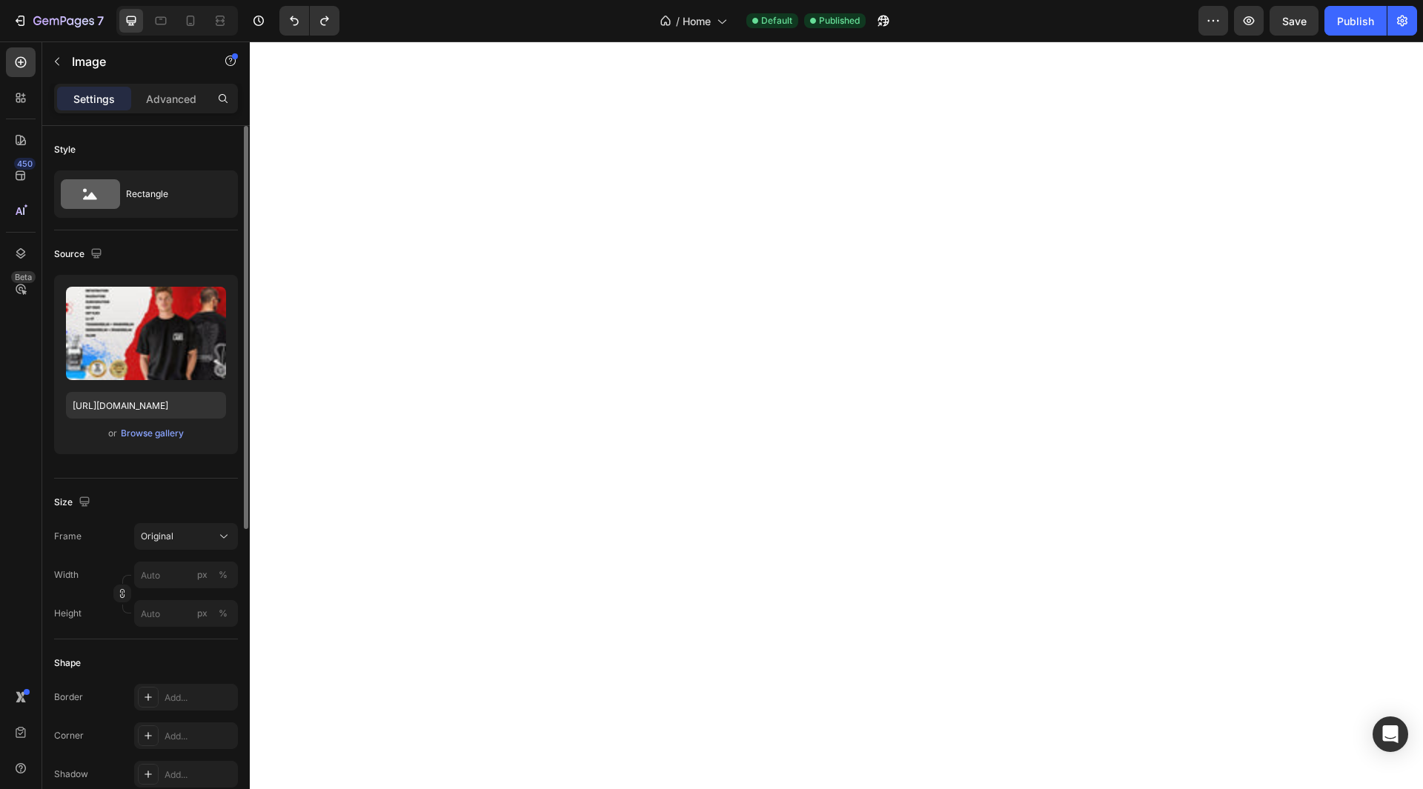
type input "https://cdn.shopify.com/s/files/1/0309/7133/0698/files/gempages_477019959369663…"
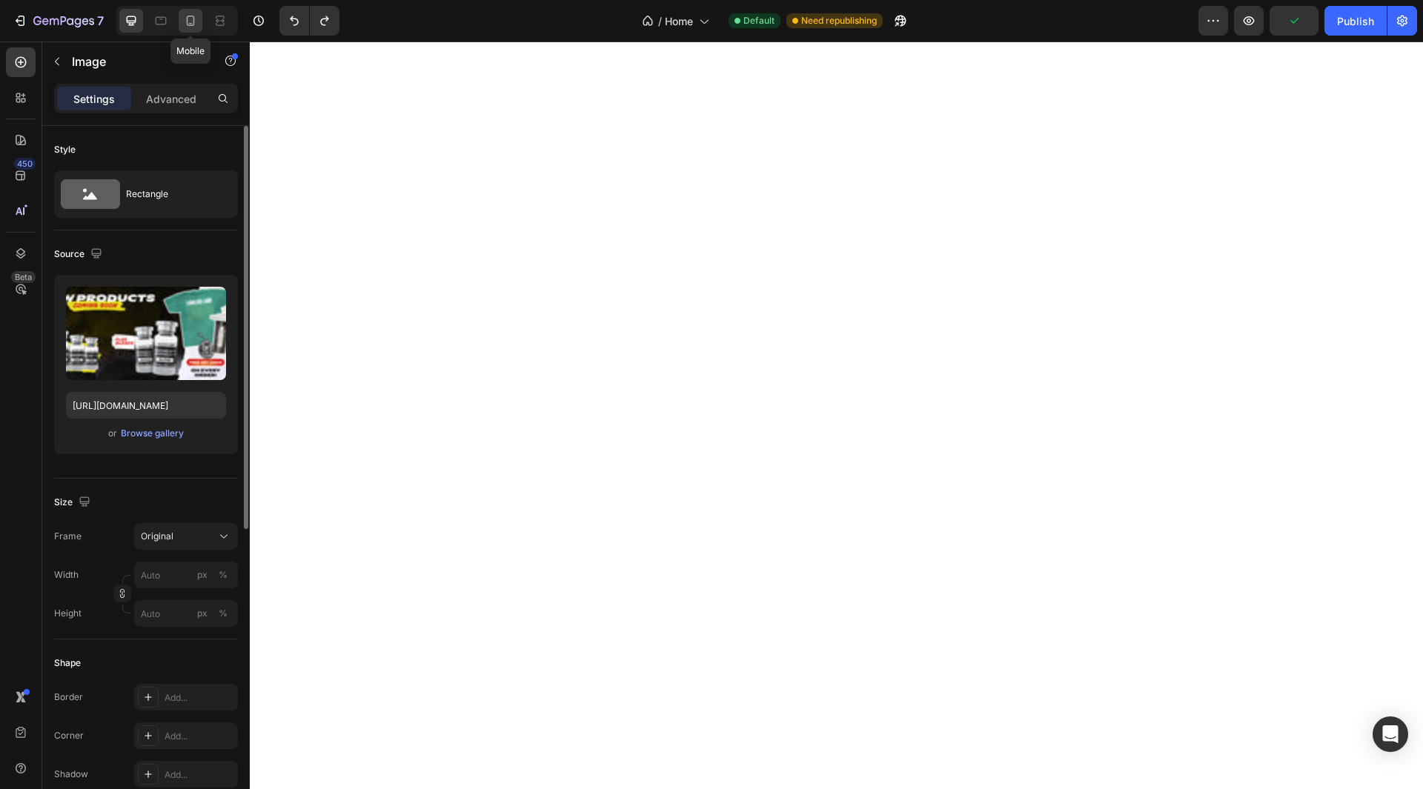
click at [187, 19] on icon at bounding box center [191, 21] width 8 height 10
click at [1357, 17] on div "Publish" at bounding box center [1355, 21] width 37 height 16
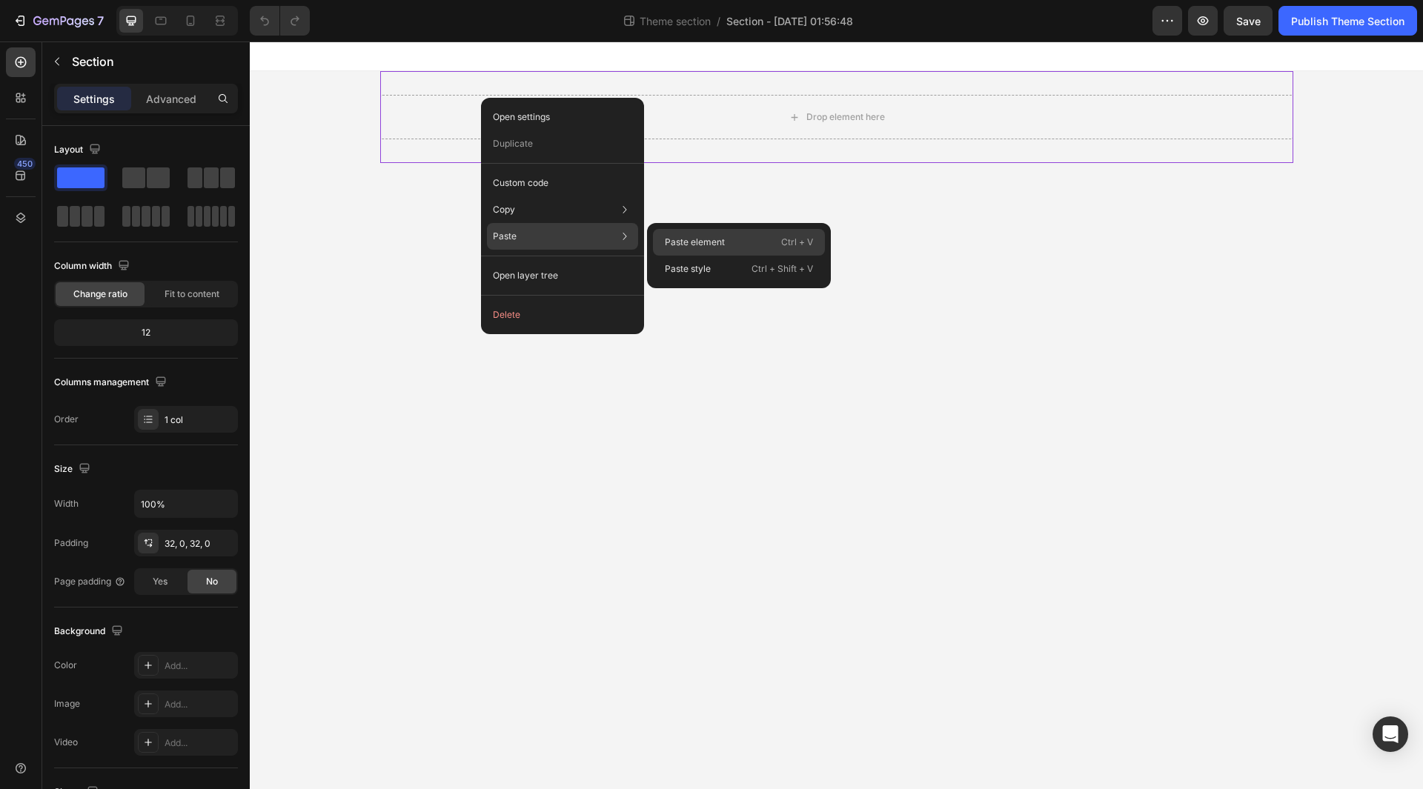
click at [662, 256] on div "Paste element Ctrl + V" at bounding box center [739, 269] width 172 height 27
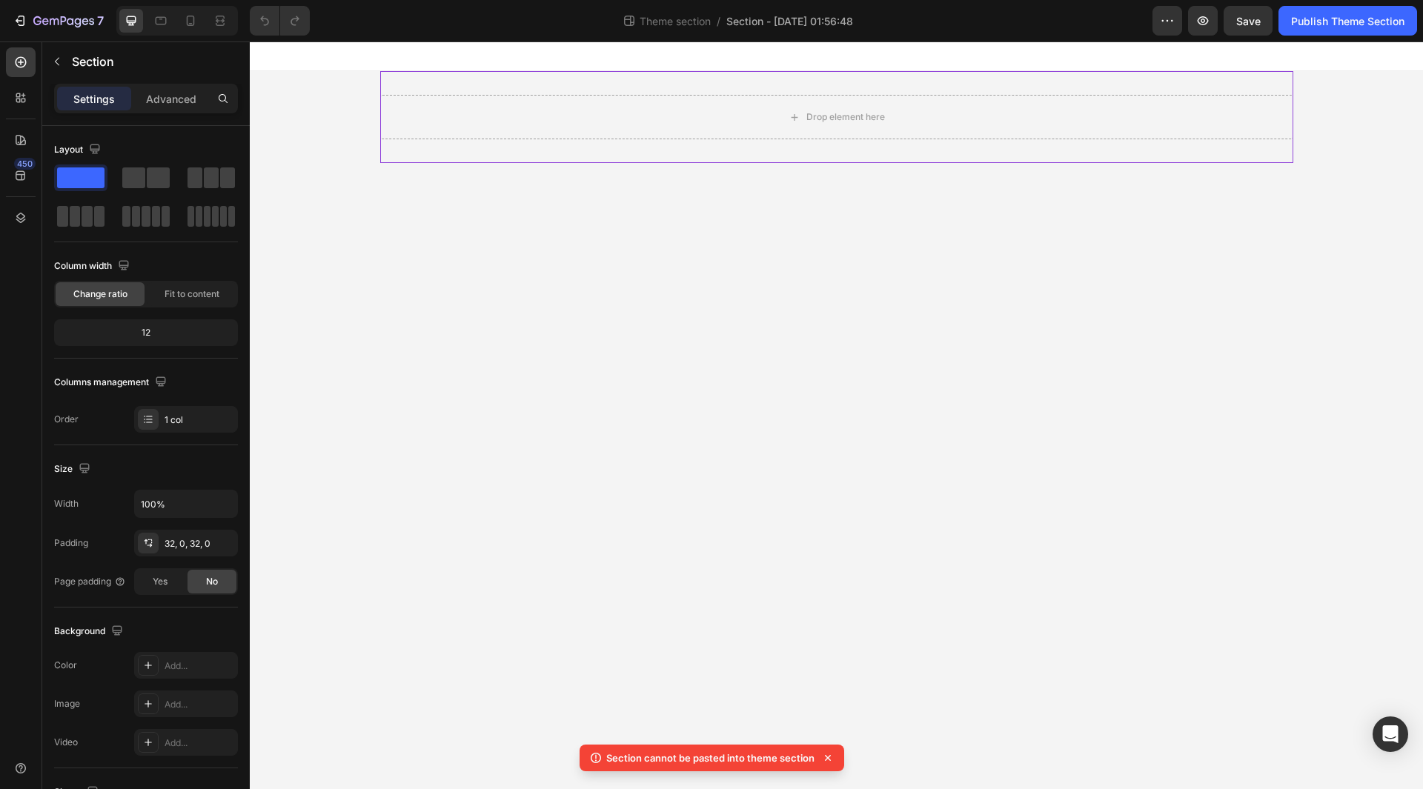
click at [333, 125] on div "Drop element here Root" at bounding box center [836, 117] width 1173 height 92
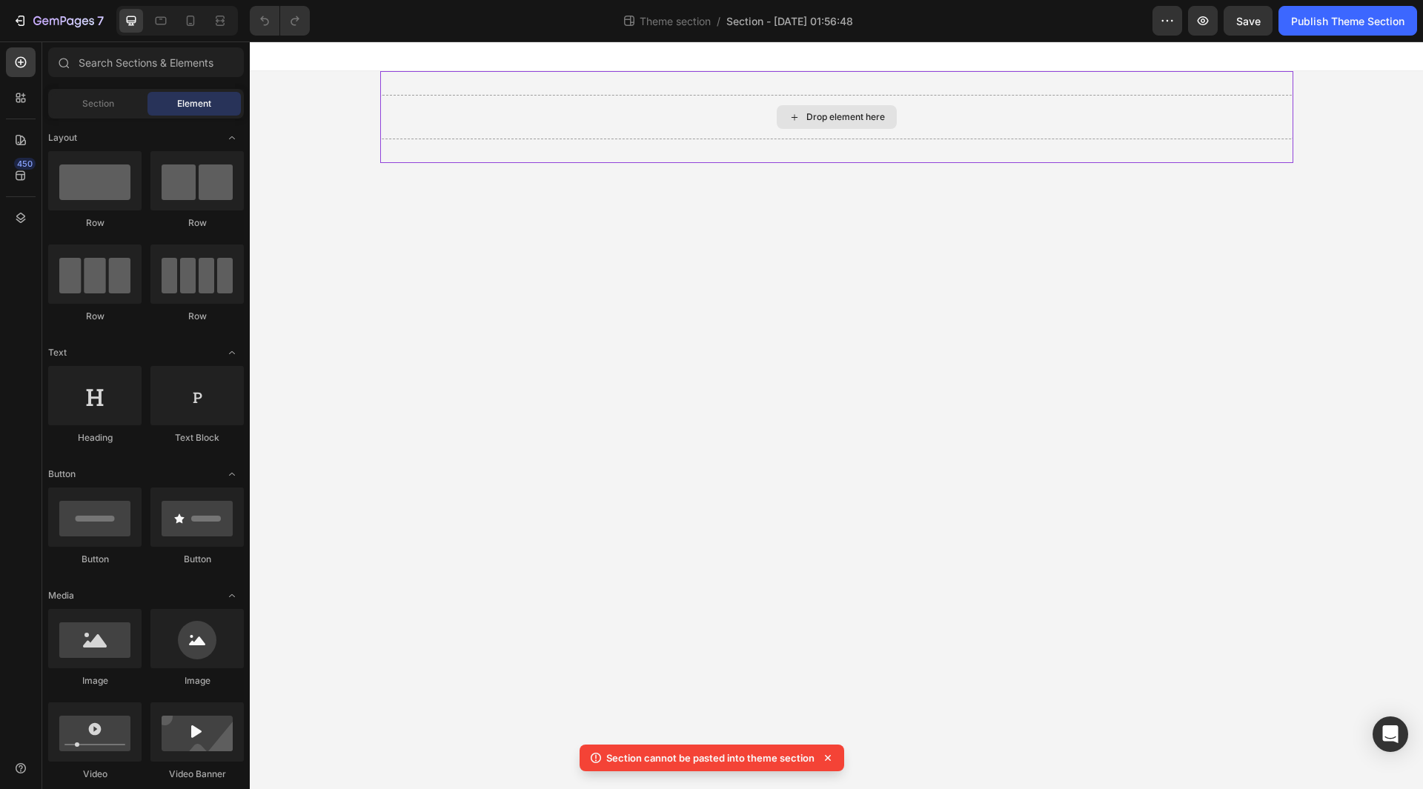
click at [449, 107] on div "Drop element here" at bounding box center [836, 117] width 913 height 44
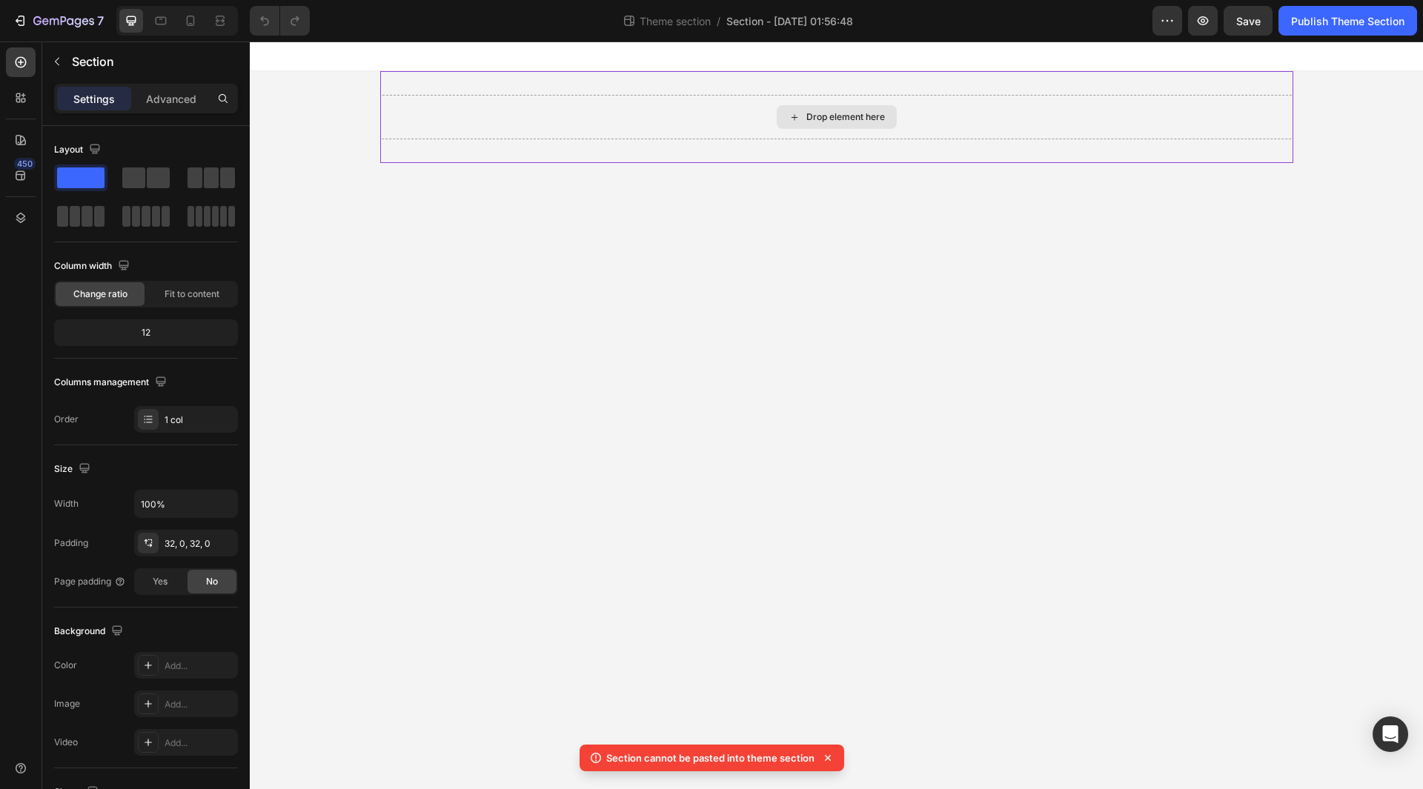
click at [449, 106] on div "Drop element here" at bounding box center [836, 117] width 913 height 44
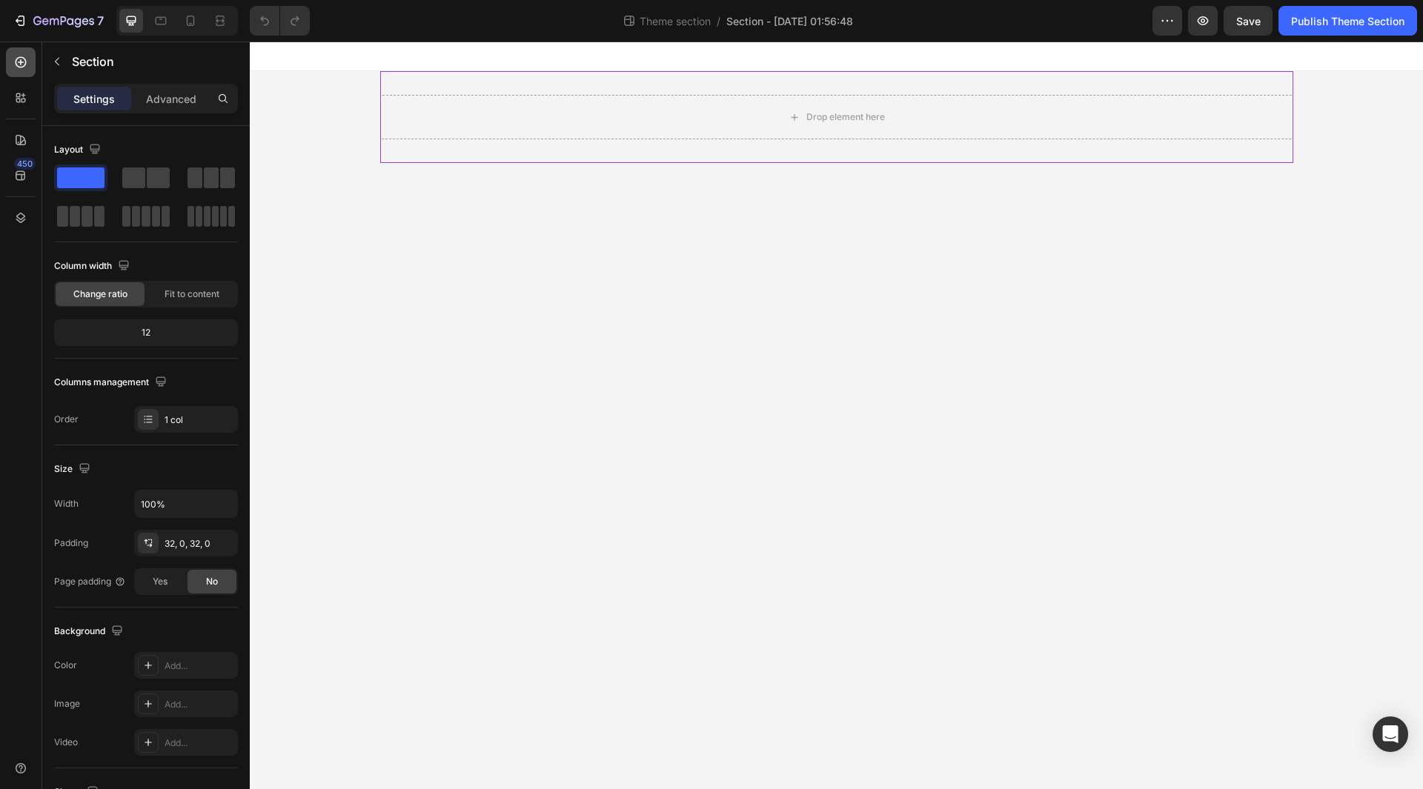
click at [15, 58] on icon at bounding box center [20, 62] width 15 height 15
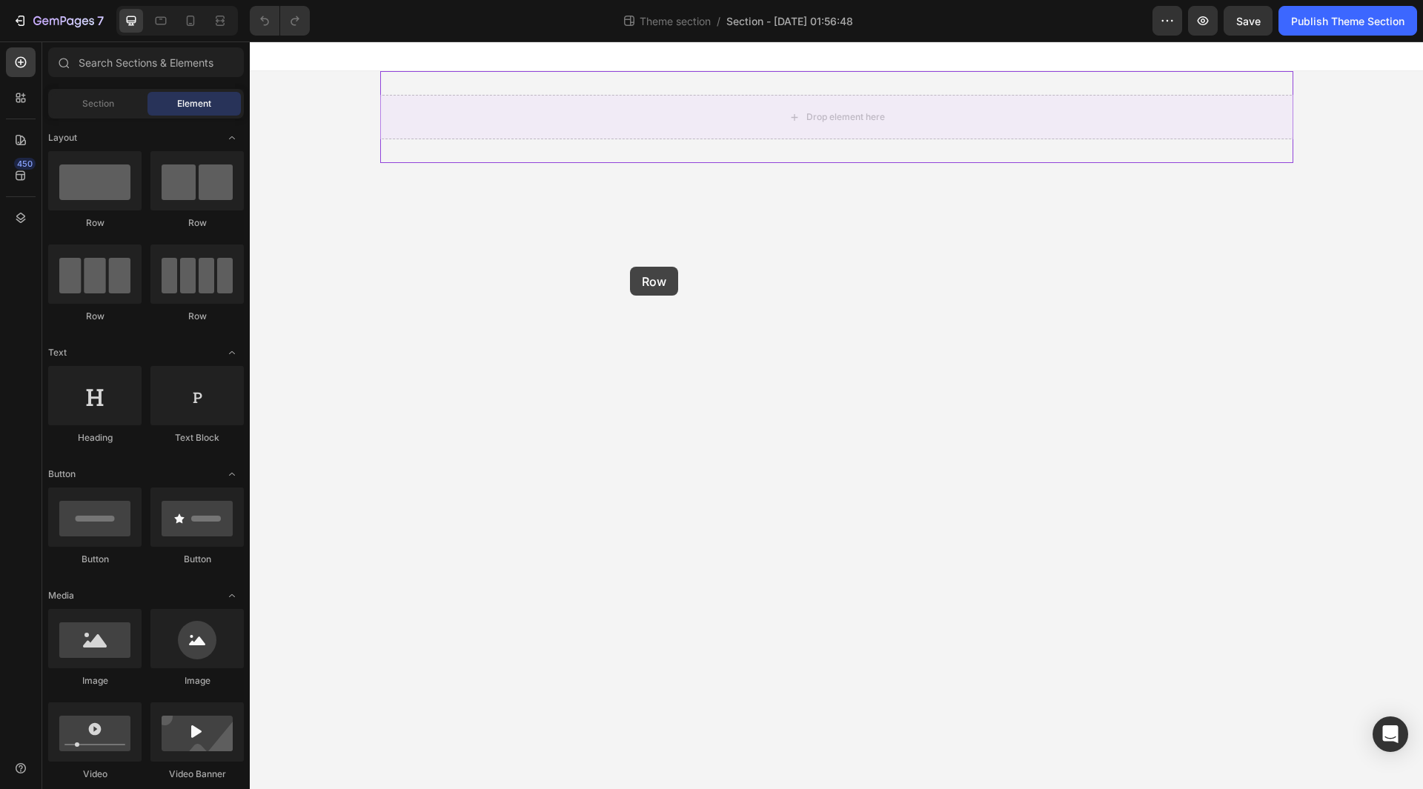
drag, startPoint x: 342, startPoint y: 208, endPoint x: 597, endPoint y: 290, distance: 267.7
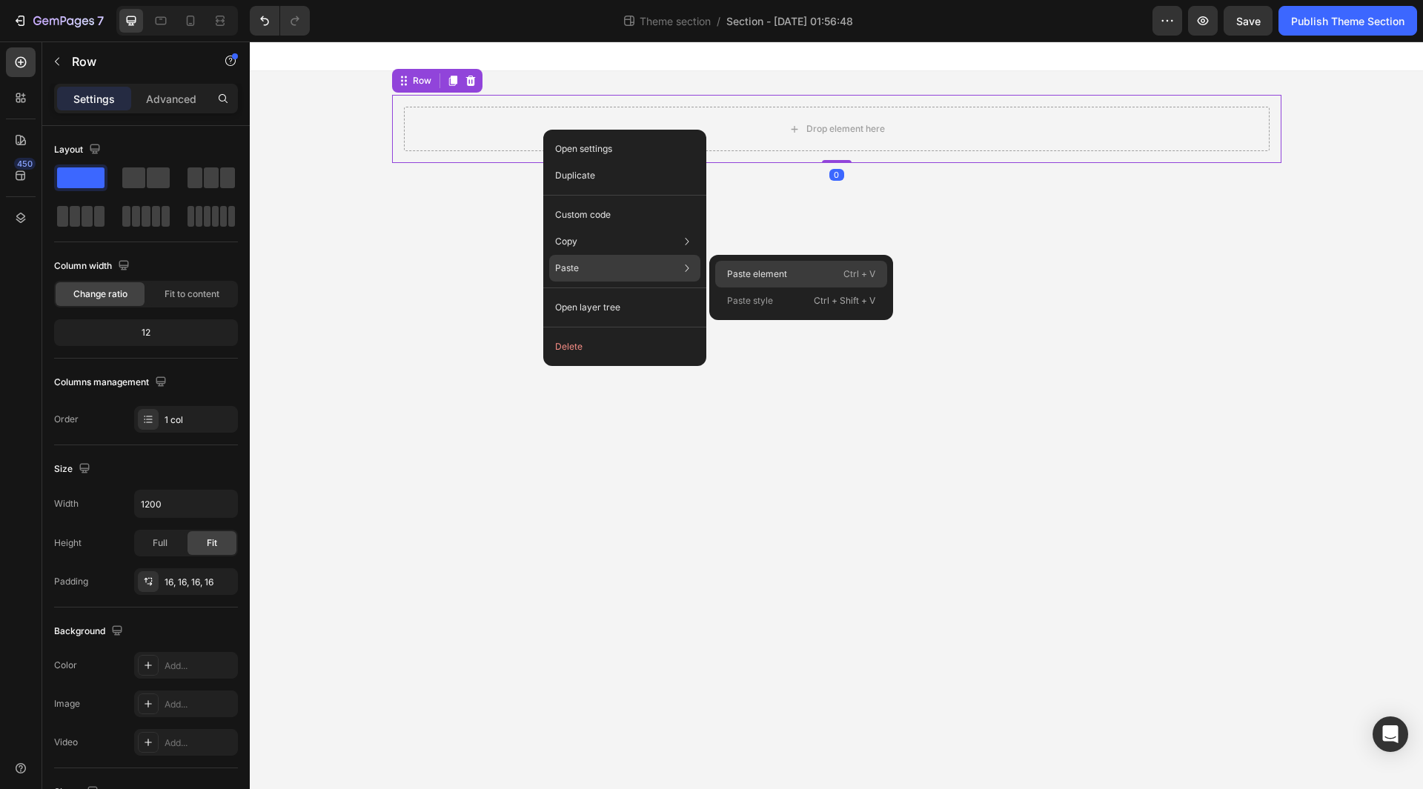
click at [724, 288] on div "Paste element Ctrl + V" at bounding box center [801, 301] width 172 height 27
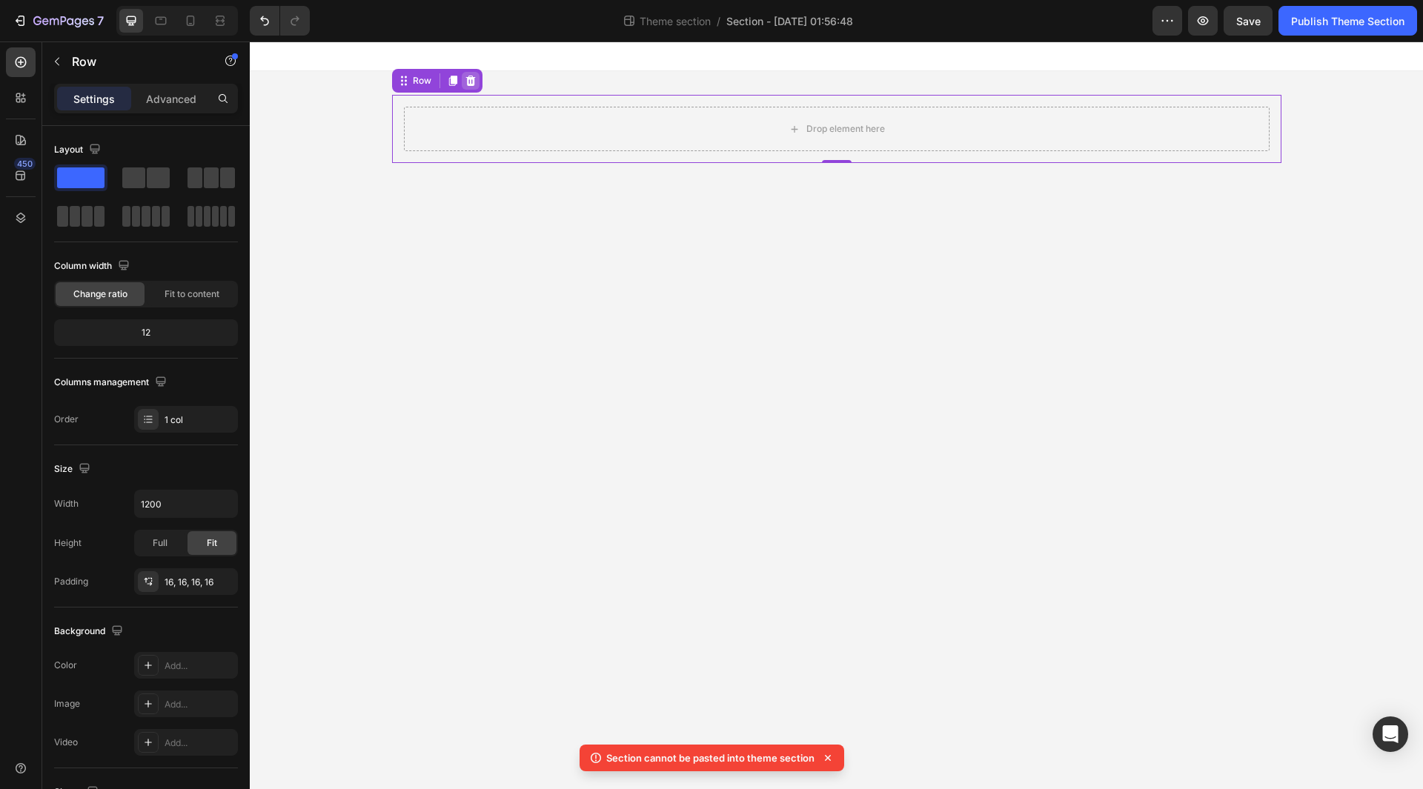
click at [469, 81] on icon at bounding box center [471, 81] width 12 height 12
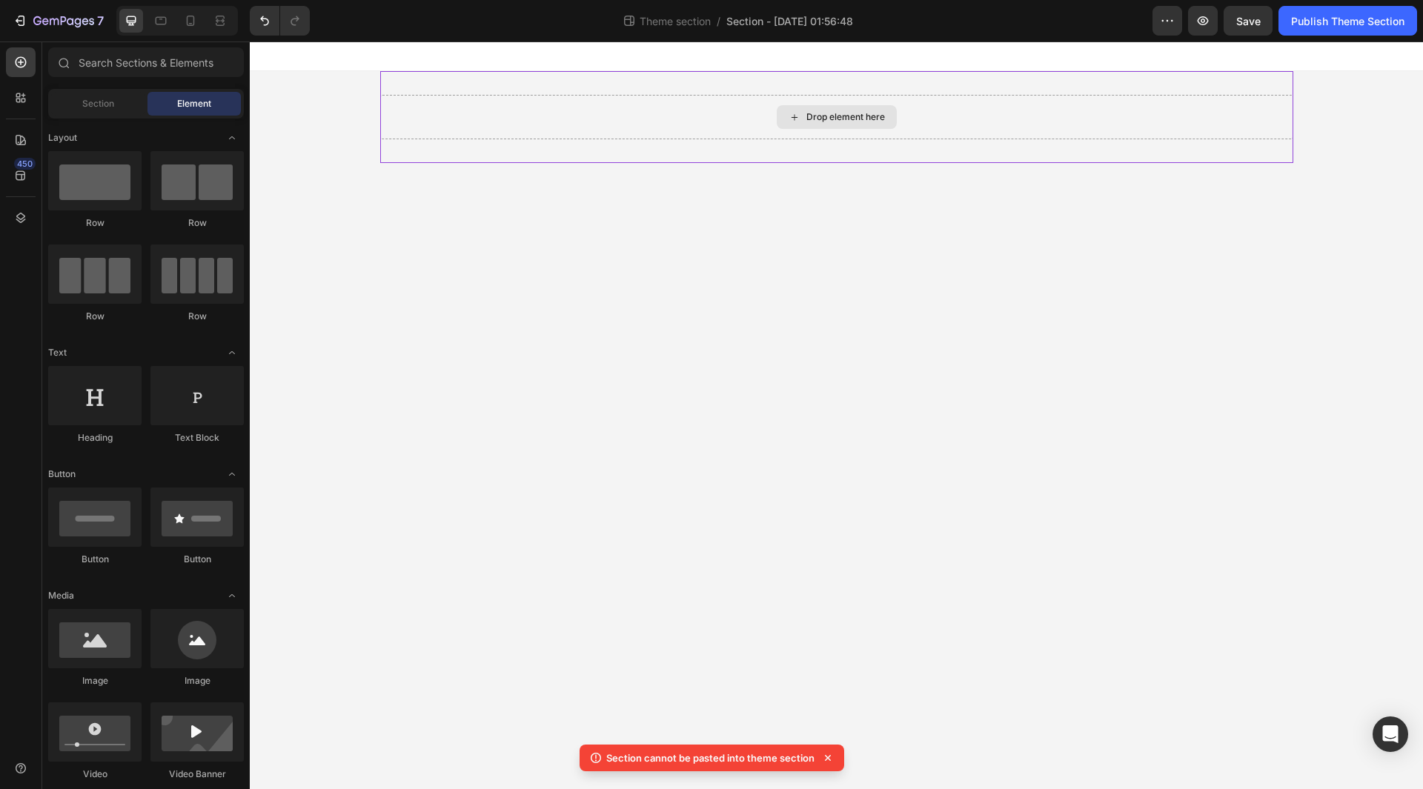
click at [494, 126] on div "Drop element here" at bounding box center [836, 117] width 913 height 44
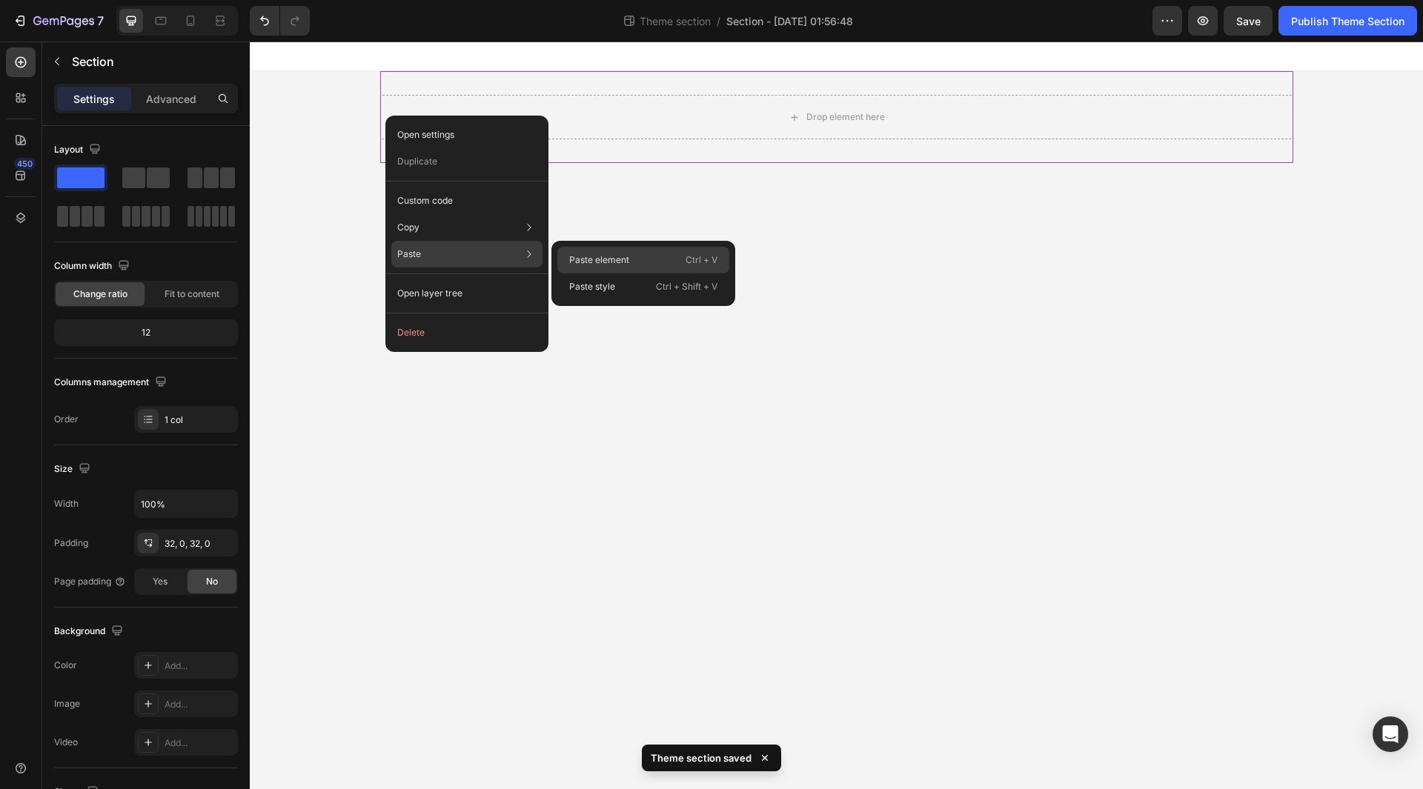
click at [602, 266] on p "Paste element" at bounding box center [599, 259] width 60 height 13
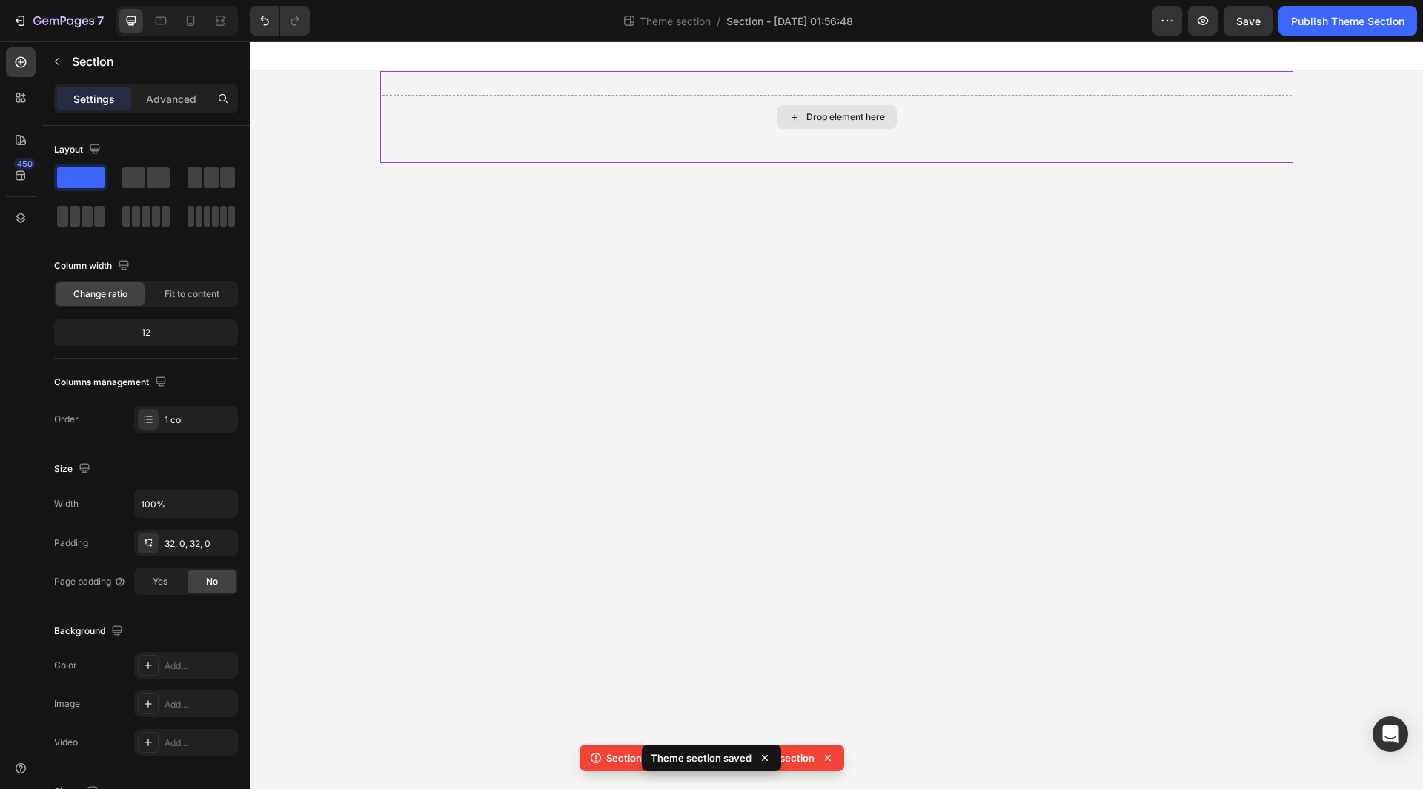
click at [537, 118] on div "Drop element here" at bounding box center [836, 117] width 913 height 44
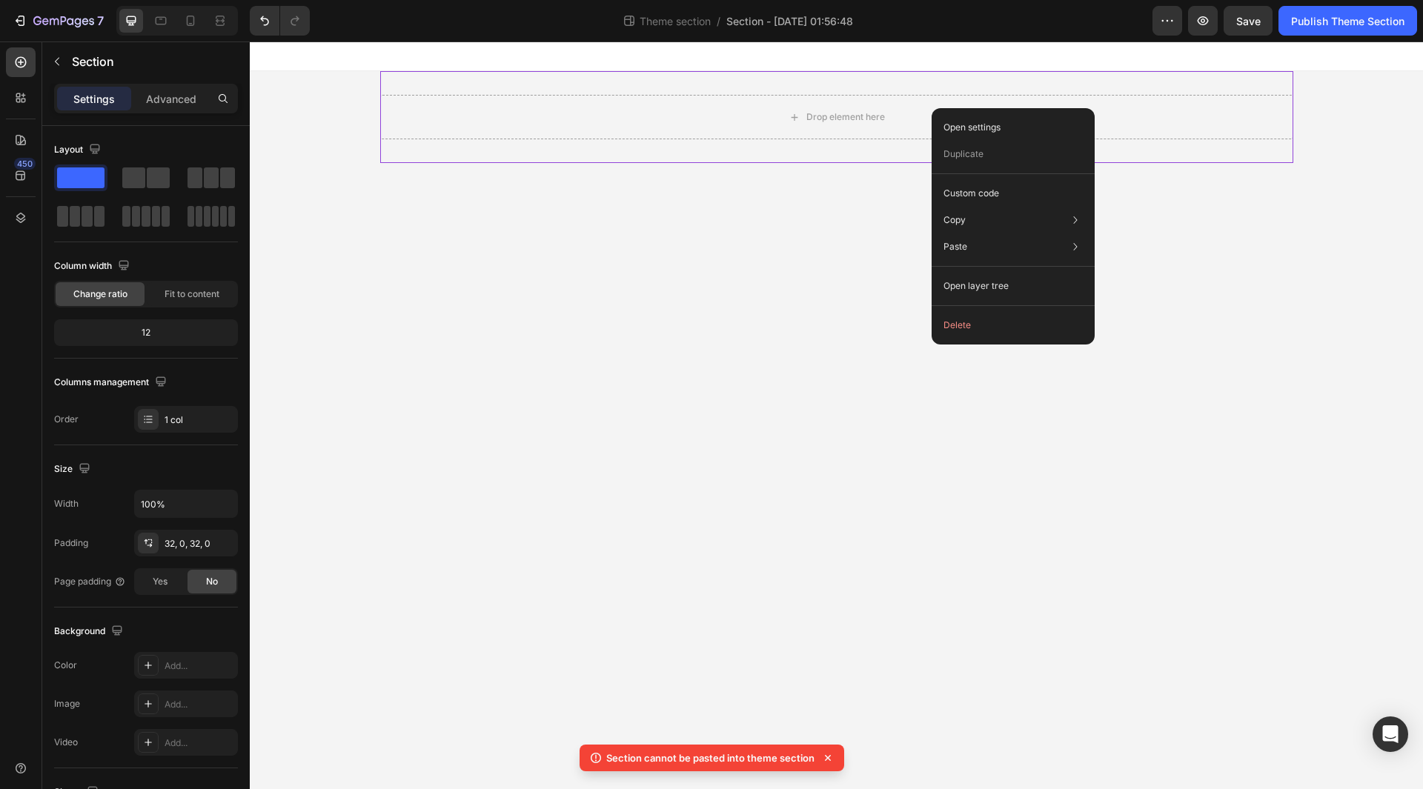
click at [992, 335] on button "Delete" at bounding box center [1013, 325] width 151 height 27
click at [957, 322] on button "Delete" at bounding box center [1013, 325] width 151 height 27
click at [782, 102] on div "Drop element here" at bounding box center [836, 117] width 913 height 44
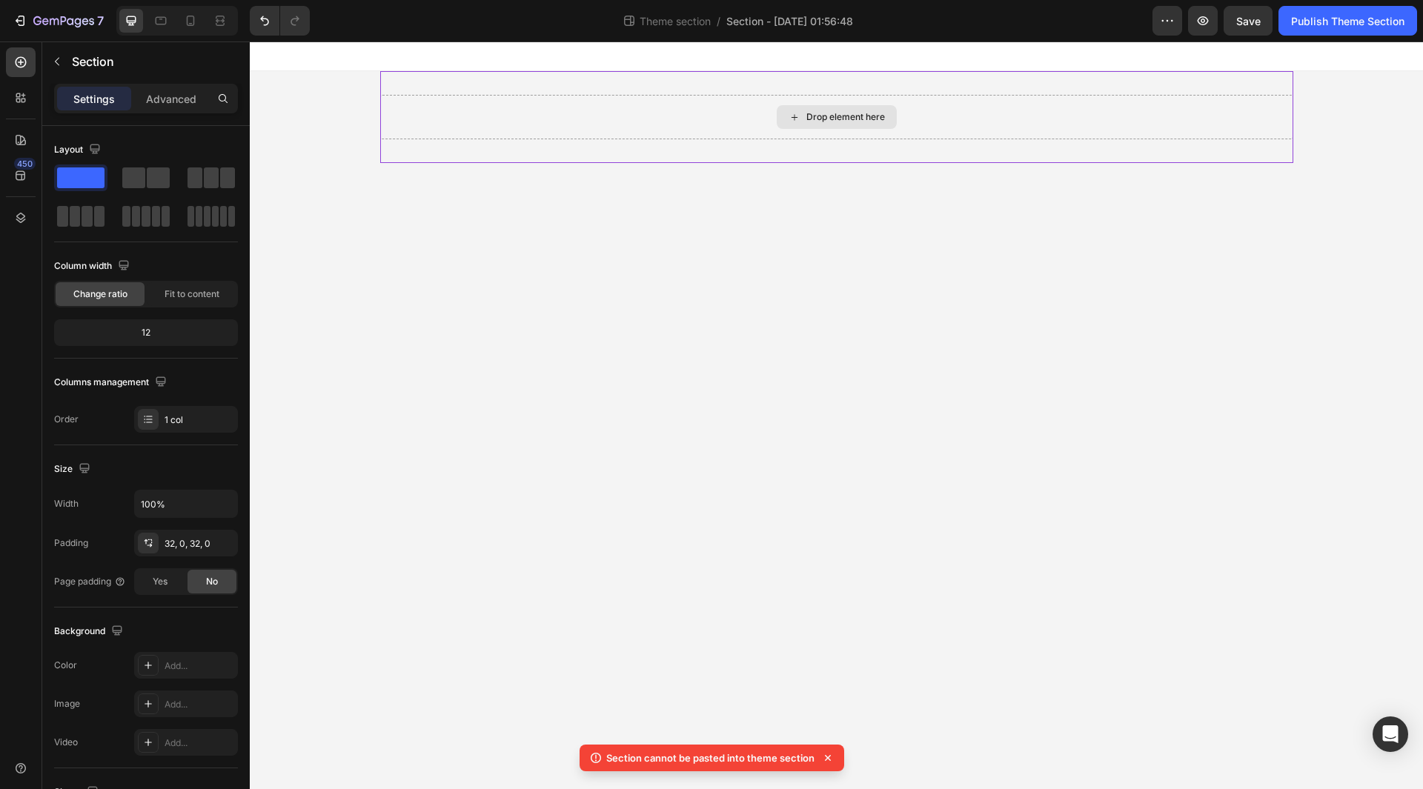
click at [782, 102] on div "Drop element here" at bounding box center [836, 117] width 913 height 44
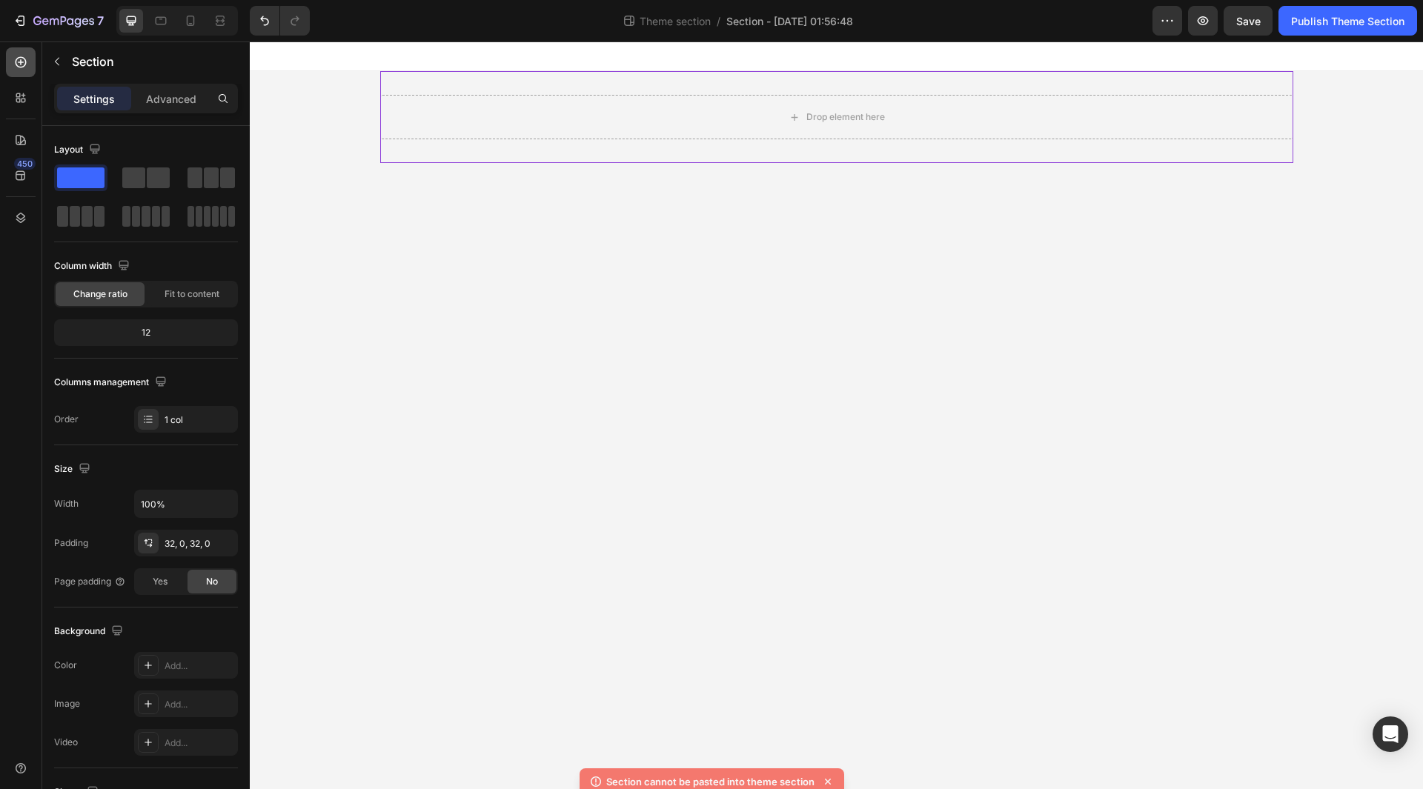
click at [23, 60] on icon at bounding box center [20, 62] width 15 height 15
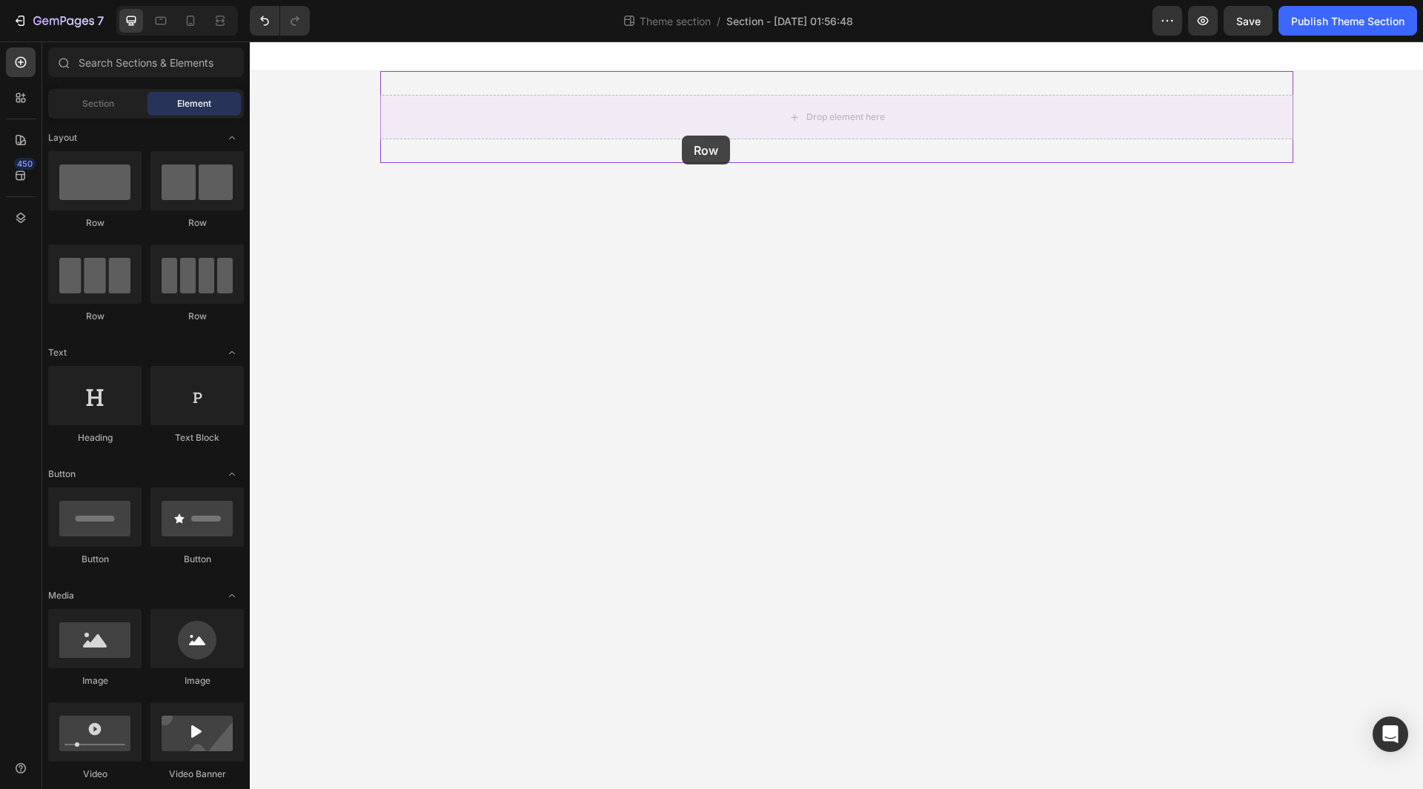
drag, startPoint x: 363, startPoint y: 213, endPoint x: 689, endPoint y: 131, distance: 336.2
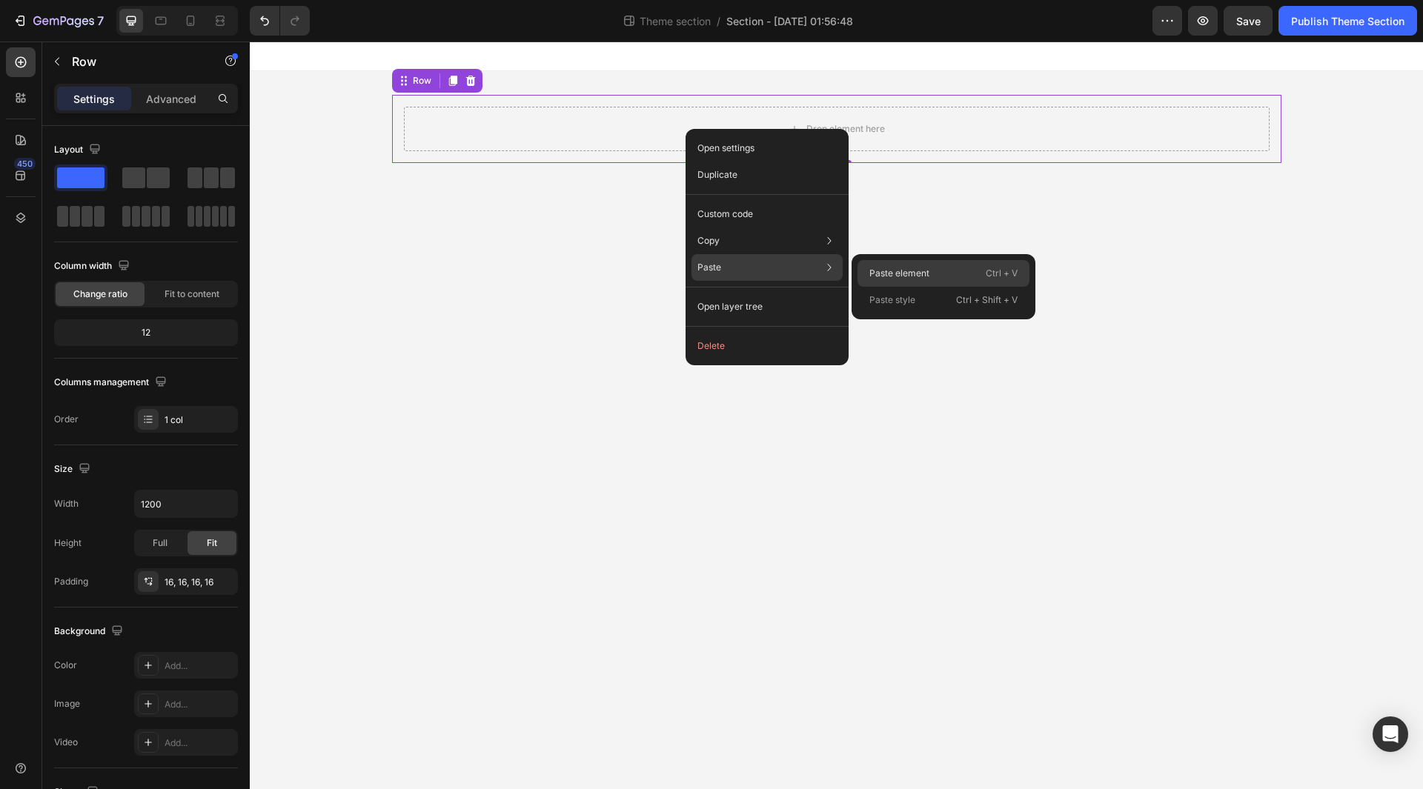
click at [941, 287] on div "Paste element Ctrl + V" at bounding box center [944, 300] width 172 height 27
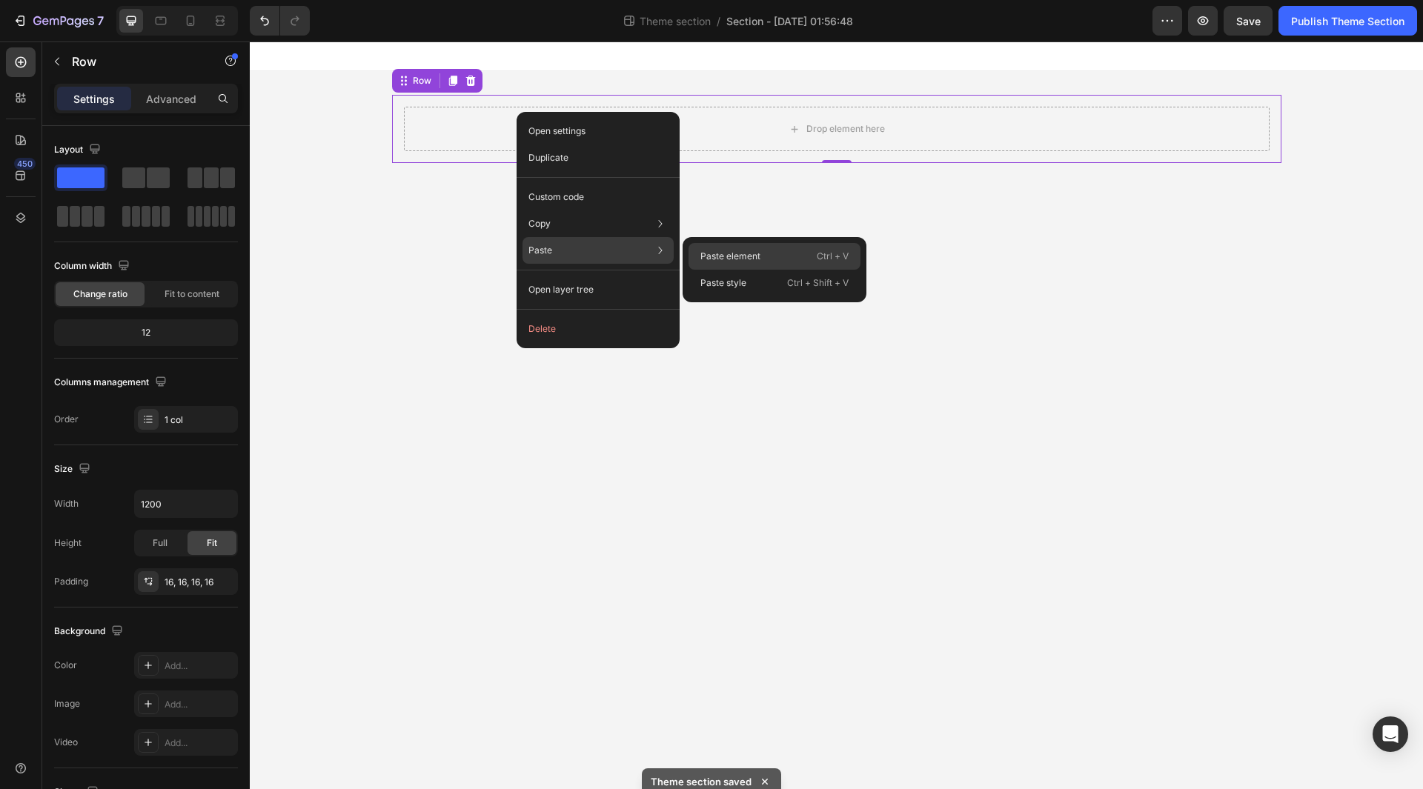
click at [746, 256] on p "Paste element" at bounding box center [730, 256] width 60 height 13
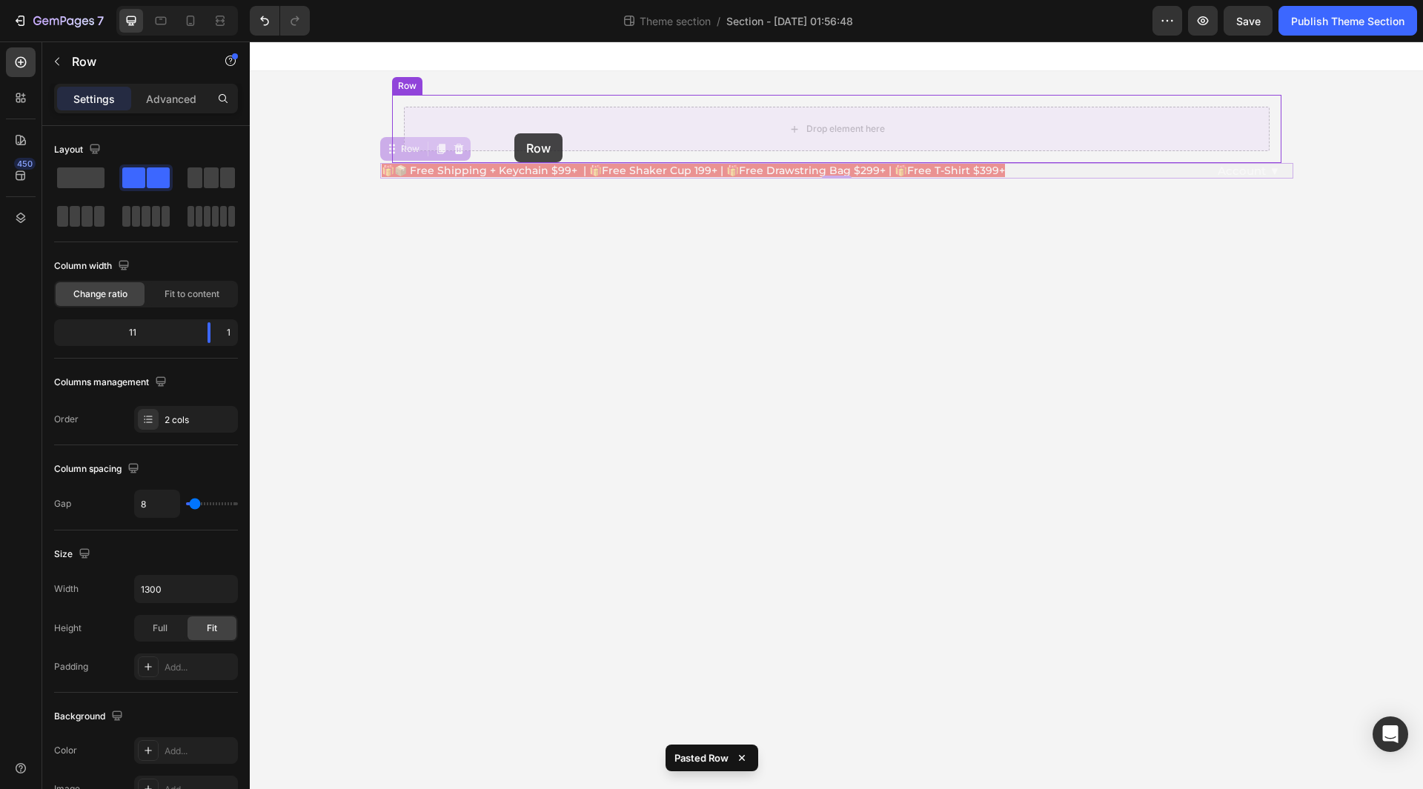
drag, startPoint x: 410, startPoint y: 149, endPoint x: 514, endPoint y: 133, distance: 105.7
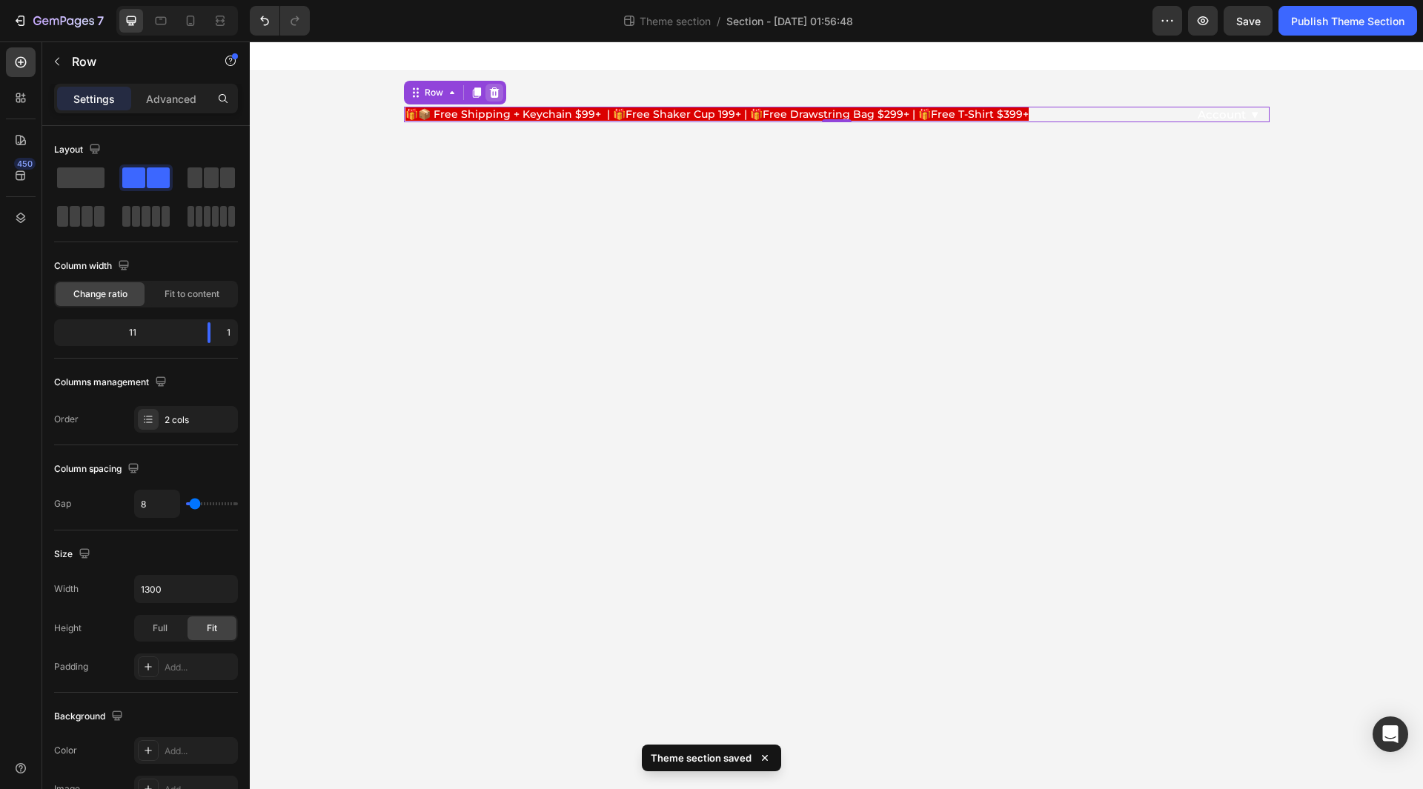
click at [491, 90] on icon at bounding box center [494, 92] width 10 height 10
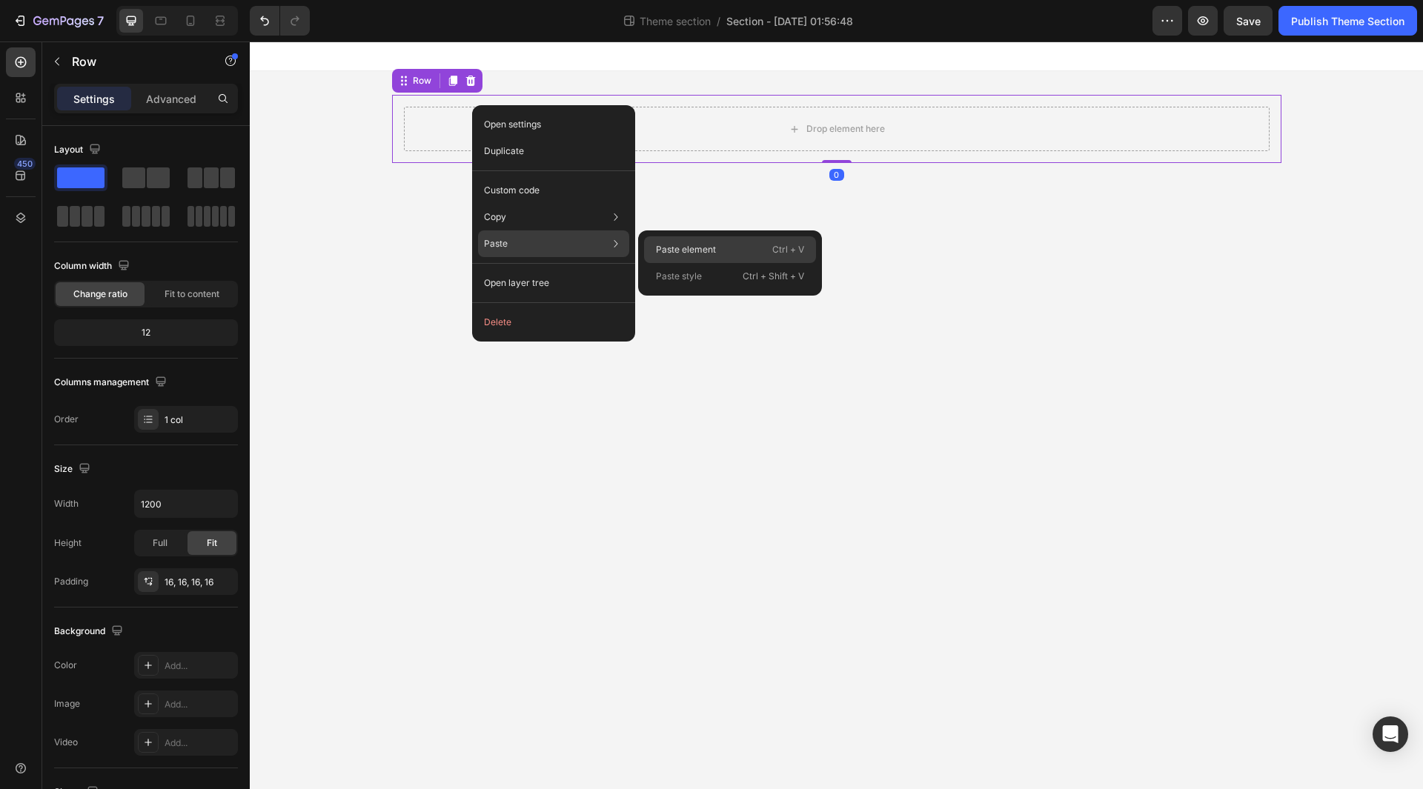
click at [697, 263] on div "Paste element Ctrl + V" at bounding box center [730, 276] width 172 height 27
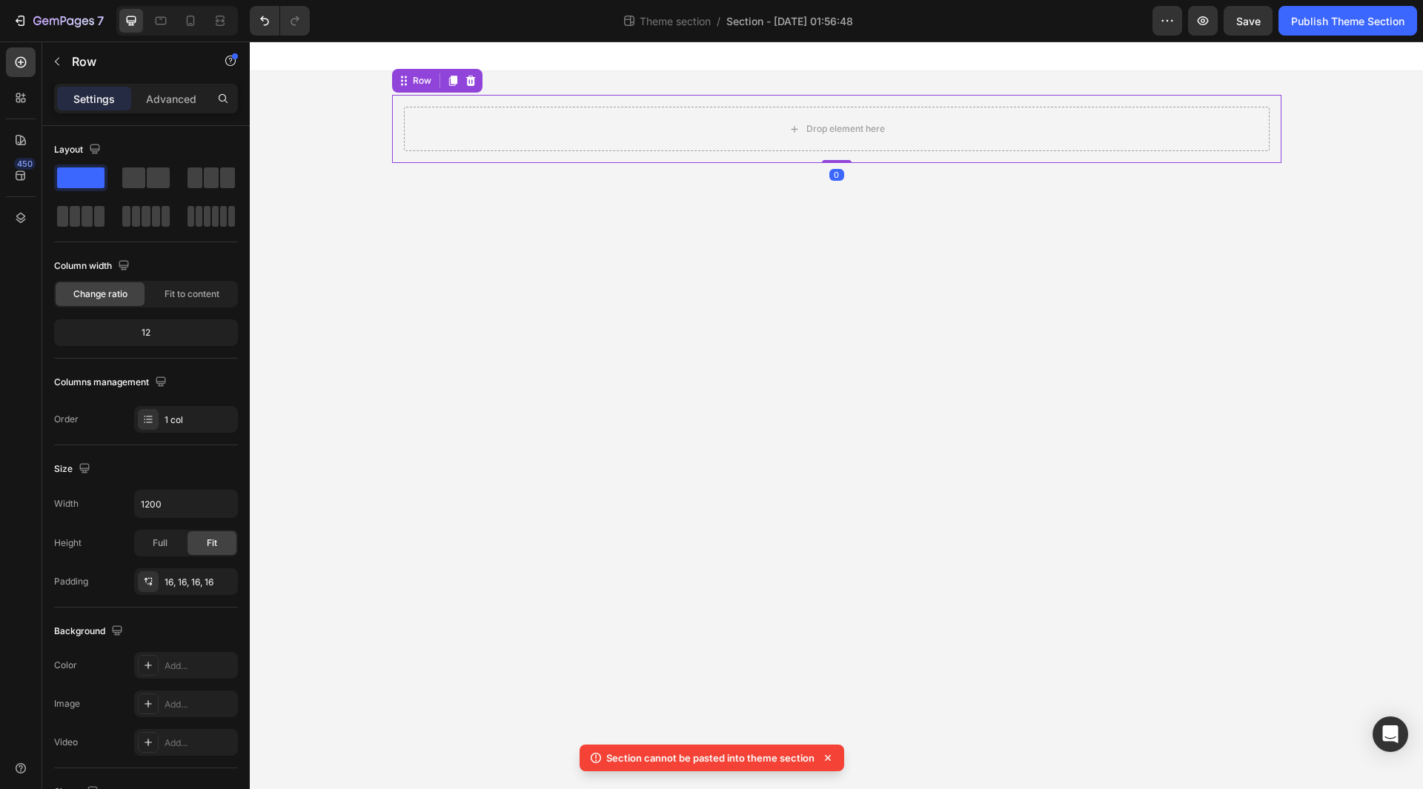
click at [548, 130] on div "Drop element here" at bounding box center [837, 129] width 866 height 44
click at [470, 76] on icon at bounding box center [470, 81] width 10 height 10
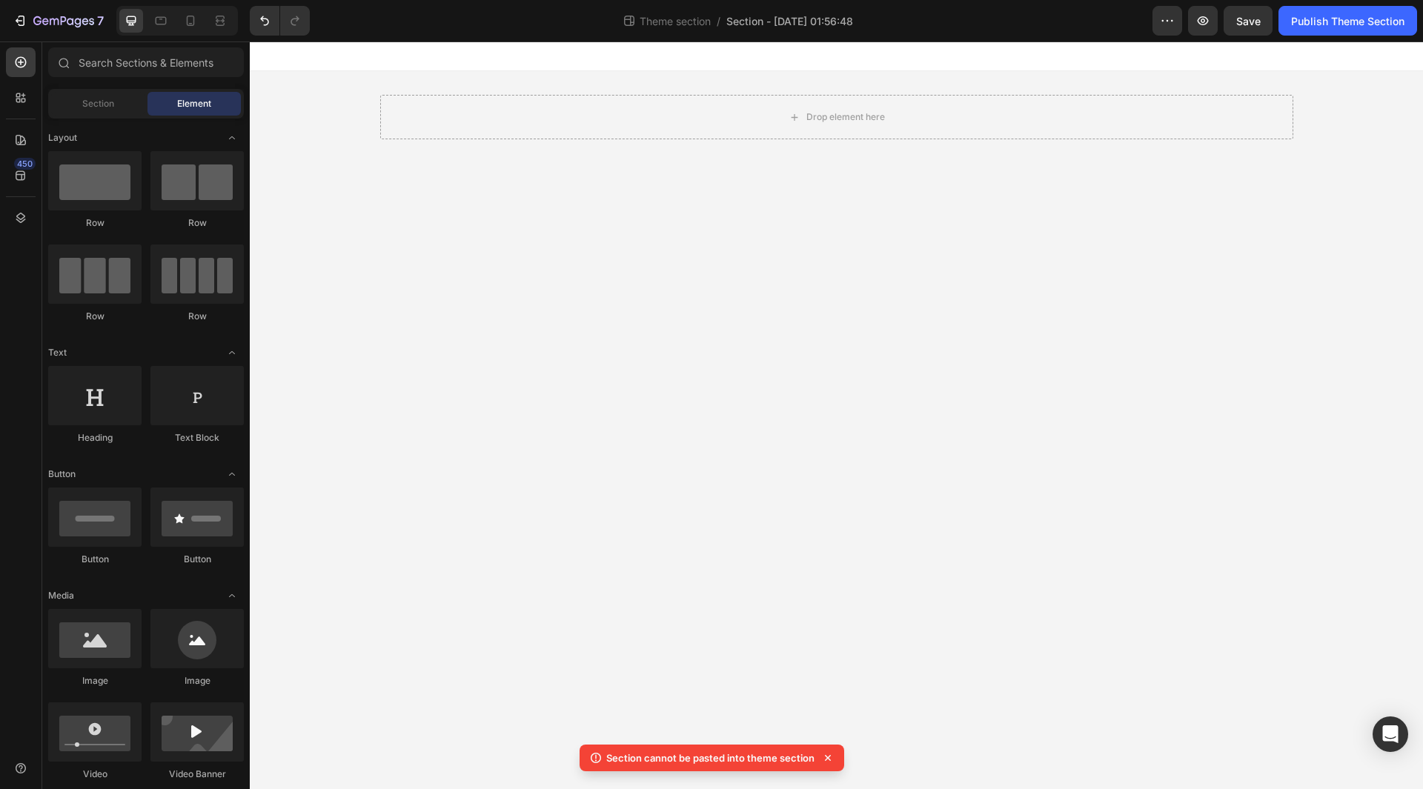
click at [470, 76] on div "Drop element here" at bounding box center [836, 117] width 913 height 92
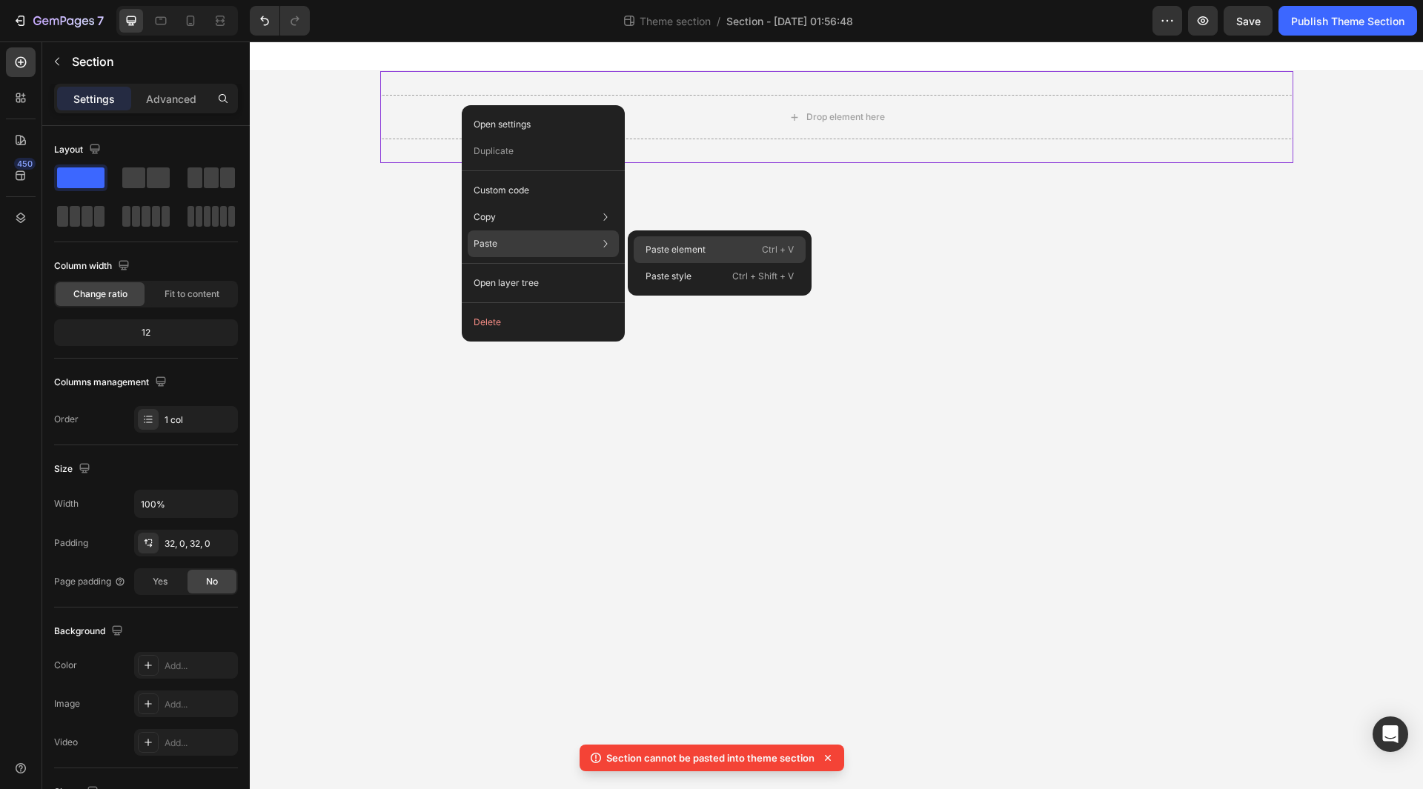
click at [645, 263] on div "Paste element Ctrl + V" at bounding box center [720, 276] width 172 height 27
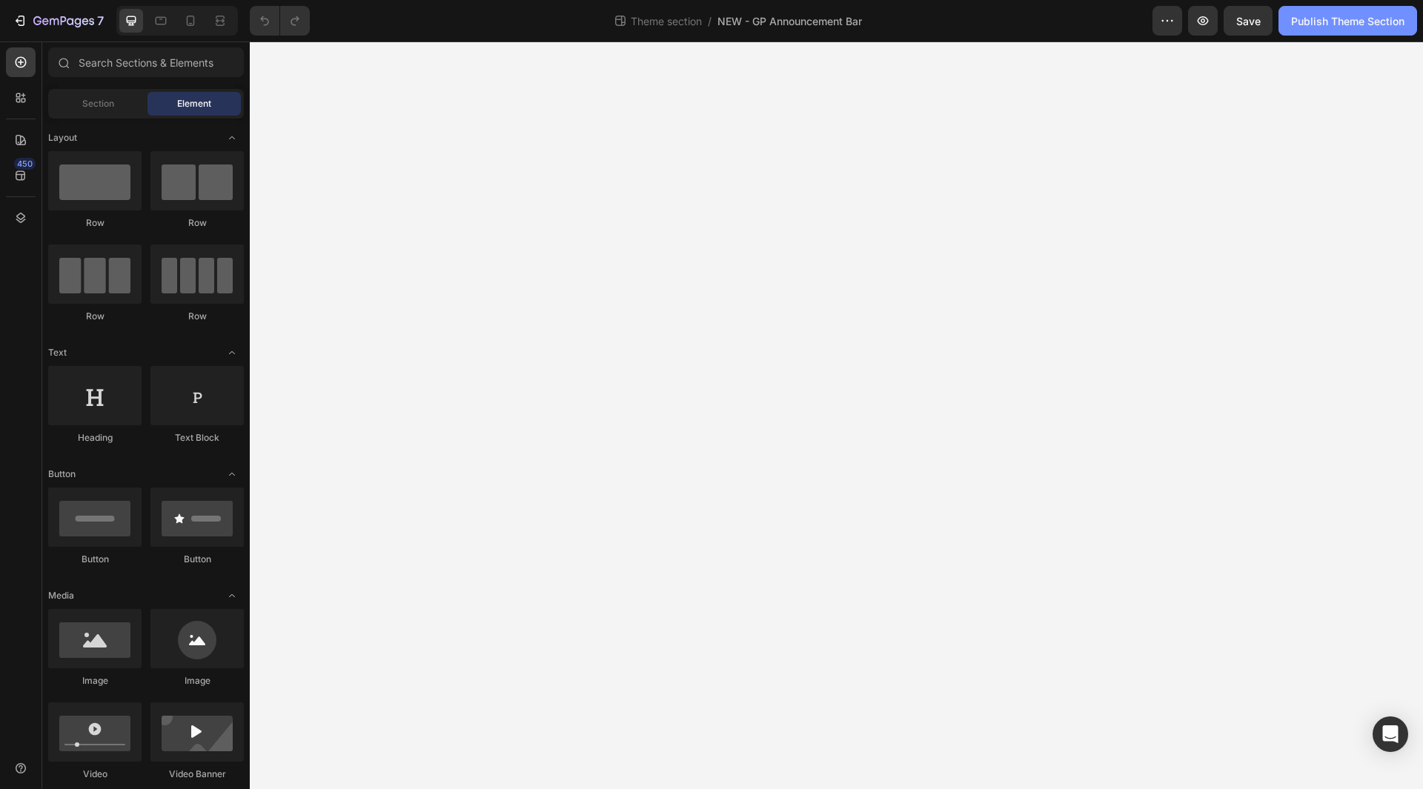
click at [1316, 24] on div "Publish Theme Section" at bounding box center [1347, 21] width 113 height 16
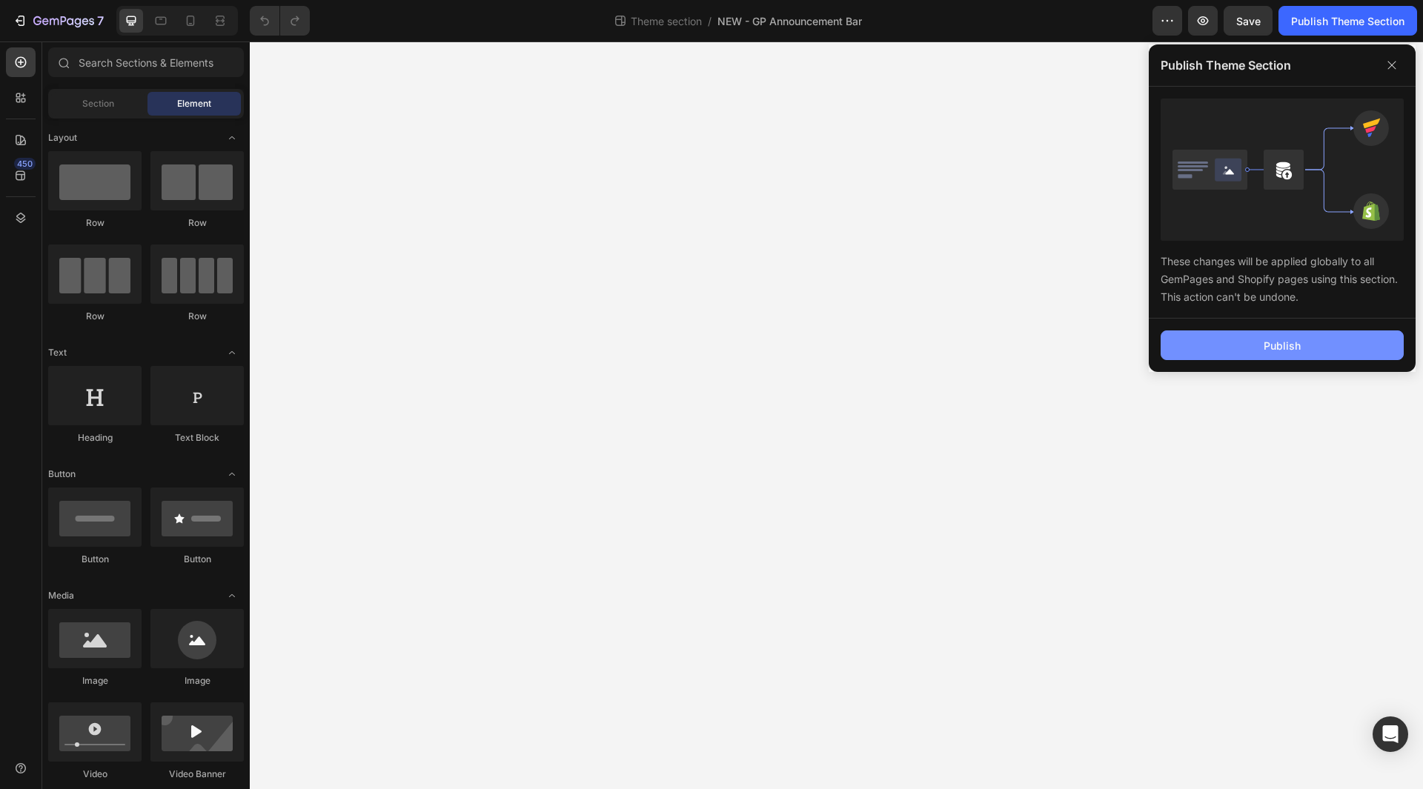
click at [1251, 341] on button "Publish" at bounding box center [1282, 346] width 243 height 30
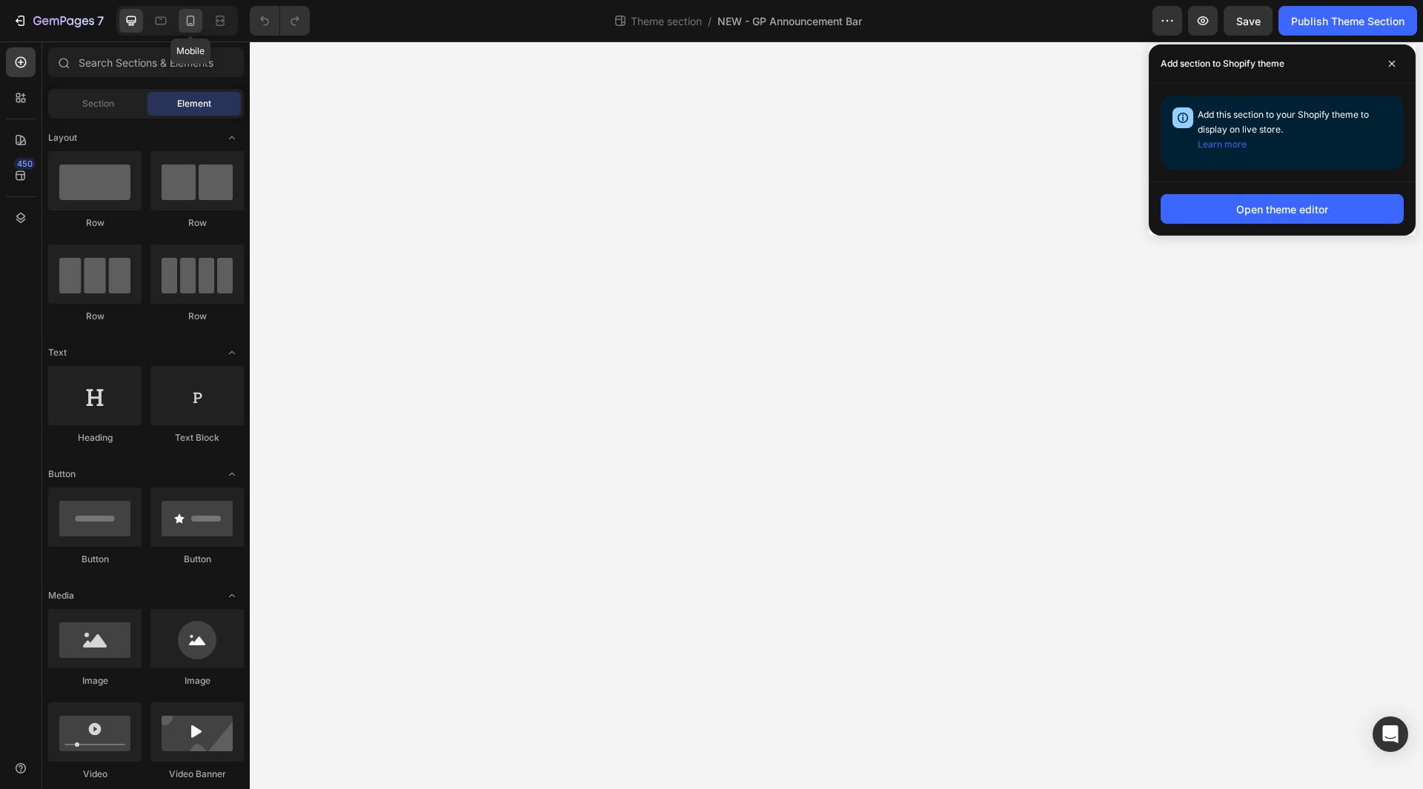
click at [195, 22] on icon at bounding box center [190, 20] width 15 height 15
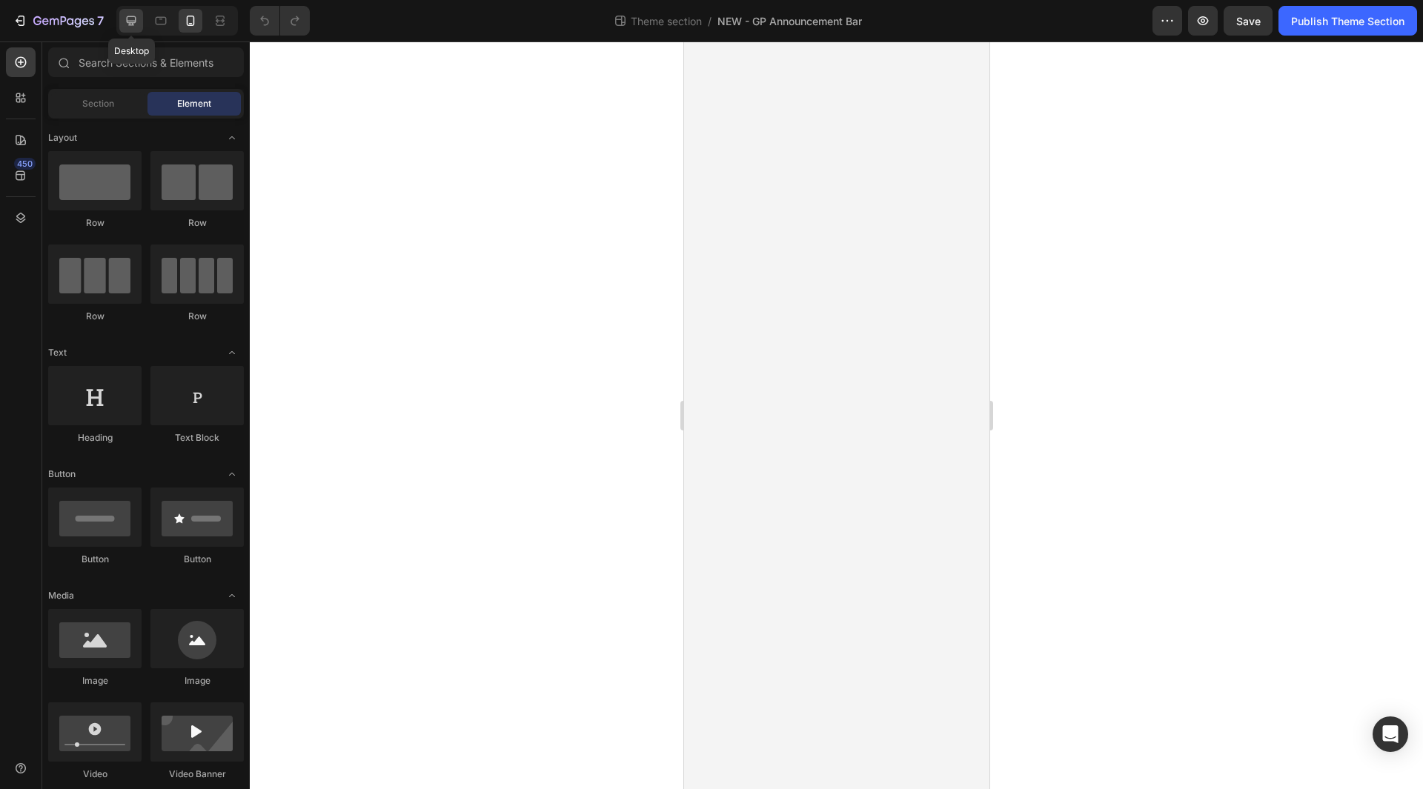
click at [130, 15] on icon at bounding box center [131, 20] width 15 height 15
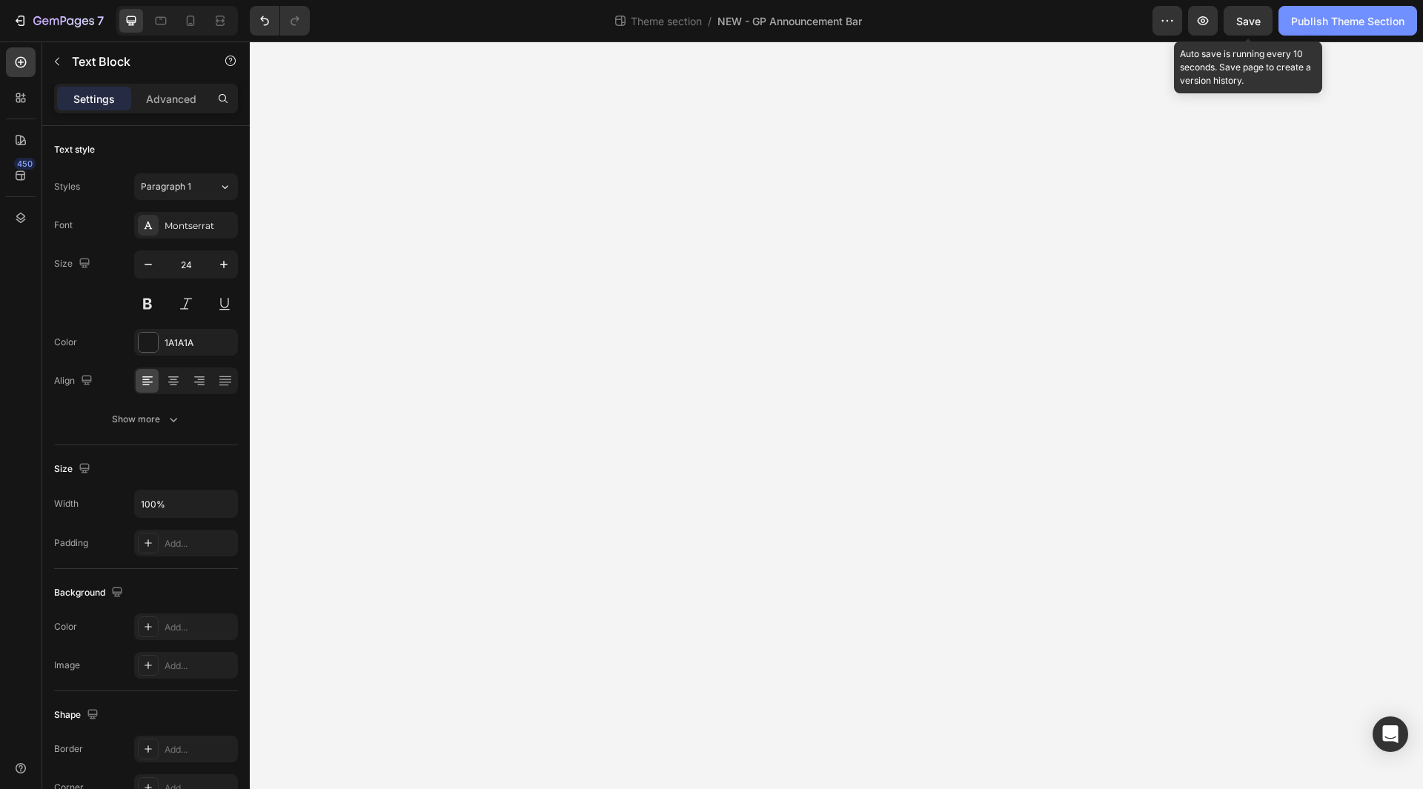
click at [1311, 24] on div "Publish Theme Section" at bounding box center [1347, 21] width 113 height 16
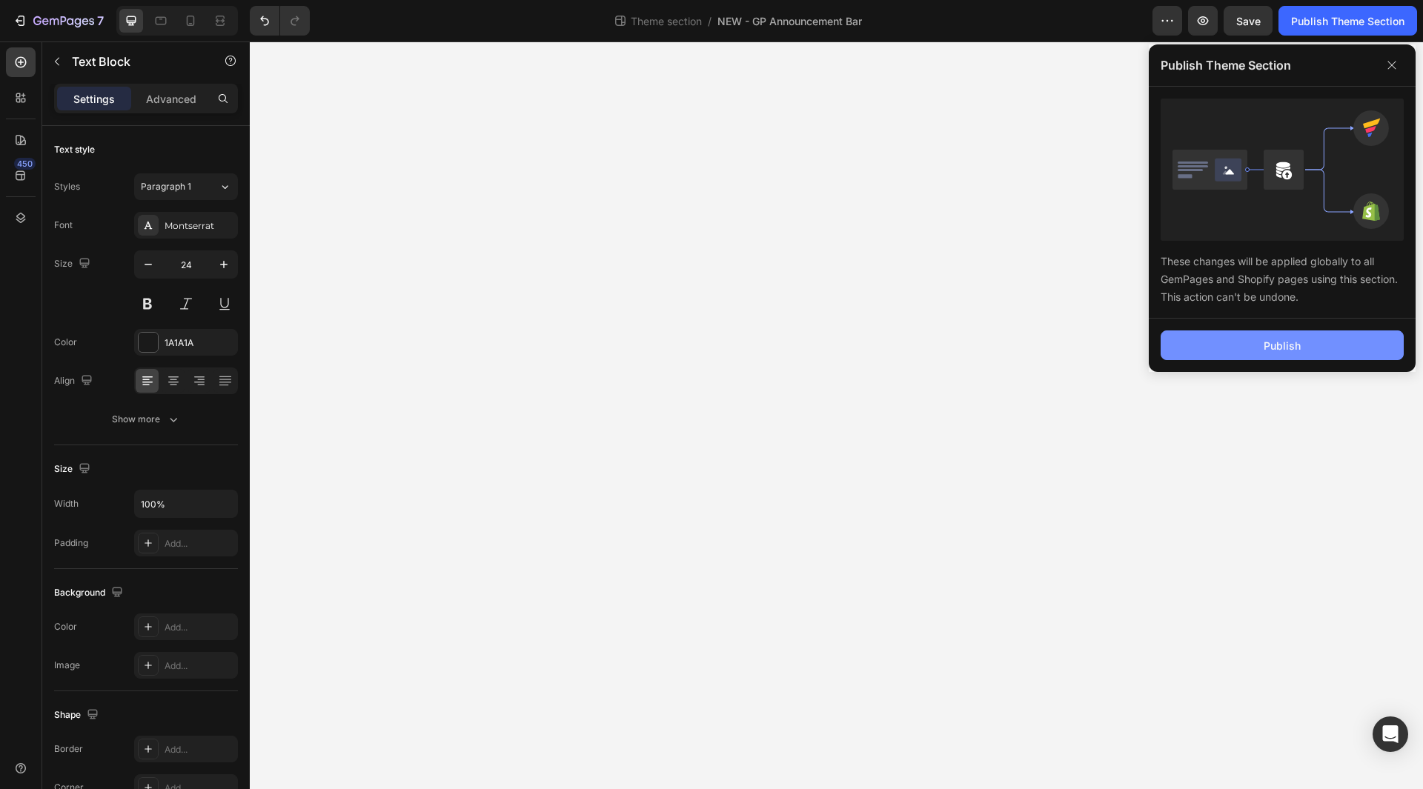
click at [1300, 349] on div "Publish" at bounding box center [1282, 346] width 37 height 16
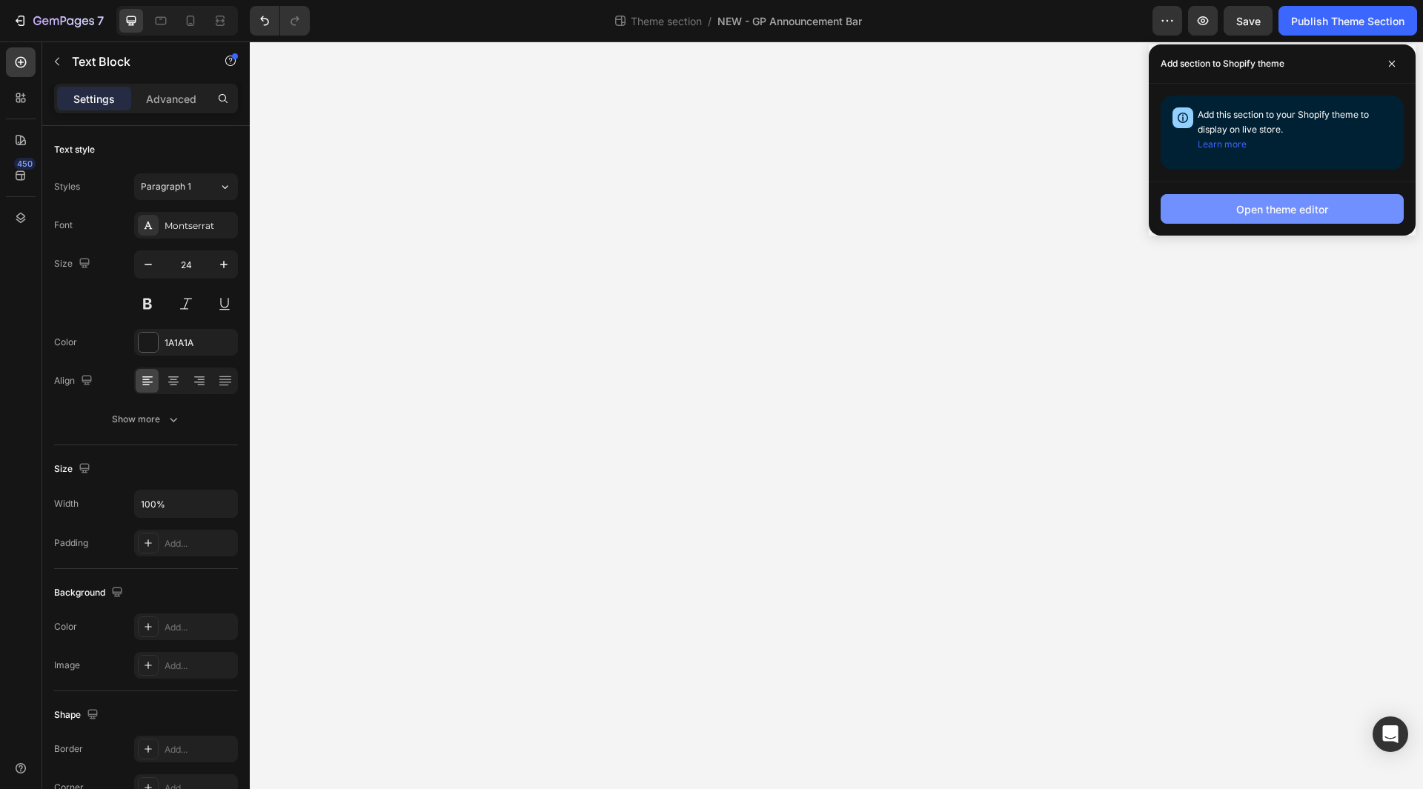
click at [1328, 223] on button "Open theme editor" at bounding box center [1282, 209] width 243 height 30
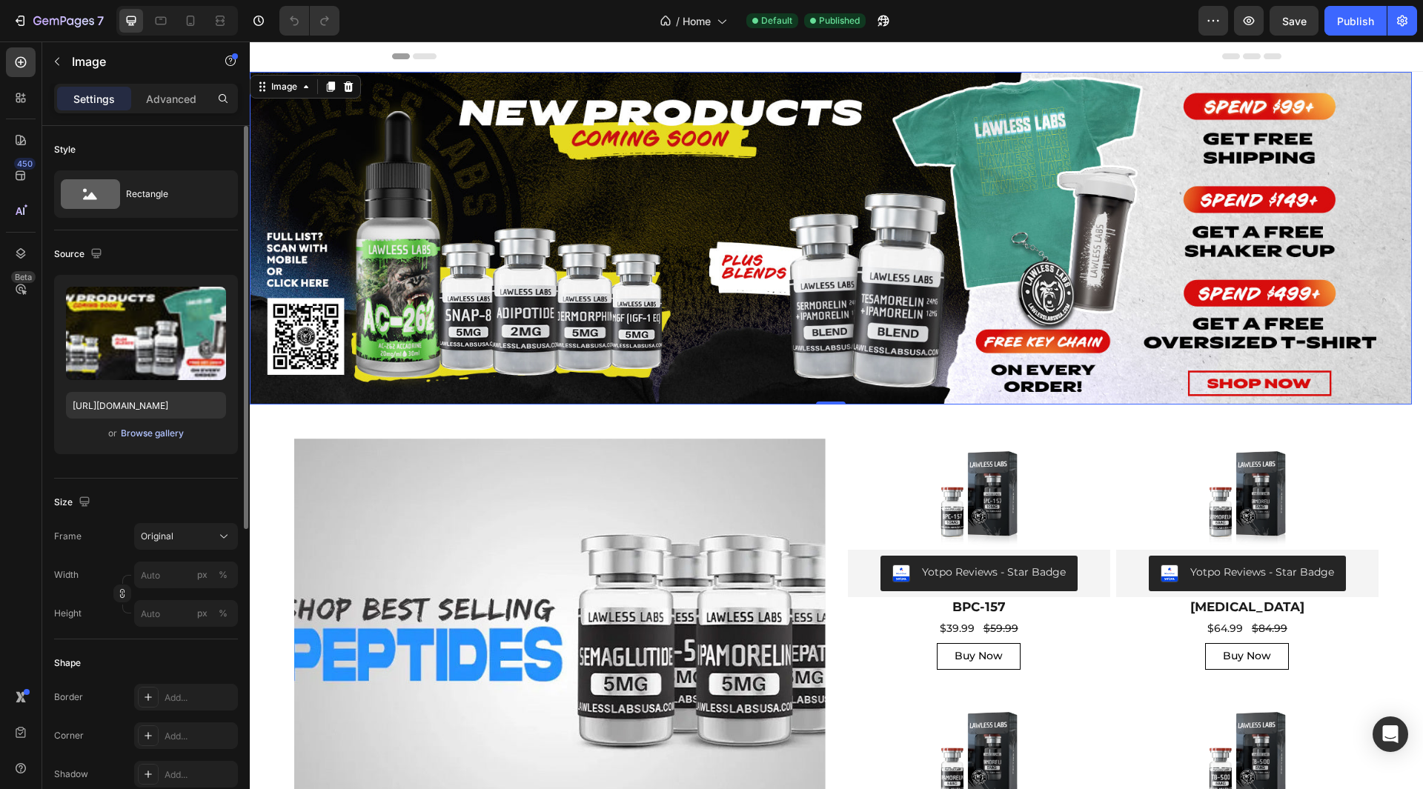
click at [146, 438] on div "Browse gallery" at bounding box center [152, 433] width 63 height 13
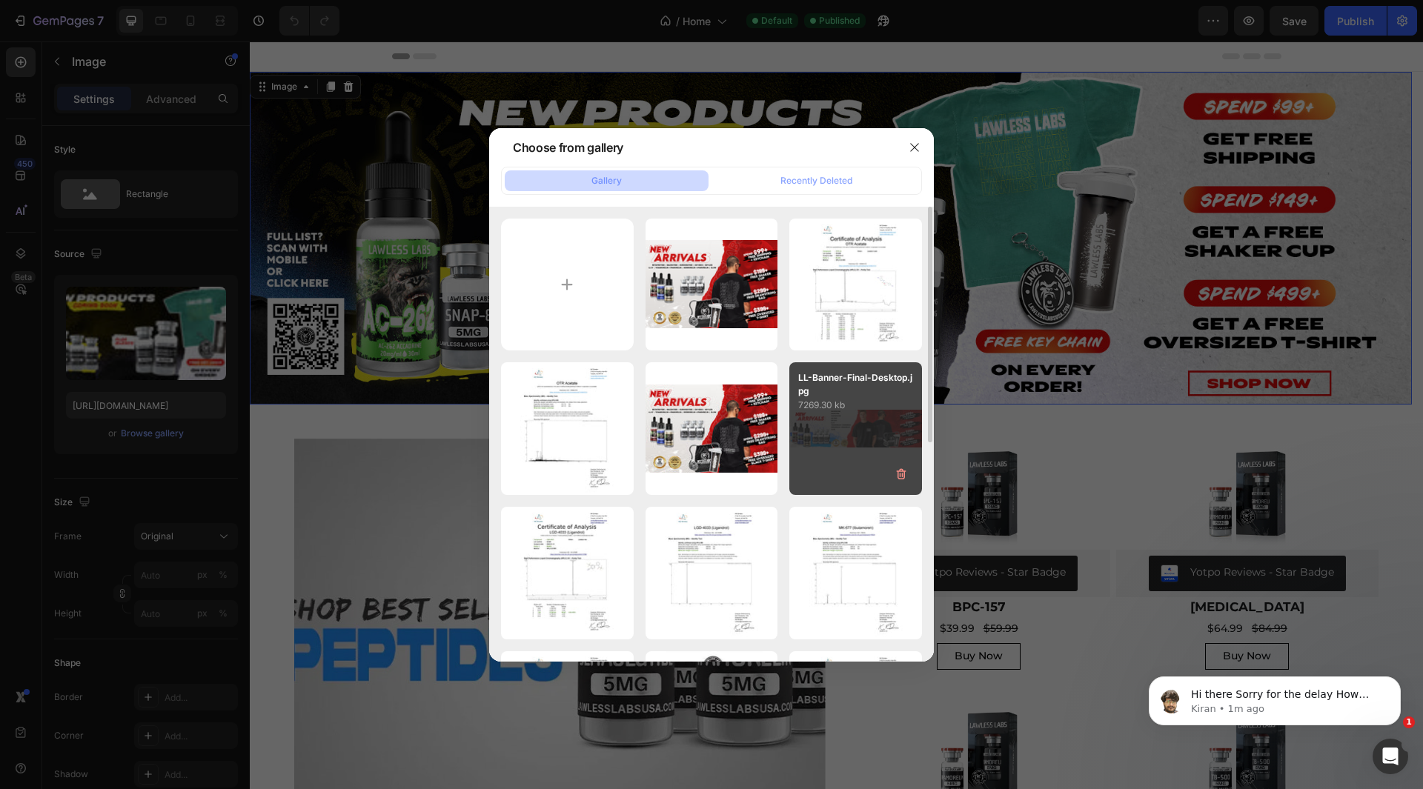
click at [846, 425] on div "LL-Banner-Final-Desktop.jpg 7269.30 kb" at bounding box center [855, 428] width 133 height 133
type input "[URL][DOMAIN_NAME]"
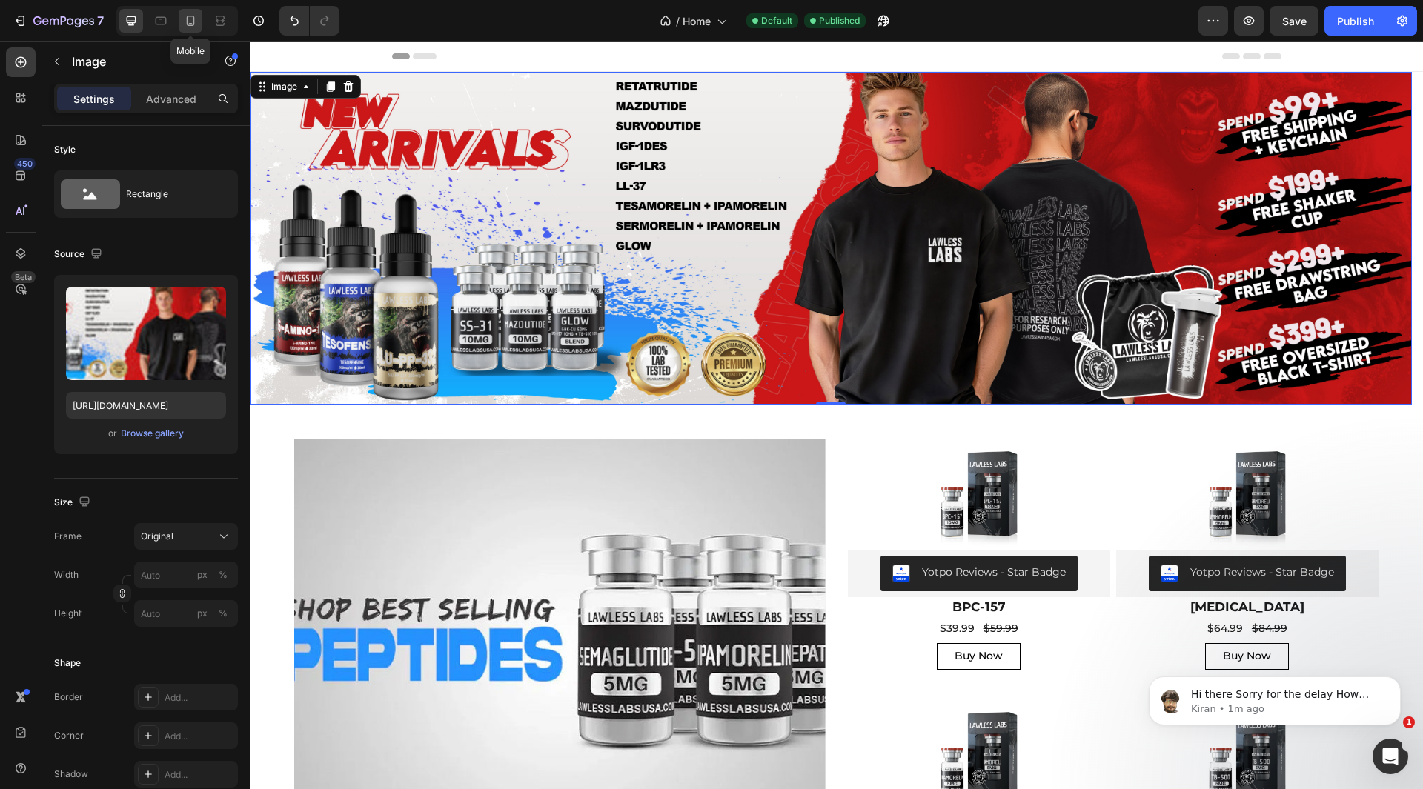
click at [182, 17] on div at bounding box center [191, 21] width 24 height 24
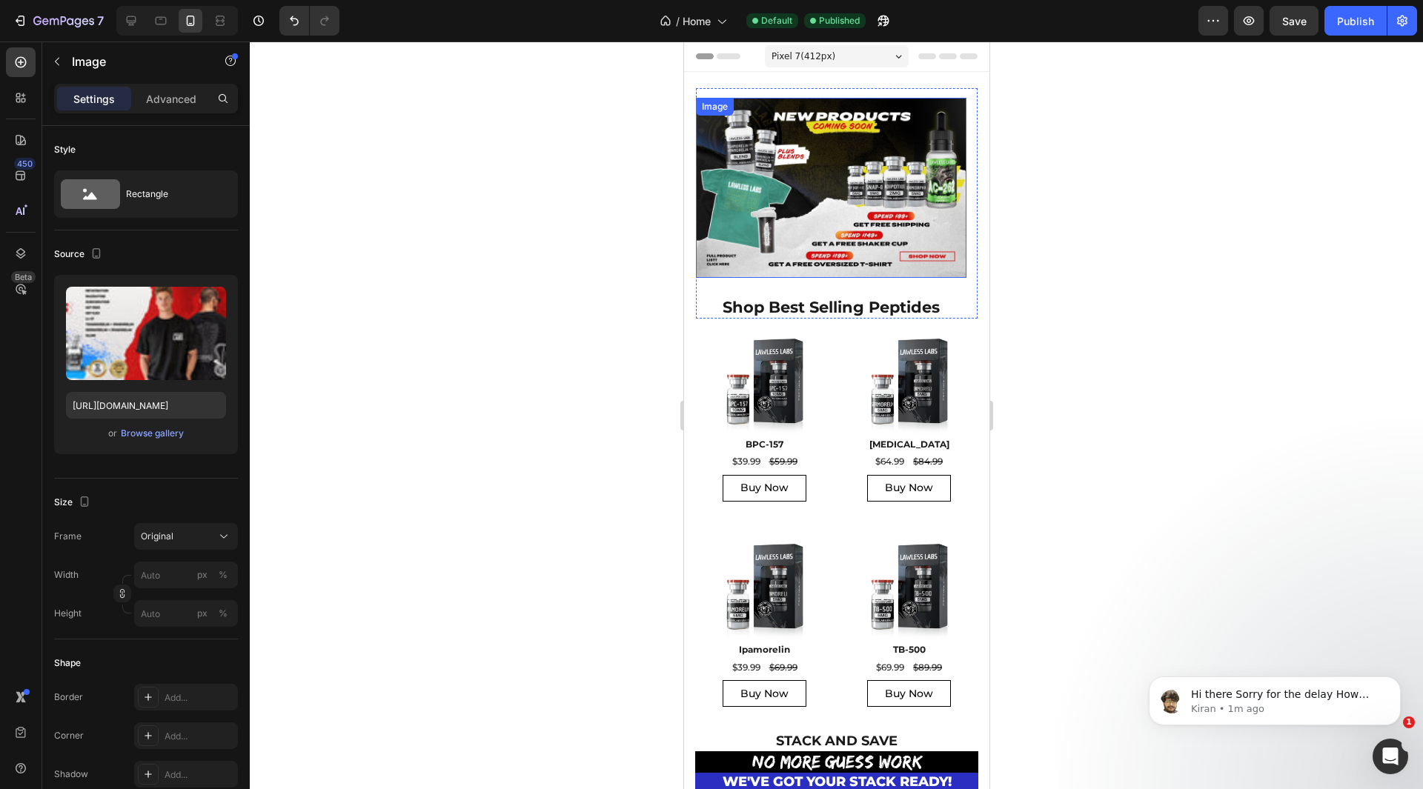
click at [775, 138] on img at bounding box center [830, 188] width 271 height 180
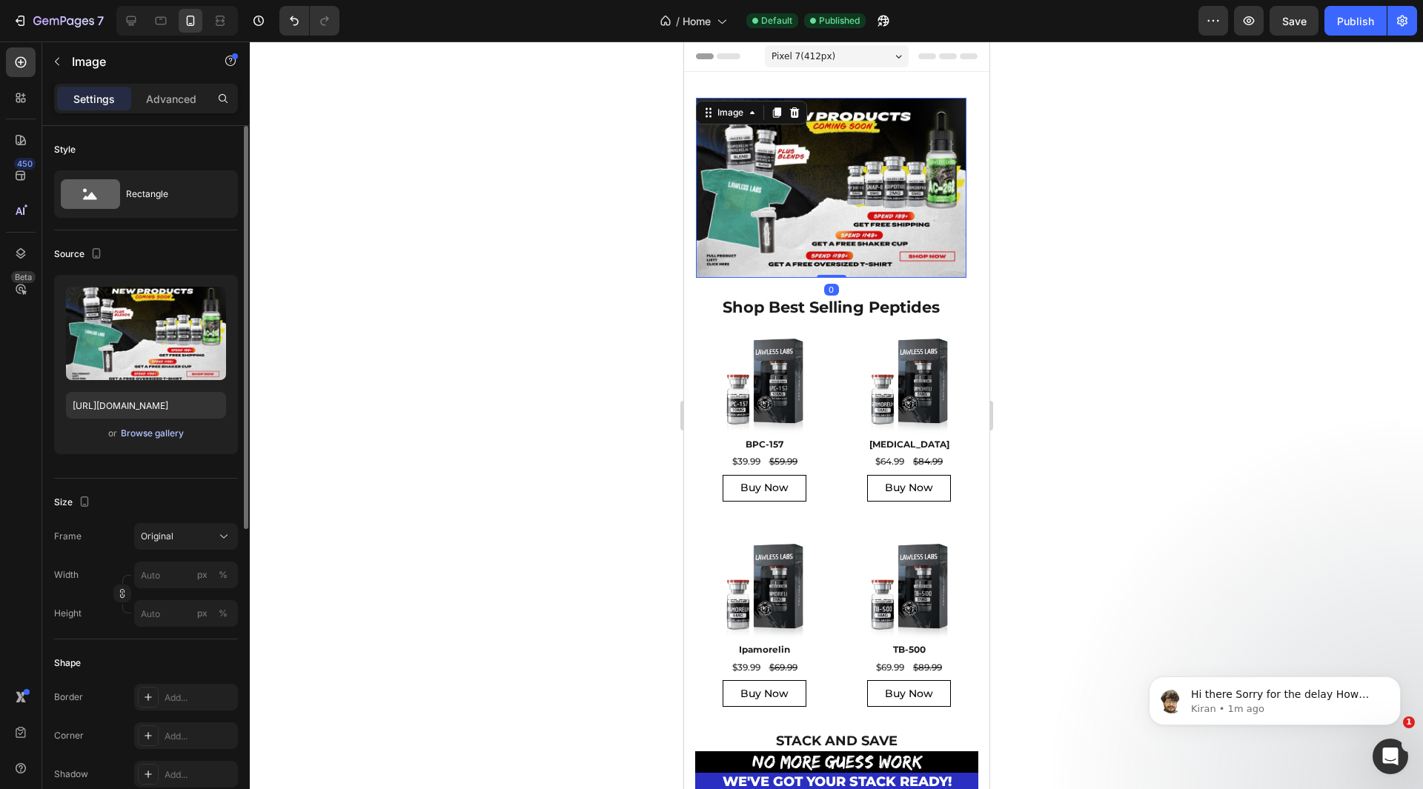
click at [147, 429] on div "Browse gallery" at bounding box center [152, 433] width 63 height 13
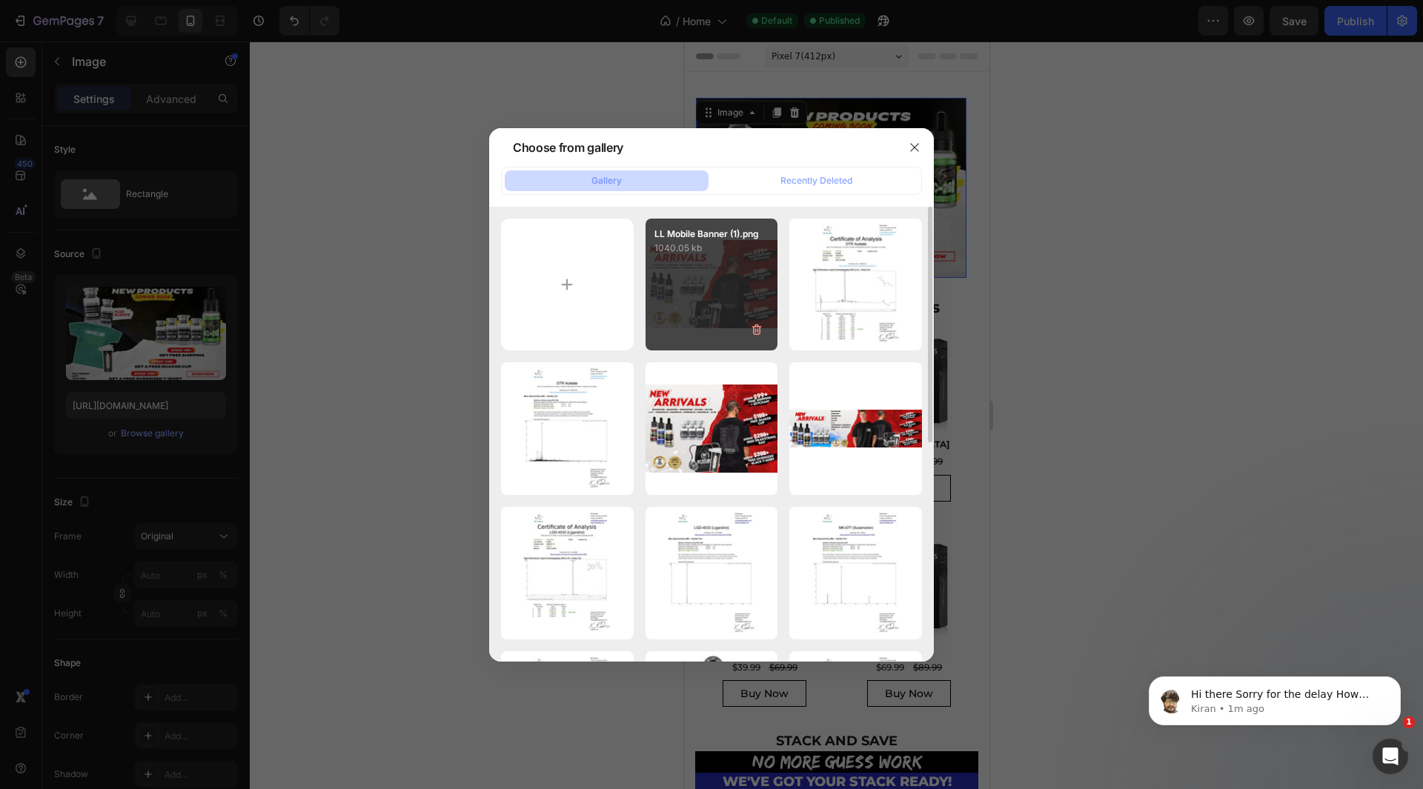
click at [683, 280] on div "LL Mobile Banner (1).png 1040.05 kb" at bounding box center [712, 285] width 133 height 133
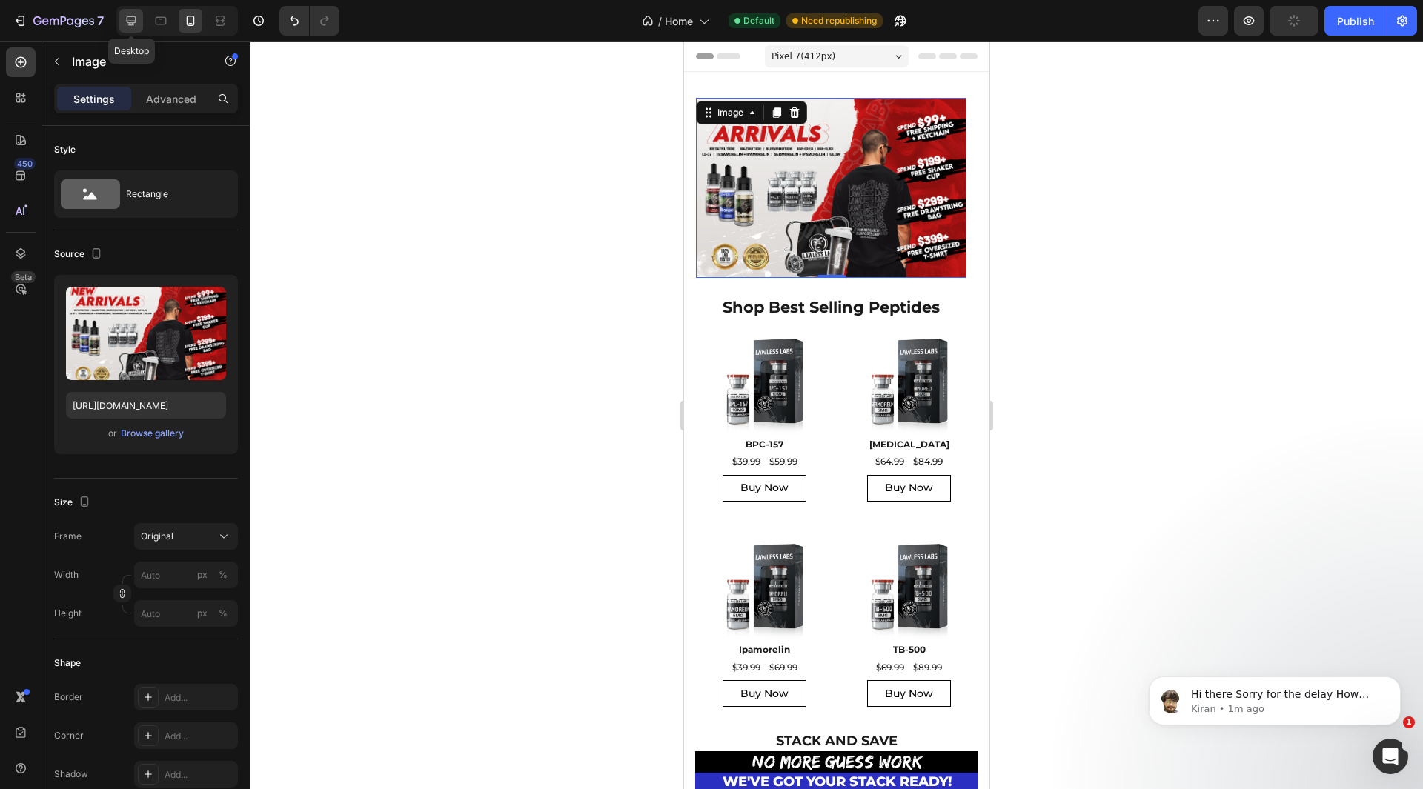
click at [122, 24] on div at bounding box center [131, 21] width 24 height 24
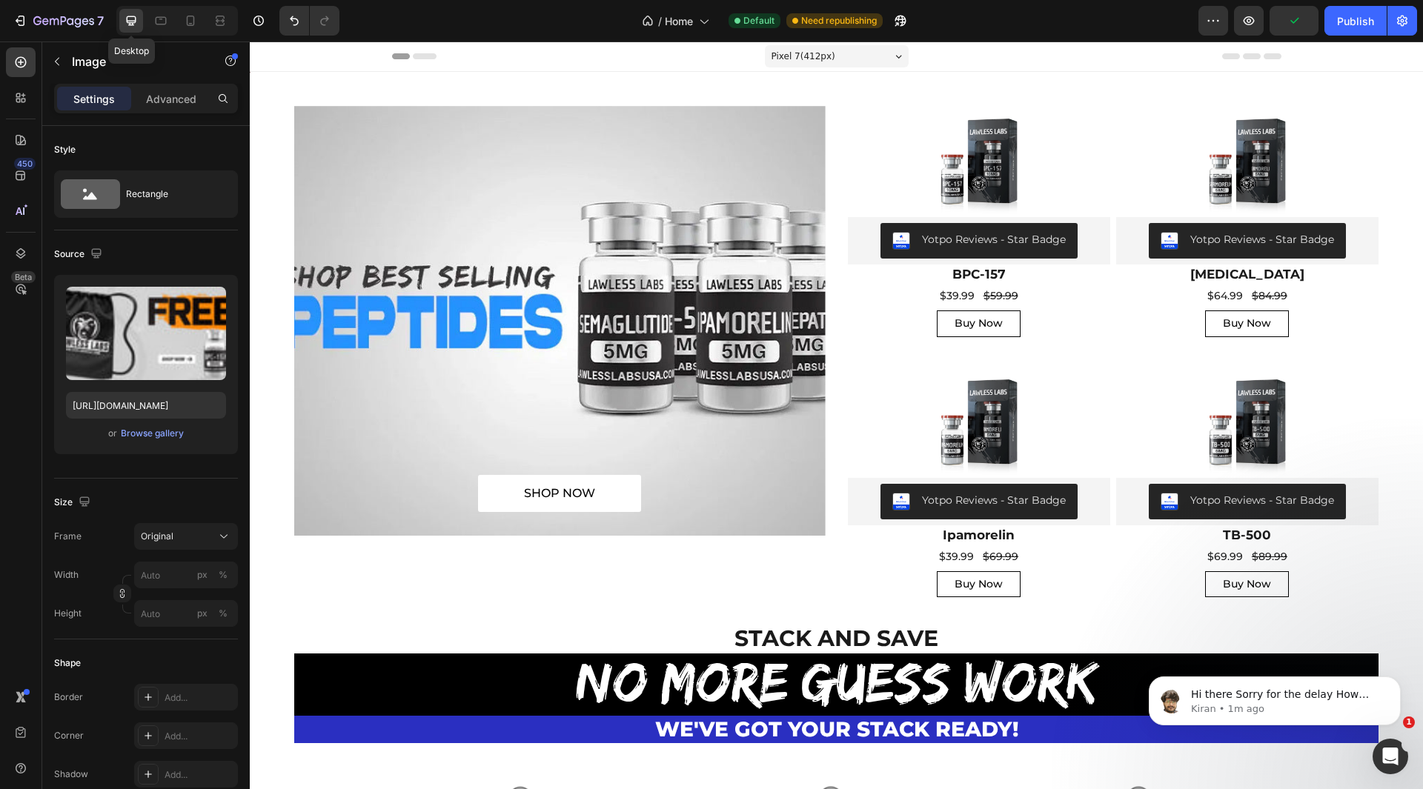
type input "[URL][DOMAIN_NAME]"
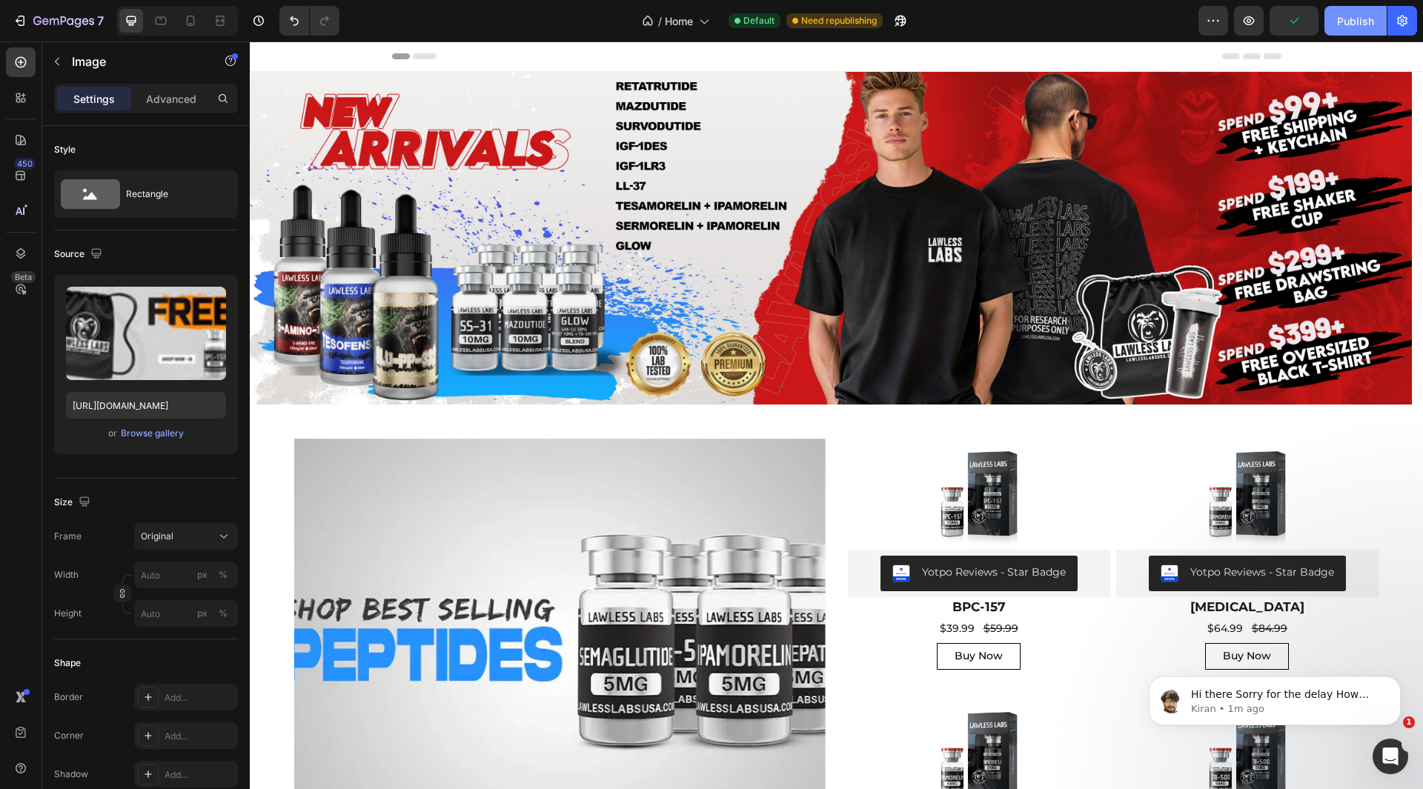
click at [1357, 16] on div "Publish" at bounding box center [1355, 21] width 37 height 16
